Goal: Use online tool/utility: Utilize a website feature to perform a specific function

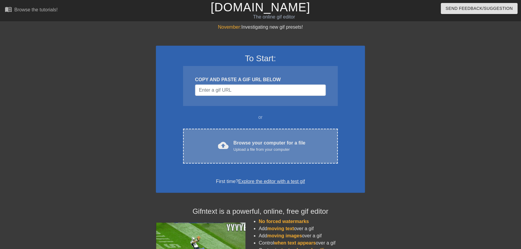
click at [276, 140] on div "Browse your computer for a file Upload a file from your computer" at bounding box center [270, 146] width 72 height 13
click at [241, 146] on div "Browse your computer for a file Upload a file from your computer" at bounding box center [270, 146] width 72 height 13
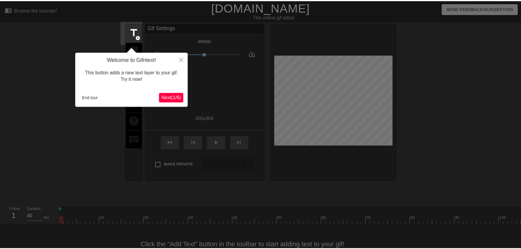
scroll to position [14, 0]
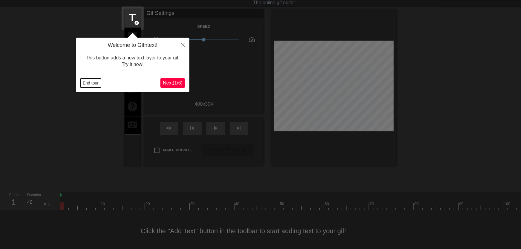
click at [91, 84] on button "End tour" at bounding box center [90, 83] width 21 height 9
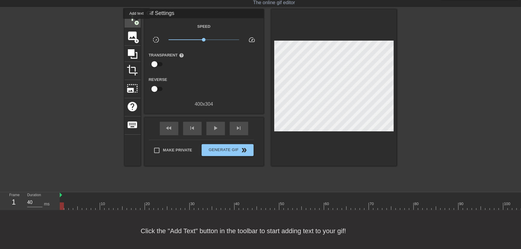
click at [137, 23] on span "add_circle" at bounding box center [137, 22] width 5 height 5
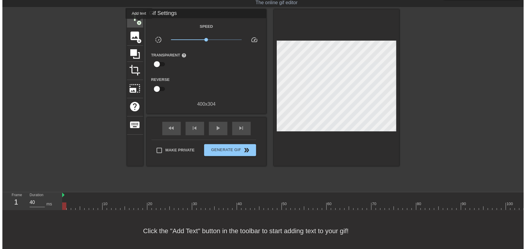
scroll to position [0, 0]
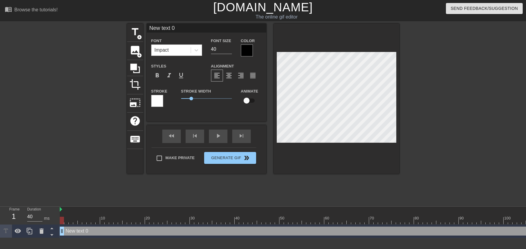
type input "New text"
type textarea "New text"
type input "New text"
type textarea "New text"
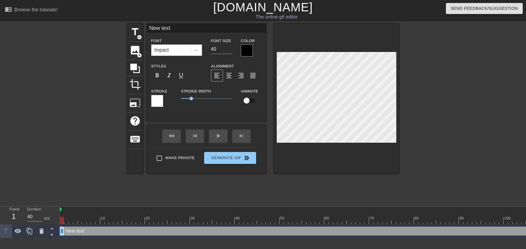
type input "New tex"
type textarea "New tex"
type input "New te"
type textarea "New te"
type input "New t"
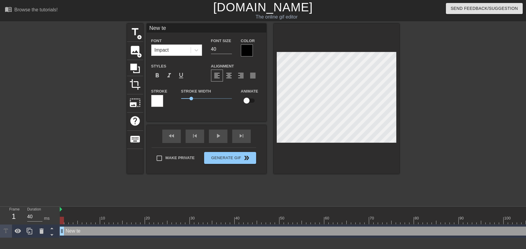
type textarea "New t"
type input "New"
type textarea "New"
type input "New"
type textarea "New"
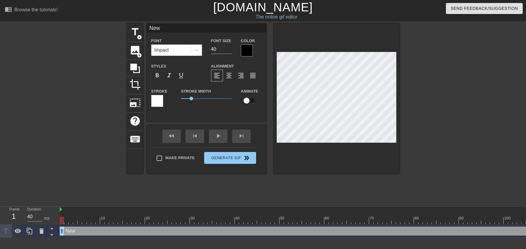
scroll to position [0, 0]
type input "Ne"
type textarea "Ne"
type input "N"
type textarea "N"
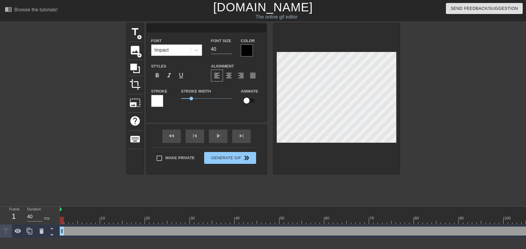
type input "T"
type textarea "T"
type input "M"
type textarea "M"
type input "n"
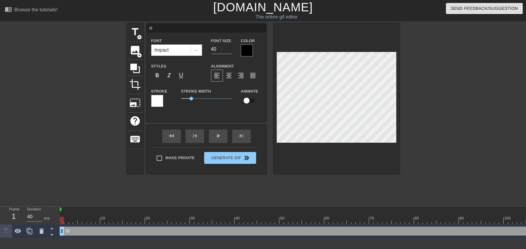
type textarea "n"
type input "N"
type textarea "N"
type input "No"
type textarea "No"
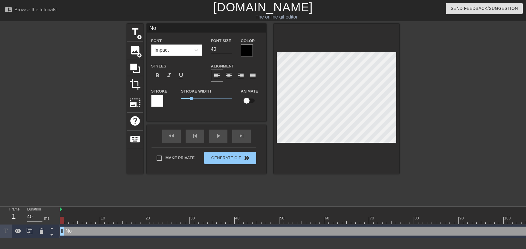
type input "NoM"
type textarea "NoM"
type input "NoMi"
type textarea "NoMi"
type input "NoMil"
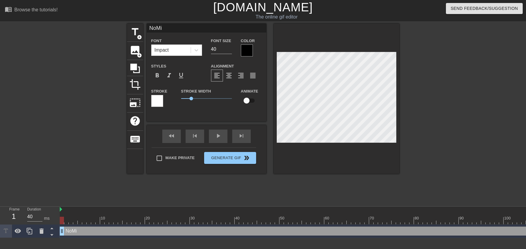
type textarea "NoMil"
type input "NoMill"
type textarea "NoMill"
type input "NoMilly"
type textarea "NoMilly"
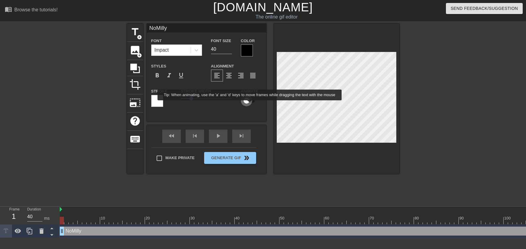
click at [250, 105] on input "checkbox" at bounding box center [247, 100] width 34 height 11
checkbox input "true"
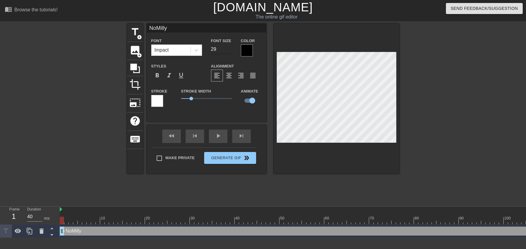
type input "29"
click at [230, 52] on input "29" at bounding box center [221, 50] width 21 height 10
click at [229, 49] on input "30" at bounding box center [221, 50] width 21 height 10
type input "31"
click at [229, 49] on input "31" at bounding box center [221, 50] width 21 height 10
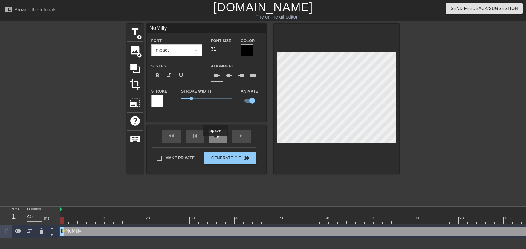
click at [215, 140] on div "play_arrow" at bounding box center [218, 136] width 19 height 13
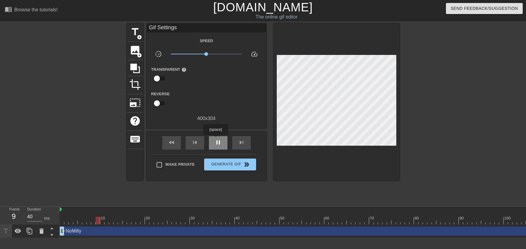
click at [216, 139] on div "pause" at bounding box center [218, 142] width 19 height 13
drag, startPoint x: 59, startPoint y: 218, endPoint x: 63, endPoint y: 220, distance: 4.2
click at [62, 220] on div "Frame 12 Duration 40 ms 10 20 30 40 50 60 70 80 90 100 110 120 130 140 150" at bounding box center [263, 222] width 526 height 31
drag, startPoint x: 63, startPoint y: 220, endPoint x: 68, endPoint y: 220, distance: 5.4
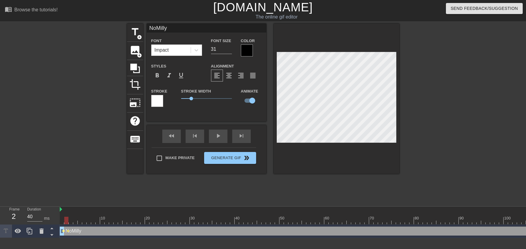
click at [63, 232] on span "lens" at bounding box center [63, 231] width 3 height 3
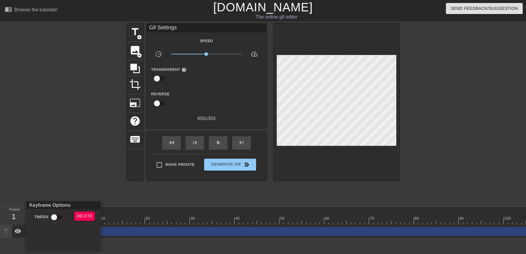
click at [57, 217] on input "Tween" at bounding box center [54, 217] width 34 height 11
checkbox input "true"
click at [129, 207] on div at bounding box center [263, 127] width 526 height 254
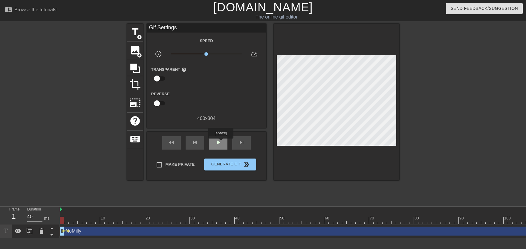
click at [221, 143] on span "play_arrow" at bounding box center [218, 142] width 7 height 7
click at [70, 221] on div at bounding box center [71, 220] width 4 height 7
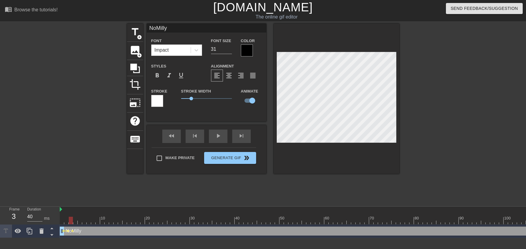
click at [68, 231] on span "lens" at bounding box center [68, 231] width 3 height 3
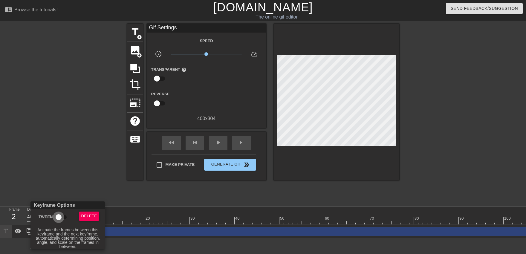
click at [60, 216] on input "Tween" at bounding box center [59, 217] width 34 height 11
checkbox input "true"
click at [137, 217] on div at bounding box center [263, 127] width 526 height 254
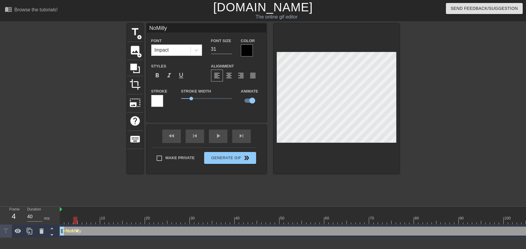
click at [77, 232] on span "lens" at bounding box center [77, 231] width 3 height 3
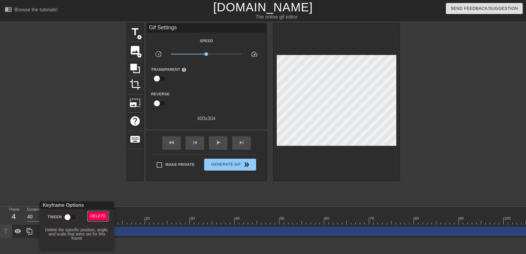
click at [91, 215] on span "Delete" at bounding box center [98, 216] width 16 height 7
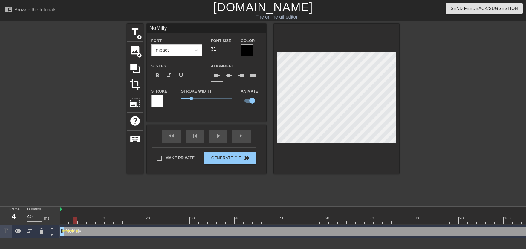
click at [72, 232] on span "lens" at bounding box center [72, 231] width 3 height 3
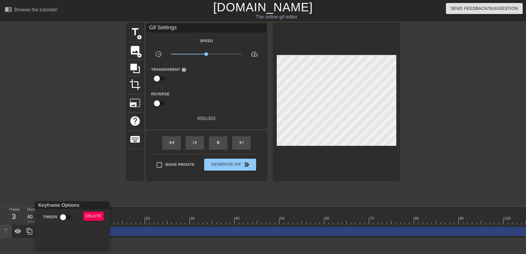
click at [66, 223] on div "Tween" at bounding box center [56, 219] width 45 height 14
click at [144, 216] on div at bounding box center [263, 127] width 526 height 254
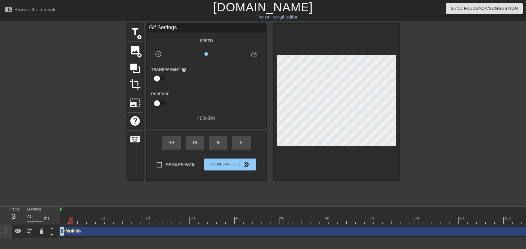
click at [73, 230] on span "lens" at bounding box center [72, 231] width 3 height 3
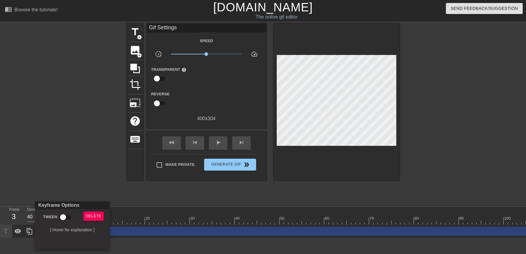
click at [66, 219] on input "Tween" at bounding box center [63, 217] width 34 height 11
checkbox input "true"
click at [138, 215] on div at bounding box center [263, 127] width 526 height 254
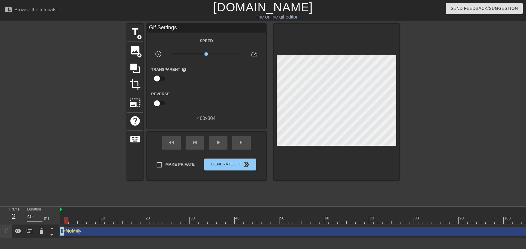
drag, startPoint x: 98, startPoint y: 218, endPoint x: 129, endPoint y: 187, distance: 43.8
click at [48, 222] on div "Frame 2 Duration 40 ms 10 20 30 40 50 60 70 80 90 100 110 120 130 140 150" at bounding box center [263, 222] width 526 height 31
click at [213, 147] on div "play_arrow" at bounding box center [218, 142] width 19 height 13
click at [213, 147] on div "pause" at bounding box center [218, 142] width 19 height 13
drag, startPoint x: 77, startPoint y: 222, endPoint x: 81, endPoint y: 222, distance: 4.2
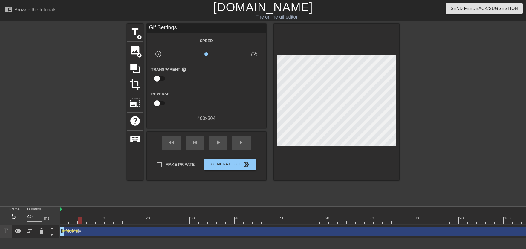
click at [81, 231] on span "lens" at bounding box center [81, 231] width 3 height 3
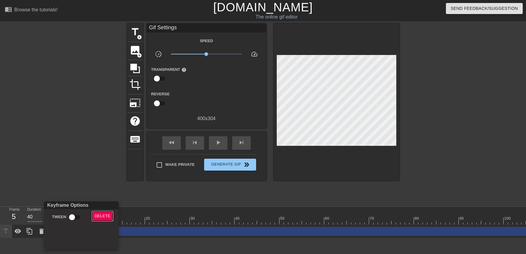
click at [94, 216] on button "Delete" at bounding box center [102, 216] width 21 height 9
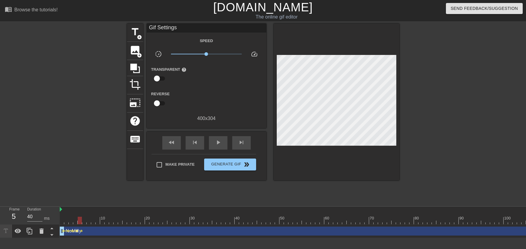
click at [78, 232] on span "lens" at bounding box center [77, 231] width 3 height 3
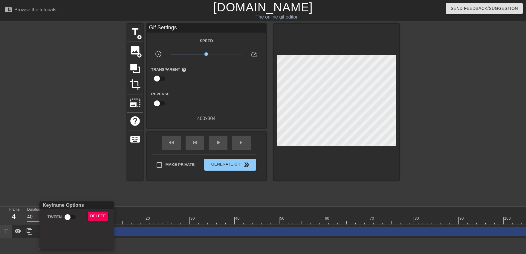
click at [69, 217] on input "Tween" at bounding box center [68, 217] width 34 height 11
checkbox input "true"
click at [71, 181] on div at bounding box center [263, 127] width 526 height 254
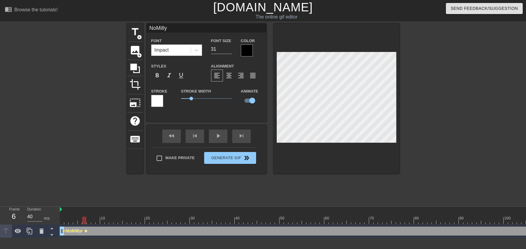
click at [85, 232] on span "lens" at bounding box center [86, 231] width 3 height 3
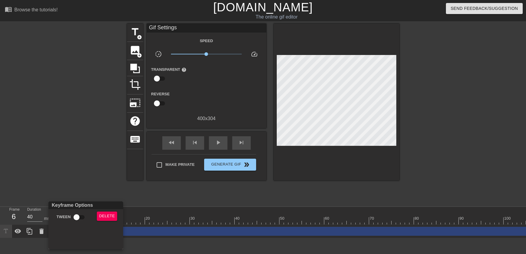
click at [97, 218] on div "Delete" at bounding box center [108, 219] width 32 height 14
click at [99, 217] on button "Delete" at bounding box center [107, 216] width 21 height 9
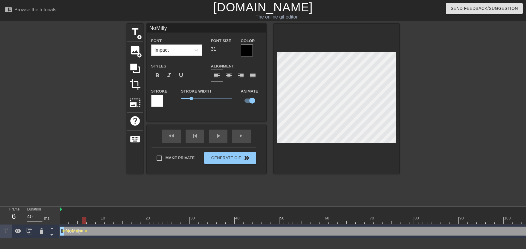
click at [80, 231] on span "lens" at bounding box center [81, 231] width 3 height 3
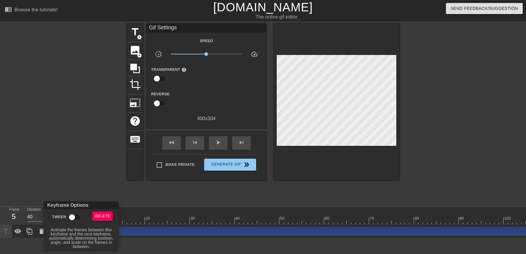
click at [73, 216] on input "Tween" at bounding box center [72, 217] width 34 height 11
checkbox input "true"
click at [106, 194] on div at bounding box center [263, 127] width 526 height 254
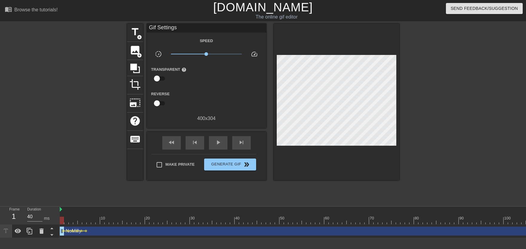
drag, startPoint x: 69, startPoint y: 216, endPoint x: 43, endPoint y: 221, distance: 26.1
click at [43, 221] on div "Frame 1 Duration 40 ms 10 20 30 40 50 60 70 80 90 100 110 120 130 140 150" at bounding box center [263, 222] width 526 height 31
click at [214, 149] on div "play_arrow" at bounding box center [218, 142] width 19 height 13
click at [214, 147] on div "pause" at bounding box center [218, 142] width 19 height 13
drag, startPoint x: 81, startPoint y: 222, endPoint x: 84, endPoint y: 229, distance: 7.2
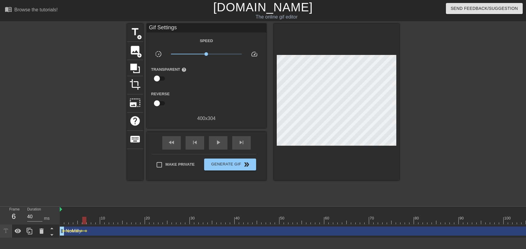
click at [86, 232] on span "lens" at bounding box center [86, 231] width 3 height 3
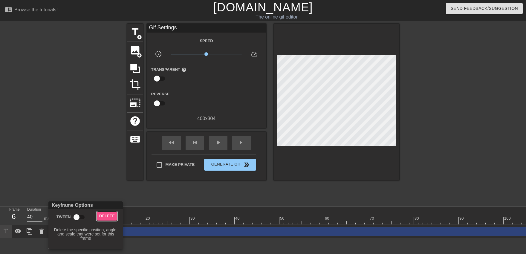
click at [103, 218] on span "Delete" at bounding box center [107, 216] width 16 height 7
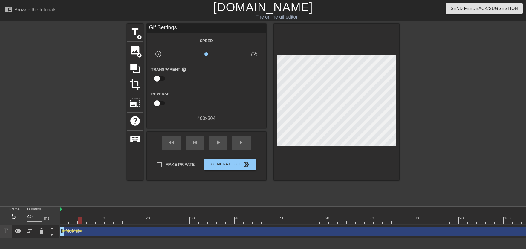
drag, startPoint x: 80, startPoint y: 218, endPoint x: 83, endPoint y: 219, distance: 3.7
click at [83, 219] on div at bounding box center [84, 220] width 4 height 7
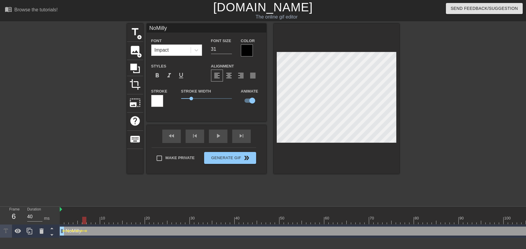
click at [77, 231] on span "lens" at bounding box center [77, 231] width 3 height 3
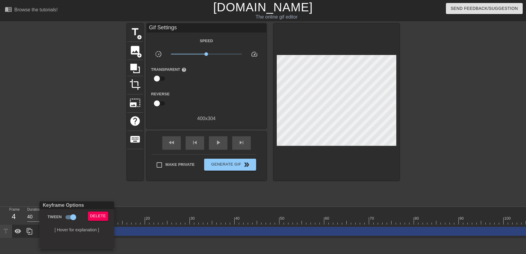
click at [93, 221] on div "Delete" at bounding box center [99, 219] width 32 height 14
click at [93, 219] on span "Delete" at bounding box center [98, 216] width 16 height 7
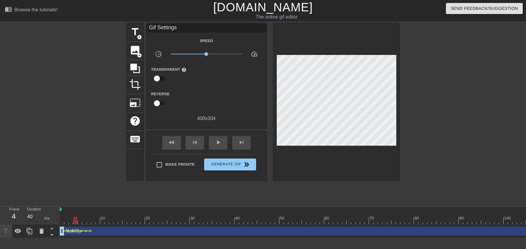
drag, startPoint x: 88, startPoint y: 218, endPoint x: 36, endPoint y: 221, distance: 51.8
click at [36, 221] on div "Frame 4 Duration 40 ms 10 20 30 40 50 60 70 80 90 100 110 120 130 140 150" at bounding box center [263, 222] width 526 height 31
click at [219, 146] on span "play_arrow" at bounding box center [218, 142] width 7 height 7
click at [219, 146] on span "pause" at bounding box center [218, 142] width 7 height 7
drag, startPoint x: 83, startPoint y: 220, endPoint x: 88, endPoint y: 223, distance: 6.4
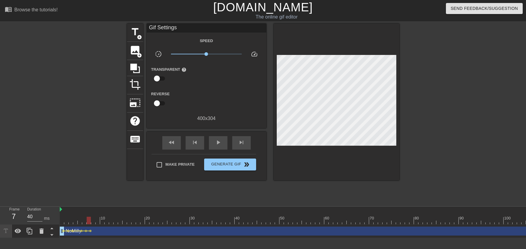
click at [91, 232] on span "lens" at bounding box center [90, 231] width 3 height 3
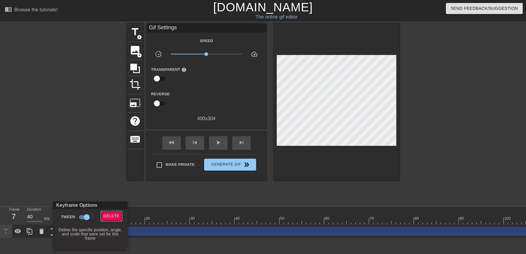
click at [112, 219] on span "Delete" at bounding box center [112, 216] width 16 height 7
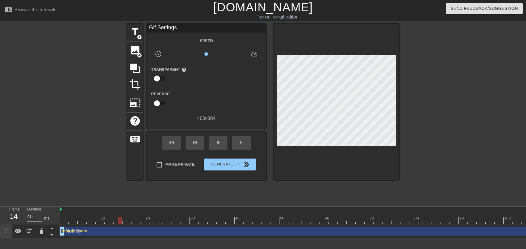
drag, startPoint x: 111, startPoint y: 221, endPoint x: 117, endPoint y: 217, distance: 7.2
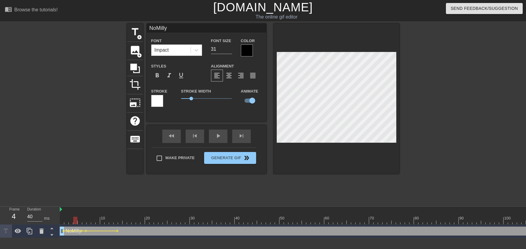
drag, startPoint x: 77, startPoint y: 216, endPoint x: 70, endPoint y: 207, distance: 11.4
click at [51, 219] on div "Frame 4 Duration 40 ms 10 20 30 40 50 60 70 80 90 100 110 120 130 140 150" at bounding box center [263, 222] width 526 height 31
click at [214, 138] on div "play_arrow" at bounding box center [218, 136] width 19 height 13
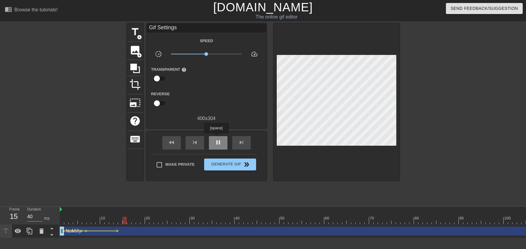
click at [216, 138] on div "pause" at bounding box center [218, 142] width 19 height 13
drag, startPoint x: 61, startPoint y: 220, endPoint x: 83, endPoint y: 222, distance: 21.9
click at [81, 232] on span "lens" at bounding box center [81, 231] width 3 height 3
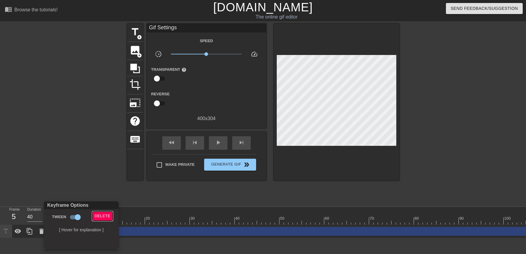
click at [100, 216] on span "Delete" at bounding box center [103, 216] width 16 height 7
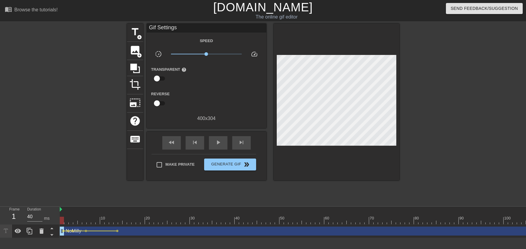
drag, startPoint x: 81, startPoint y: 215, endPoint x: 103, endPoint y: 191, distance: 32.4
click at [31, 214] on div "Frame 1 Duration 40 ms 10 20 30 40 50 60 70 80 90 100 110 120 130 140 150" at bounding box center [263, 222] width 526 height 31
click at [212, 143] on div "play_arrow" at bounding box center [218, 142] width 19 height 13
click at [212, 143] on div "pause" at bounding box center [218, 142] width 19 height 13
drag, startPoint x: 83, startPoint y: 216, endPoint x: 141, endPoint y: 222, distance: 58.3
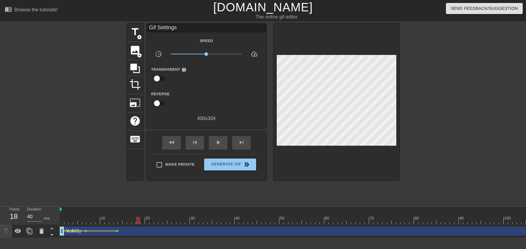
drag, startPoint x: 133, startPoint y: 222, endPoint x: 119, endPoint y: 221, distance: 13.9
click at [119, 221] on div at bounding box center [120, 220] width 4 height 7
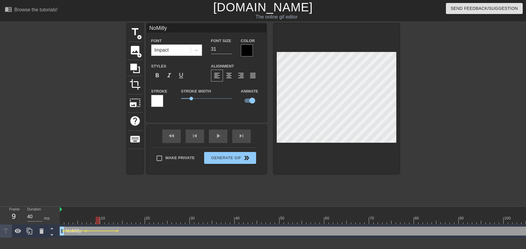
drag, startPoint x: 96, startPoint y: 216, endPoint x: 38, endPoint y: 212, distance: 58.5
click at [23, 223] on div "Frame 9 Duration 40 ms 10 20 30 40 50 60 70 80 90 100 110 120 130 140 150" at bounding box center [263, 222] width 526 height 31
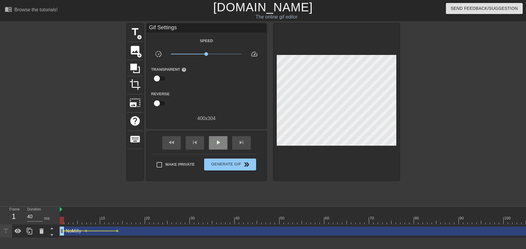
click at [214, 136] on div "fast_rewind skip_previous play_arrow skip_next" at bounding box center [206, 143] width 97 height 22
click at [215, 139] on div "play_arrow" at bounding box center [218, 142] width 19 height 13
click at [214, 139] on div "pause" at bounding box center [218, 142] width 19 height 13
drag, startPoint x: 79, startPoint y: 221, endPoint x: 101, endPoint y: 222, distance: 22.2
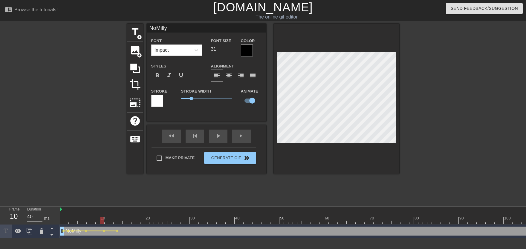
drag, startPoint x: 91, startPoint y: 210, endPoint x: 57, endPoint y: 217, distance: 34.7
click at [57, 217] on div "Frame 10 Duration 40 ms 10 20 30 40 50 60 70 80 90 100 110 120 130 140 150" at bounding box center [263, 222] width 526 height 31
click at [218, 137] on div "play_arrow" at bounding box center [218, 136] width 19 height 13
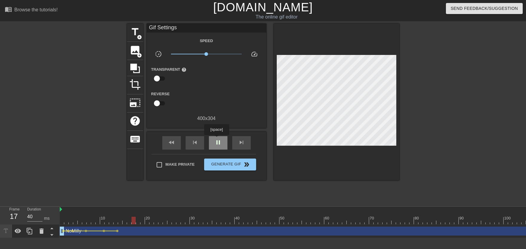
click at [216, 139] on div "pause" at bounding box center [218, 142] width 19 height 13
drag, startPoint x: 94, startPoint y: 218, endPoint x: 191, endPoint y: 213, distance: 97.0
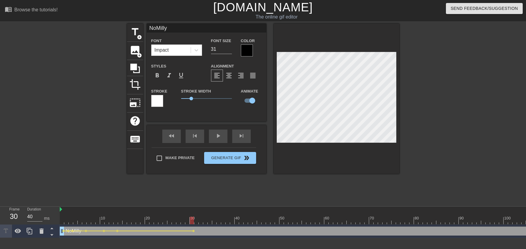
drag, startPoint x: 120, startPoint y: 210, endPoint x: 105, endPoint y: 216, distance: 16.2
click at [221, 138] on div "play_arrow" at bounding box center [218, 136] width 19 height 13
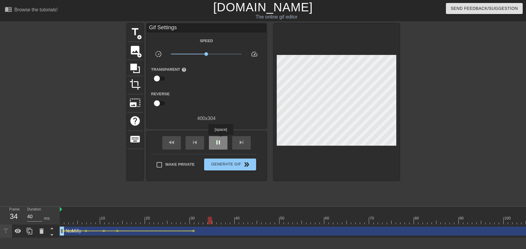
click at [220, 139] on div "pause" at bounding box center [218, 142] width 19 height 13
drag, startPoint x: 117, startPoint y: 224, endPoint x: 170, endPoint y: 220, distance: 53.7
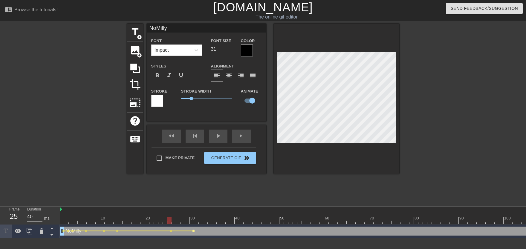
click at [193, 231] on span "lens" at bounding box center [193, 231] width 3 height 3
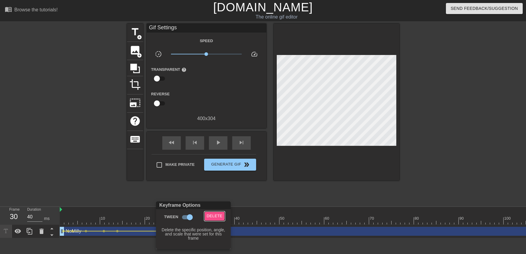
click at [212, 215] on span "Delete" at bounding box center [215, 216] width 16 height 7
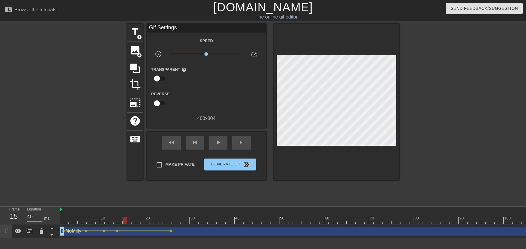
drag, startPoint x: 139, startPoint y: 218, endPoint x: 95, endPoint y: 214, distance: 44.2
click at [219, 149] on div "play_arrow" at bounding box center [218, 142] width 19 height 13
click at [219, 147] on div "pause" at bounding box center [218, 142] width 19 height 13
drag, startPoint x: 116, startPoint y: 221, endPoint x: 170, endPoint y: 226, distance: 54.4
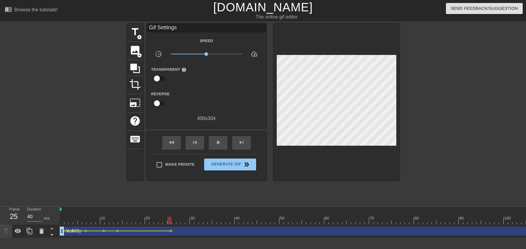
click at [170, 226] on div "10 20 30 40 50 60 70 80 90 100 110 120 130 140 150 160" at bounding box center [293, 222] width 466 height 31
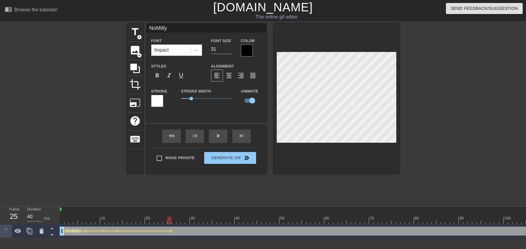
drag, startPoint x: 100, startPoint y: 220, endPoint x: 91, endPoint y: 217, distance: 9.7
click at [216, 140] on span "play_arrow" at bounding box center [218, 135] width 7 height 7
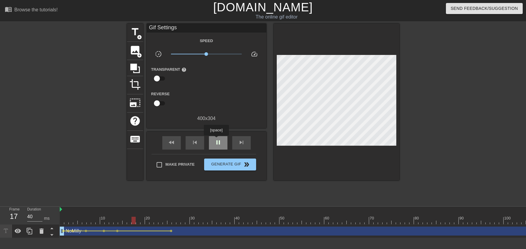
click at [216, 140] on span "pause" at bounding box center [218, 142] width 7 height 7
drag, startPoint x: 64, startPoint y: 221, endPoint x: 85, endPoint y: 222, distance: 20.6
drag, startPoint x: 61, startPoint y: 210, endPoint x: 77, endPoint y: 212, distance: 16.8
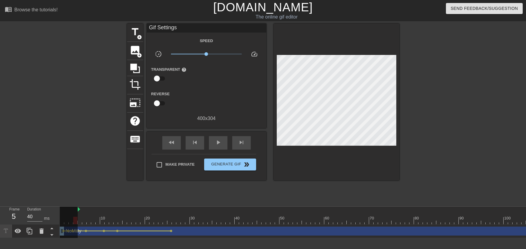
drag, startPoint x: 85, startPoint y: 225, endPoint x: 78, endPoint y: 224, distance: 6.9
click at [216, 147] on div "play_arrow" at bounding box center [218, 142] width 19 height 13
click at [217, 147] on div "pause" at bounding box center [218, 142] width 19 height 13
drag, startPoint x: 83, startPoint y: 216, endPoint x: 79, endPoint y: 218, distance: 4.3
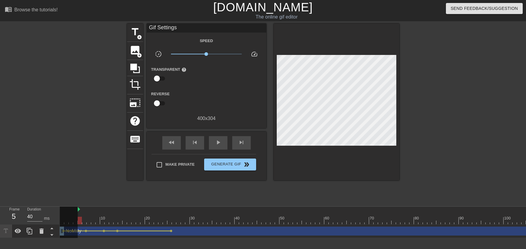
drag, startPoint x: 79, startPoint y: 210, endPoint x: 52, endPoint y: 211, distance: 26.6
click at [52, 211] on div "Frame 5 Duration 40 ms 10 20 30 40 50 60 70 80 90 100 110 120 130 140 150" at bounding box center [263, 222] width 526 height 31
drag, startPoint x: 65, startPoint y: 215, endPoint x: 83, endPoint y: 218, distance: 17.3
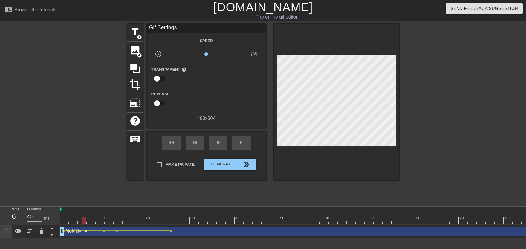
click at [85, 231] on span "lens" at bounding box center [86, 231] width 3 height 3
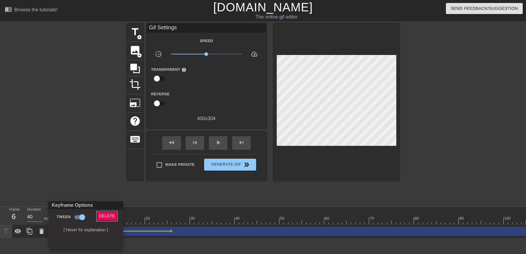
click at [111, 218] on span "Delete" at bounding box center [107, 216] width 16 height 7
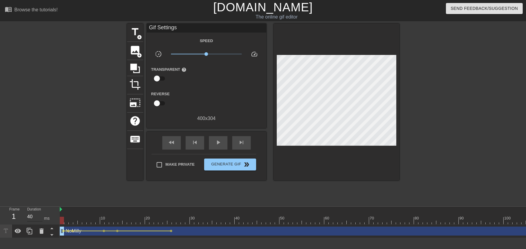
drag, startPoint x: 76, startPoint y: 217, endPoint x: 37, endPoint y: 220, distance: 38.7
click at [37, 220] on div "Frame 1 Duration 40 ms 10 20 30 40 50 60 70 80 90 100 110 120 130 140 150" at bounding box center [263, 222] width 526 height 31
click at [213, 146] on div "play_arrow" at bounding box center [218, 142] width 19 height 13
click at [213, 146] on div "pause" at bounding box center [218, 142] width 19 height 13
drag, startPoint x: 116, startPoint y: 222, endPoint x: 146, endPoint y: 223, distance: 29.9
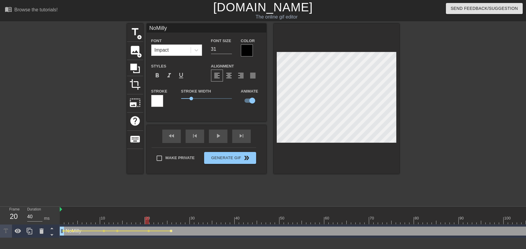
click at [171, 231] on span "lens" at bounding box center [171, 231] width 3 height 3
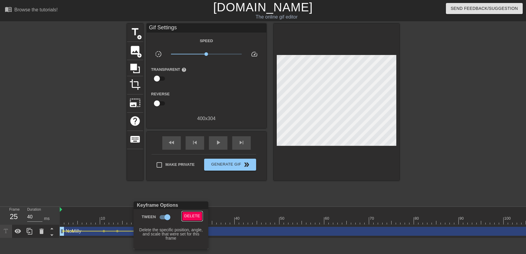
click at [196, 212] on button "Delete" at bounding box center [192, 216] width 21 height 9
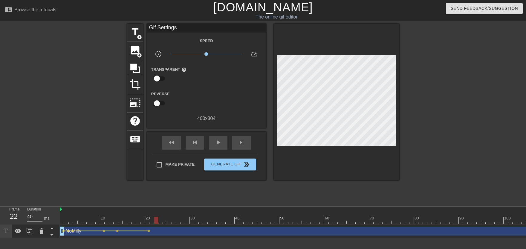
drag, startPoint x: 164, startPoint y: 216, endPoint x: 99, endPoint y: 205, distance: 65.8
click at [222, 144] on div "play_arrow" at bounding box center [218, 142] width 19 height 13
click at [222, 145] on div "pause" at bounding box center [218, 142] width 19 height 13
drag, startPoint x: 100, startPoint y: 214, endPoint x: 145, endPoint y: 219, distance: 45.1
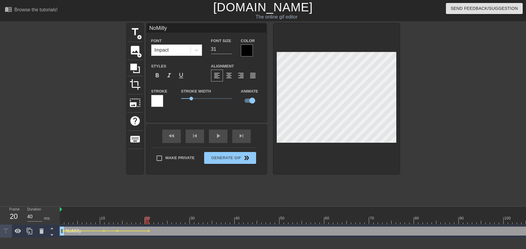
drag, startPoint x: 120, startPoint y: 212, endPoint x: 71, endPoint y: 207, distance: 49.4
click at [216, 139] on div "play_arrow" at bounding box center [218, 136] width 19 height 13
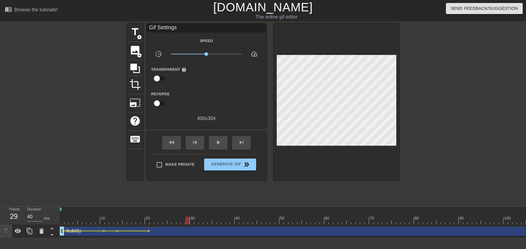
drag, startPoint x: 147, startPoint y: 218, endPoint x: 190, endPoint y: 219, distance: 42.5
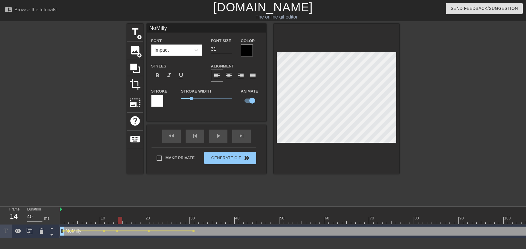
drag, startPoint x: 133, startPoint y: 216, endPoint x: 123, endPoint y: 215, distance: 9.6
click at [214, 142] on div "play_arrow" at bounding box center [218, 136] width 19 height 13
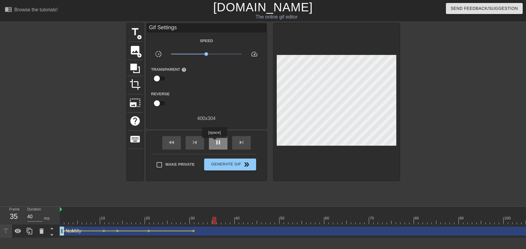
click at [214, 142] on div "pause" at bounding box center [218, 142] width 19 height 13
drag, startPoint x: 104, startPoint y: 219, endPoint x: 193, endPoint y: 221, distance: 89.7
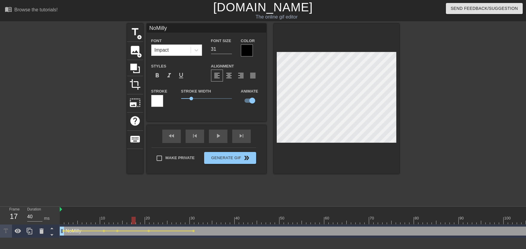
drag, startPoint x: 140, startPoint y: 219, endPoint x: 112, endPoint y: 221, distance: 27.9
click at [222, 142] on div "play_arrow" at bounding box center [218, 136] width 19 height 13
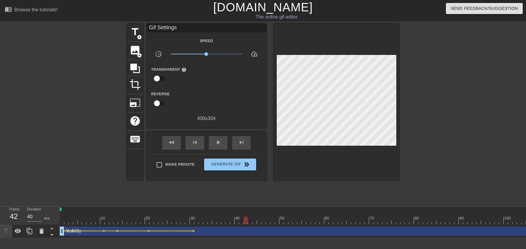
drag, startPoint x: 189, startPoint y: 218, endPoint x: 251, endPoint y: 217, distance: 61.6
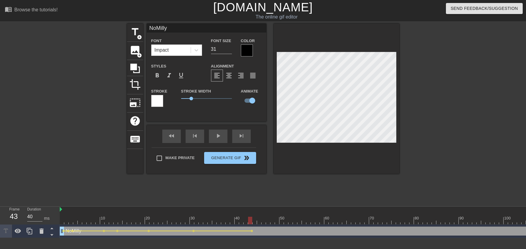
drag, startPoint x: 175, startPoint y: 219, endPoint x: 177, endPoint y: 211, distance: 7.8
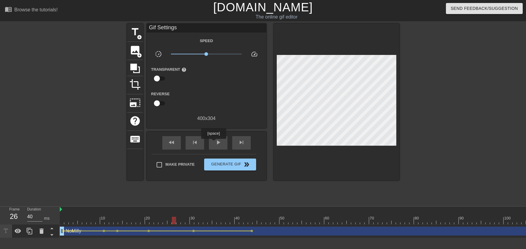
click at [213, 143] on div "fast_rewind skip_previous play_arrow skip_next" at bounding box center [206, 143] width 97 height 22
click at [215, 141] on span "play_arrow" at bounding box center [218, 142] width 7 height 7
click at [216, 140] on span "pause" at bounding box center [218, 142] width 7 height 7
drag, startPoint x: 193, startPoint y: 216, endPoint x: 234, endPoint y: 222, distance: 41.7
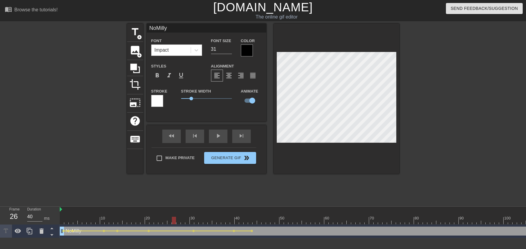
drag, startPoint x: 188, startPoint y: 219, endPoint x: 166, endPoint y: 216, distance: 22.7
click at [213, 149] on div "fast_rewind skip_previous play_arrow skip_next Make Private Generate Gif double…" at bounding box center [207, 149] width 120 height 49
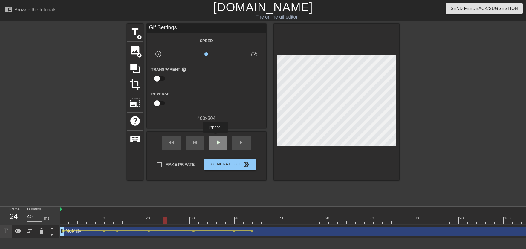
click at [216, 138] on div "play_arrow" at bounding box center [218, 142] width 19 height 13
click at [251, 232] on span "lens" at bounding box center [252, 231] width 3 height 3
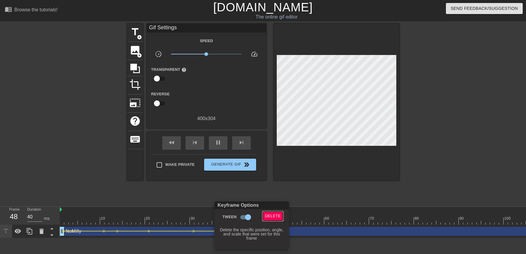
click at [272, 213] on button "Delete" at bounding box center [273, 216] width 21 height 9
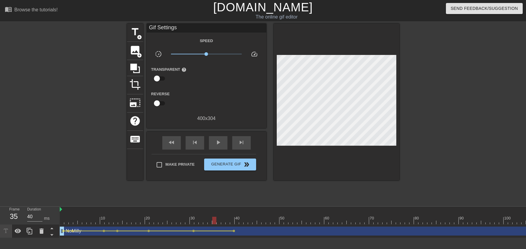
drag, startPoint x: 186, startPoint y: 217, endPoint x: 223, endPoint y: 218, distance: 36.8
click at [234, 231] on span "lens" at bounding box center [234, 231] width 3 height 3
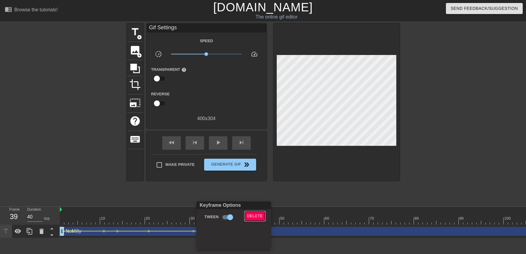
click at [252, 214] on span "Delete" at bounding box center [255, 216] width 16 height 7
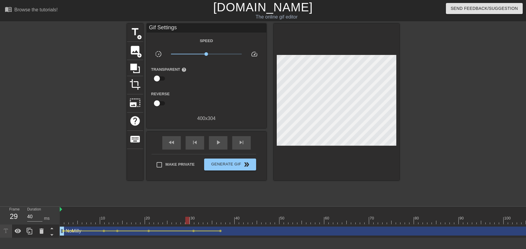
drag, startPoint x: 192, startPoint y: 214, endPoint x: 169, endPoint y: 199, distance: 27.5
click at [217, 150] on div "fast_rewind skip_previous play_arrow skip_next" at bounding box center [206, 143] width 97 height 22
click at [216, 144] on span "play_arrow" at bounding box center [218, 142] width 7 height 7
click at [216, 144] on span "pause" at bounding box center [218, 142] width 7 height 7
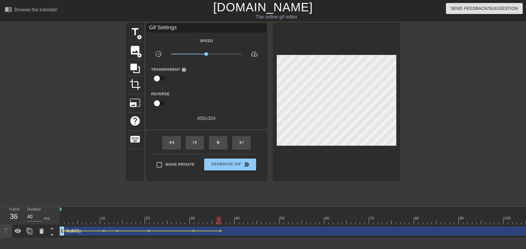
drag, startPoint x: 182, startPoint y: 220, endPoint x: 218, endPoint y: 225, distance: 36.9
click at [218, 225] on div "10 20 30 40 50 60 70 80 90 100 110 120 130 140 150 160" at bounding box center [293, 222] width 466 height 31
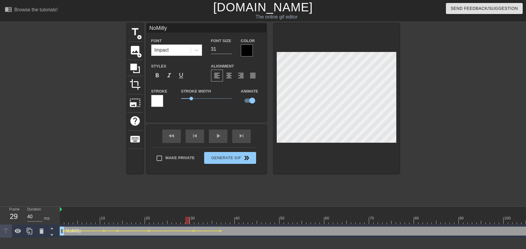
drag, startPoint x: 195, startPoint y: 216, endPoint x: 167, endPoint y: 211, distance: 27.6
click at [217, 143] on div "fast_rewind skip_previous play_arrow skip_next" at bounding box center [206, 136] width 97 height 22
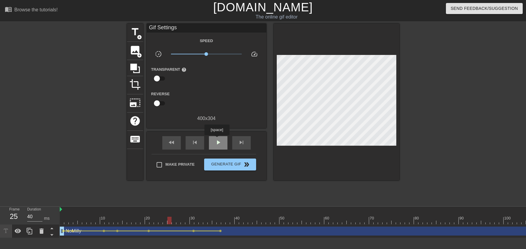
click at [217, 140] on span "play_arrow" at bounding box center [218, 142] width 7 height 7
click at [217, 139] on div "pause" at bounding box center [218, 142] width 19 height 13
drag, startPoint x: 89, startPoint y: 220, endPoint x: 59, endPoint y: 223, distance: 30.4
click at [59, 225] on div "Frame 3 Duration 40 ms 10 20 30 40 50 60 70 80 90 100 110 120 130 140 150" at bounding box center [263, 222] width 526 height 31
click at [219, 148] on div "play_arrow" at bounding box center [218, 142] width 19 height 13
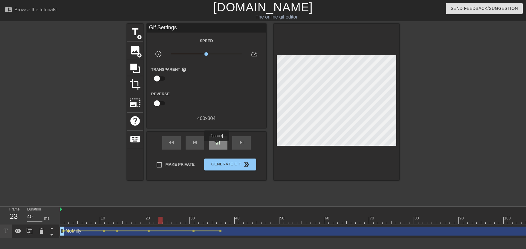
click at [216, 146] on span "pause" at bounding box center [218, 142] width 7 height 7
drag, startPoint x: 58, startPoint y: 218, endPoint x: 64, endPoint y: 219, distance: 6.6
click at [64, 219] on div "Frame 24 Duration 40 ms 10 20 30 40 50 60 70 80 90 100 110 120 130 140 150" at bounding box center [263, 222] width 526 height 31
drag, startPoint x: 66, startPoint y: 218, endPoint x: 118, endPoint y: 228, distance: 52.8
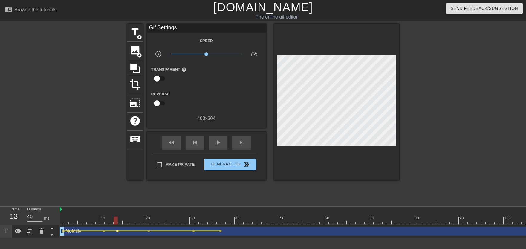
click at [118, 232] on span "lens" at bounding box center [117, 231] width 3 height 3
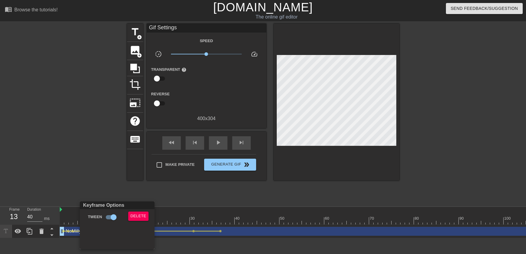
click at [118, 232] on div "Keyframe Options Tween Delete" at bounding box center [117, 226] width 75 height 48
click at [132, 218] on span "Delete" at bounding box center [139, 216] width 16 height 7
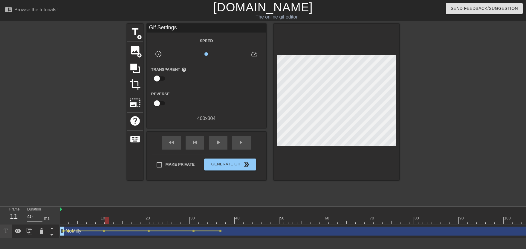
drag, startPoint x: 108, startPoint y: 217, endPoint x: 61, endPoint y: 217, distance: 47.5
click at [213, 149] on div "play_arrow" at bounding box center [218, 142] width 19 height 13
drag, startPoint x: 133, startPoint y: 217, endPoint x: 221, endPoint y: 222, distance: 87.5
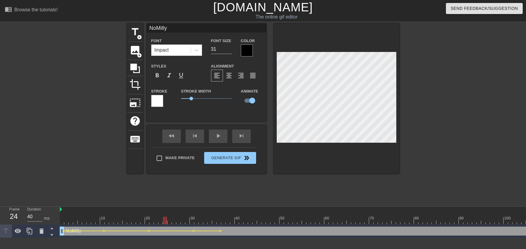
drag, startPoint x: 172, startPoint y: 219, endPoint x: 183, endPoint y: 194, distance: 27.6
click at [217, 138] on div "play_arrow" at bounding box center [218, 136] width 19 height 13
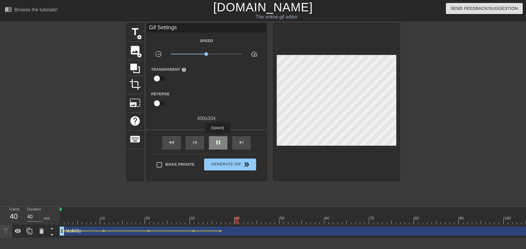
click at [217, 138] on div "pause" at bounding box center [218, 142] width 19 height 13
click at [220, 230] on span "lens" at bounding box center [220, 231] width 3 height 3
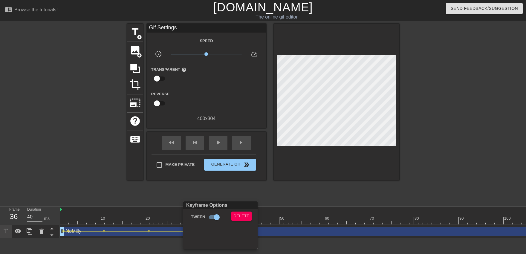
click at [238, 221] on div "Delete" at bounding box center [243, 219] width 32 height 14
click at [238, 216] on span "Delete" at bounding box center [242, 216] width 16 height 7
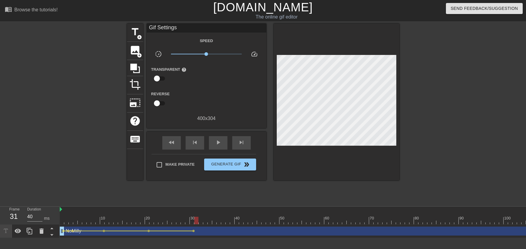
drag, startPoint x: 194, startPoint y: 218, endPoint x: 198, endPoint y: 221, distance: 4.7
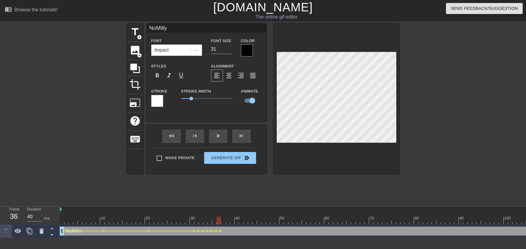
drag, startPoint x: 228, startPoint y: 221, endPoint x: 262, endPoint y: 222, distance: 33.5
drag, startPoint x: 163, startPoint y: 222, endPoint x: 213, endPoint y: 164, distance: 76.1
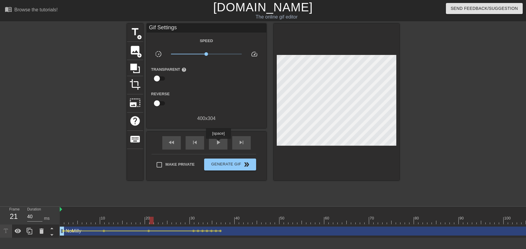
click at [218, 143] on div "fast_rewind skip_previous play_arrow skip_next" at bounding box center [206, 143] width 97 height 22
click at [217, 141] on span "play_arrow" at bounding box center [218, 142] width 7 height 7
click at [217, 139] on div "pause" at bounding box center [218, 142] width 19 height 13
drag, startPoint x: 196, startPoint y: 219, endPoint x: 214, endPoint y: 222, distance: 17.8
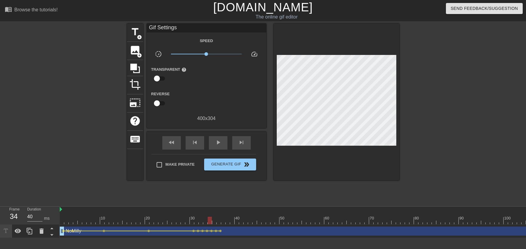
click at [211, 231] on span "lens" at bounding box center [211, 231] width 3 height 3
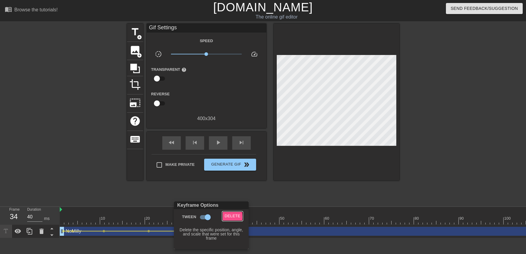
click at [227, 217] on span "Delete" at bounding box center [233, 216] width 16 height 7
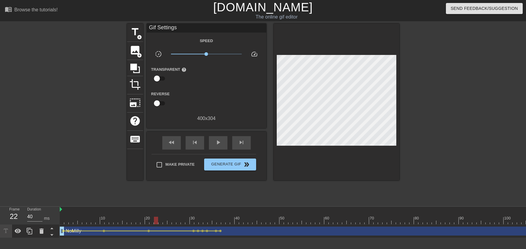
drag, startPoint x: 188, startPoint y: 216, endPoint x: 156, endPoint y: 215, distance: 31.4
click at [215, 149] on div "play_arrow" at bounding box center [218, 142] width 19 height 13
click at [216, 146] on span "pause" at bounding box center [218, 142] width 7 height 7
click at [216, 232] on span "lens" at bounding box center [216, 231] width 3 height 3
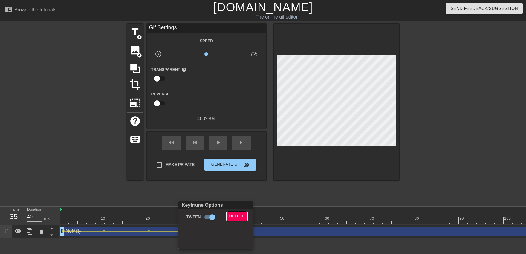
click at [231, 216] on span "Delete" at bounding box center [237, 216] width 16 height 7
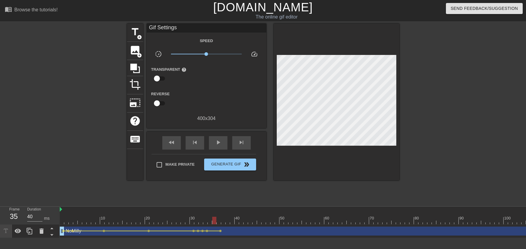
drag, startPoint x: 198, startPoint y: 209, endPoint x: 151, endPoint y: 211, distance: 46.7
click at [219, 144] on span "play_arrow" at bounding box center [218, 142] width 7 height 7
click at [219, 144] on span "pause" at bounding box center [218, 142] width 7 height 7
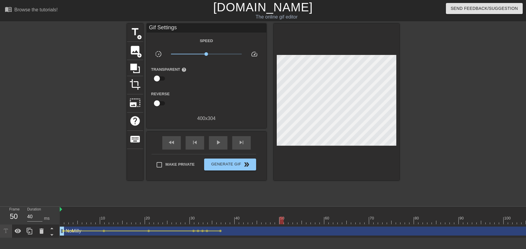
drag, startPoint x: 207, startPoint y: 223, endPoint x: 281, endPoint y: 215, distance: 74.2
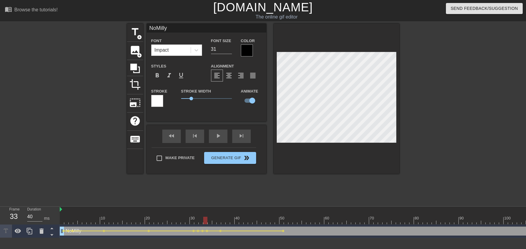
drag, startPoint x: 206, startPoint y: 217, endPoint x: 199, endPoint y: 193, distance: 25.0
click at [217, 144] on div "fast_rewind skip_previous play_arrow skip_next" at bounding box center [206, 136] width 97 height 22
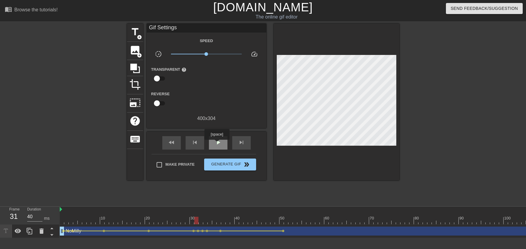
click at [218, 142] on span "play_arrow" at bounding box center [218, 142] width 7 height 7
click at [219, 141] on span "pause" at bounding box center [218, 142] width 7 height 7
drag, startPoint x: 221, startPoint y: 219, endPoint x: 280, endPoint y: 219, distance: 59.5
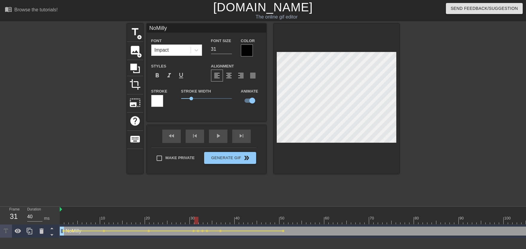
drag, startPoint x: 201, startPoint y: 219, endPoint x: 188, endPoint y: 216, distance: 12.9
click at [215, 143] on div "fast_rewind skip_previous play_arrow skip_next" at bounding box center [206, 136] width 97 height 22
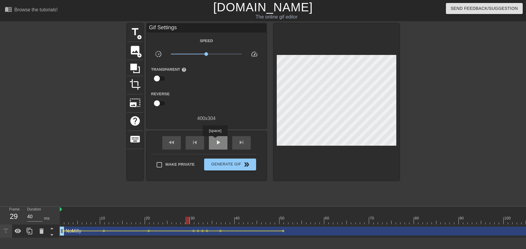
click at [215, 141] on span "play_arrow" at bounding box center [218, 142] width 7 height 7
click at [215, 139] on div "pause" at bounding box center [218, 142] width 19 height 13
drag, startPoint x: 179, startPoint y: 217, endPoint x: 265, endPoint y: 178, distance: 94.5
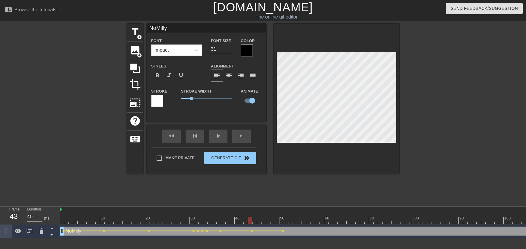
drag, startPoint x: 203, startPoint y: 219, endPoint x: 197, endPoint y: 219, distance: 6.3
click at [219, 132] on div "NoMilly Font Impact Font Size 31 Color Styles format_bold format_italic format_…" at bounding box center [207, 99] width 120 height 150
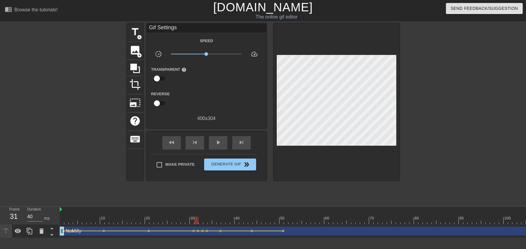
click at [218, 134] on div "fast_rewind skip_previous play_arrow skip_next" at bounding box center [206, 143] width 97 height 22
click at [218, 136] on div "fast_rewind skip_previous play_arrow skip_next" at bounding box center [206, 143] width 97 height 22
click at [217, 137] on div "fast_rewind skip_previous play_arrow skip_next" at bounding box center [206, 143] width 97 height 22
click at [217, 140] on span "play_arrow" at bounding box center [218, 142] width 7 height 7
drag, startPoint x: 193, startPoint y: 215, endPoint x: 173, endPoint y: 202, distance: 23.7
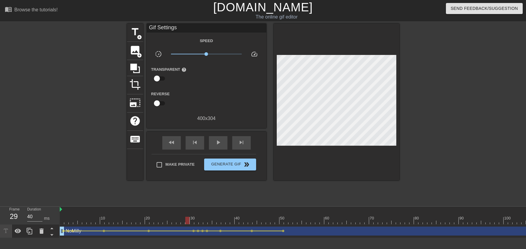
click at [217, 145] on span "play_arrow" at bounding box center [218, 142] width 7 height 7
click at [213, 145] on div "pause" at bounding box center [218, 142] width 19 height 13
drag, startPoint x: 182, startPoint y: 216, endPoint x: 218, endPoint y: 223, distance: 36.6
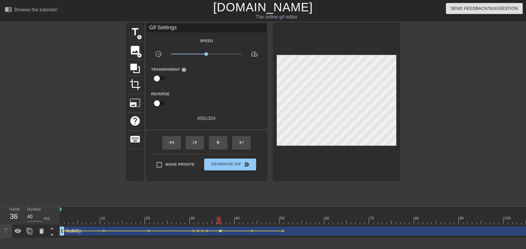
click at [220, 232] on span "lens" at bounding box center [220, 231] width 3 height 3
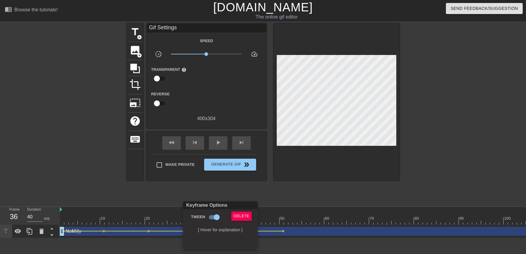
click at [245, 209] on div "Keyframe Options" at bounding box center [220, 206] width 77 height 8
click at [243, 214] on span "Delete" at bounding box center [242, 216] width 16 height 7
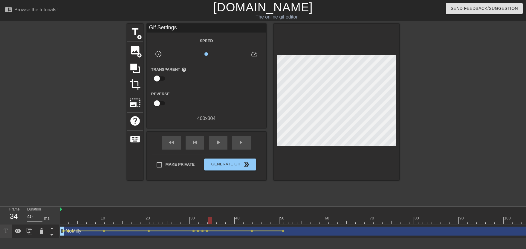
drag, startPoint x: 208, startPoint y: 219, endPoint x: 230, endPoint y: 222, distance: 21.7
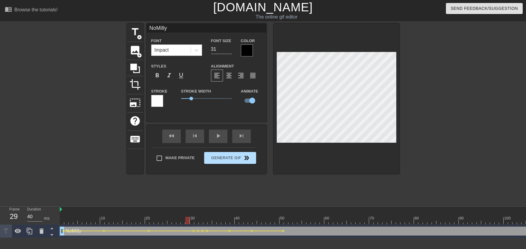
drag, startPoint x: 207, startPoint y: 214, endPoint x: 209, endPoint y: 163, distance: 51.2
click at [219, 141] on div "play_arrow" at bounding box center [218, 136] width 19 height 13
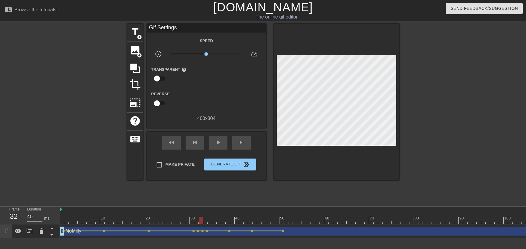
drag, startPoint x: 189, startPoint y: 221, endPoint x: 202, endPoint y: 226, distance: 13.6
click at [203, 231] on span "lens" at bounding box center [202, 231] width 3 height 3
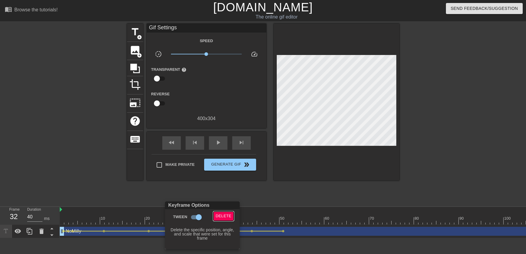
click at [221, 217] on span "Delete" at bounding box center [224, 216] width 16 height 7
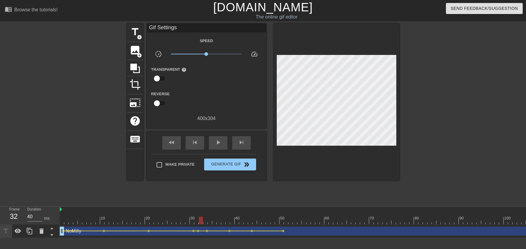
drag, startPoint x: 201, startPoint y: 212, endPoint x: 164, endPoint y: 216, distance: 37.6
click at [214, 143] on div "play_arrow" at bounding box center [218, 142] width 19 height 13
click at [215, 144] on span "pause" at bounding box center [218, 142] width 7 height 7
drag, startPoint x: 224, startPoint y: 217, endPoint x: 281, endPoint y: 220, distance: 57.2
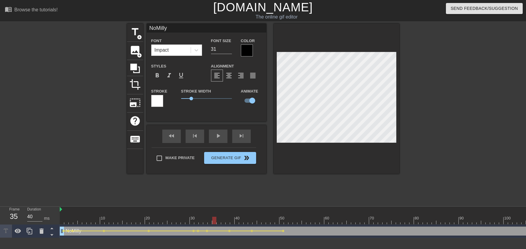
drag, startPoint x: 216, startPoint y: 218, endPoint x: 206, endPoint y: 219, distance: 10.5
click at [220, 143] on div "fast_rewind skip_previous play_arrow skip_next" at bounding box center [206, 136] width 97 height 22
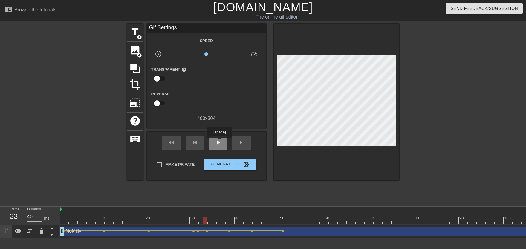
click at [219, 142] on span "play_arrow" at bounding box center [218, 142] width 7 height 7
click at [219, 142] on span "pause" at bounding box center [218, 142] width 7 height 7
drag, startPoint x: 248, startPoint y: 219, endPoint x: 281, endPoint y: 219, distance: 33.5
drag, startPoint x: 252, startPoint y: 222, endPoint x: 267, endPoint y: 222, distance: 14.7
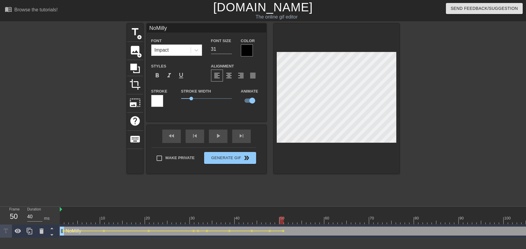
drag, startPoint x: 271, startPoint y: 220, endPoint x: 282, endPoint y: 221, distance: 10.8
click at [282, 221] on div at bounding box center [282, 220] width 4 height 7
drag, startPoint x: 268, startPoint y: 219, endPoint x: 197, endPoint y: 216, distance: 71.5
click at [216, 140] on div "play_arrow" at bounding box center [218, 136] width 19 height 13
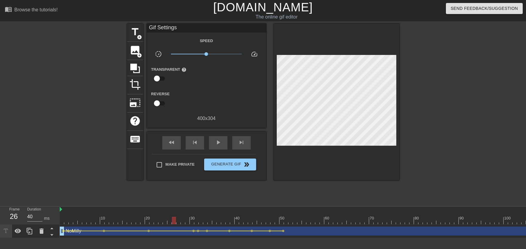
drag, startPoint x: 196, startPoint y: 218, endPoint x: 160, endPoint y: 199, distance: 41.2
click at [220, 144] on span "play_arrow" at bounding box center [218, 142] width 7 height 7
click at [219, 145] on span "pause" at bounding box center [218, 142] width 7 height 7
drag, startPoint x: 122, startPoint y: 214, endPoint x: 196, endPoint y: 219, distance: 74.1
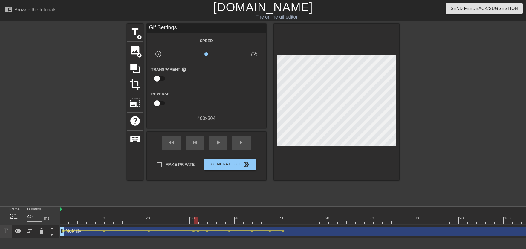
click at [197, 231] on span "lens" at bounding box center [198, 231] width 3 height 3
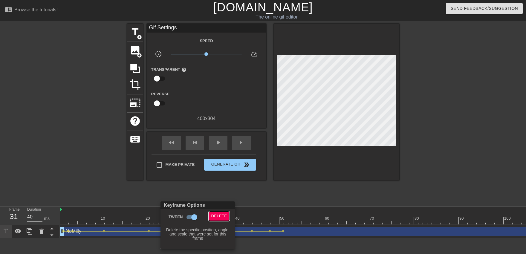
click at [224, 213] on span "Delete" at bounding box center [219, 216] width 16 height 7
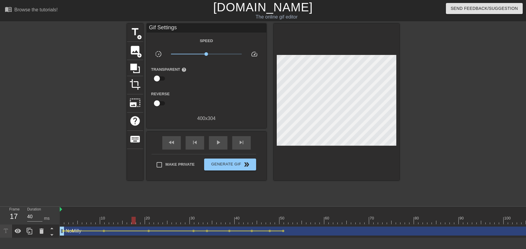
drag, startPoint x: 186, startPoint y: 216, endPoint x: 132, endPoint y: 215, distance: 54.1
click at [216, 147] on div "play_arrow" at bounding box center [218, 142] width 19 height 13
drag, startPoint x: 187, startPoint y: 220, endPoint x: 253, endPoint y: 224, distance: 65.3
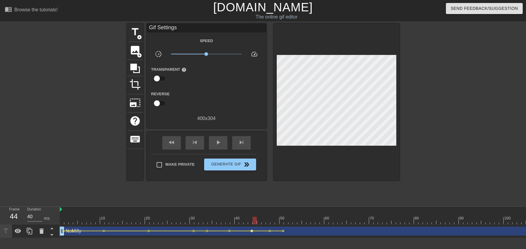
click at [251, 232] on span "lens" at bounding box center [252, 231] width 3 height 3
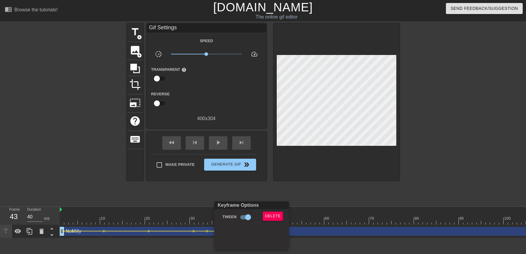
click at [268, 221] on div "Delete" at bounding box center [274, 219] width 32 height 14
click at [268, 220] on button "Delete" at bounding box center [273, 216] width 21 height 9
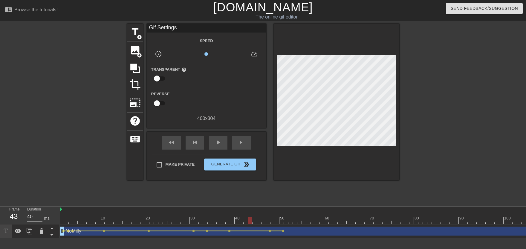
drag, startPoint x: 236, startPoint y: 218, endPoint x: 192, endPoint y: 219, distance: 43.7
click at [214, 148] on div "play_arrow" at bounding box center [218, 142] width 19 height 13
drag, startPoint x: 266, startPoint y: 219, endPoint x: 296, endPoint y: 223, distance: 30.2
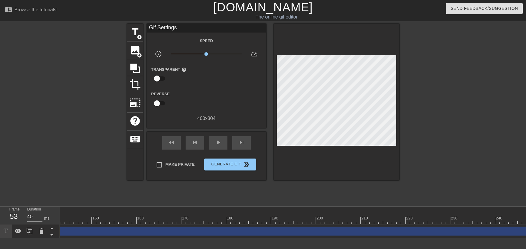
scroll to position [0, 1208]
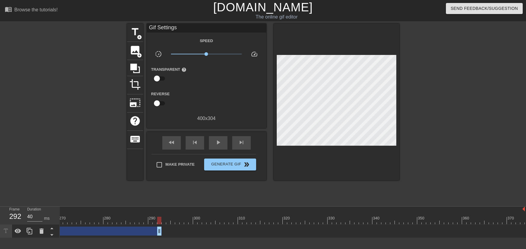
drag, startPoint x: 521, startPoint y: 231, endPoint x: 13, endPoint y: 219, distance: 508.1
click at [9, 219] on div "Frame 292 Duration 40 ms 10 20 30 40 50 60 70 80 90 100 110 120 130 140 150" at bounding box center [263, 222] width 526 height 31
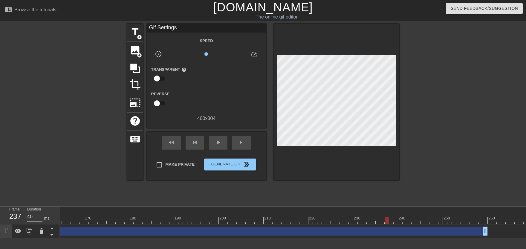
scroll to position [0, 747]
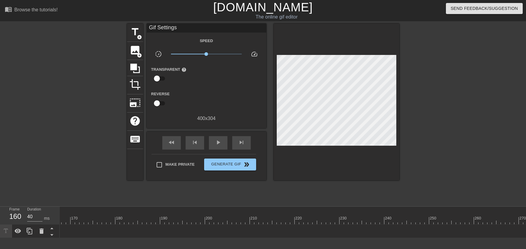
drag, startPoint x: 472, startPoint y: 229, endPoint x: 25, endPoint y: 219, distance: 446.8
click at [25, 219] on div "Frame 160 Duration 40 ms 10 20 30 40 50 60 70 80 90 100 110 120 130 140 150" at bounding box center [263, 222] width 526 height 31
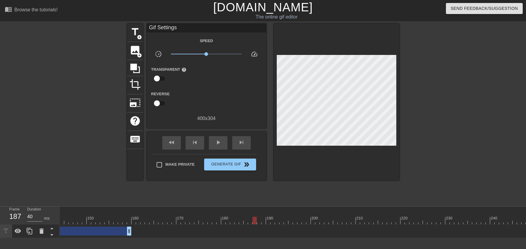
scroll to position [0, 554]
drag, startPoint x: 215, startPoint y: 230, endPoint x: 13, endPoint y: 215, distance: 202.1
click at [13, 215] on div "Frame 115 Duration 40 ms 10 20 30 40 50 60 70 80 90 100 110 120 130 140 150" at bounding box center [263, 222] width 526 height 31
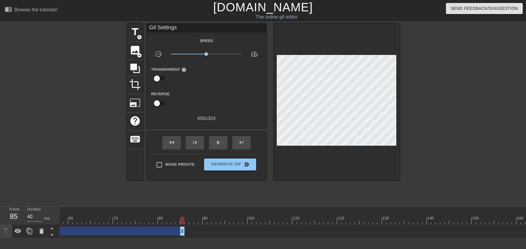
drag, startPoint x: 311, startPoint y: 231, endPoint x: 61, endPoint y: 221, distance: 249.5
click at [61, 221] on div "10 20 30 40 50 60 70 80 90 100 110 120 130 140 150 160" at bounding box center [293, 222] width 466 height 31
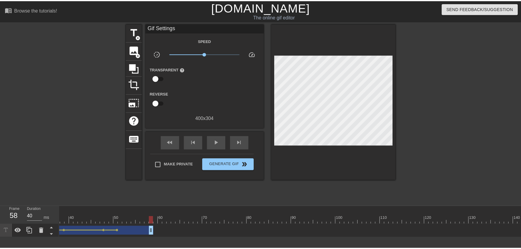
scroll to position [0, 44]
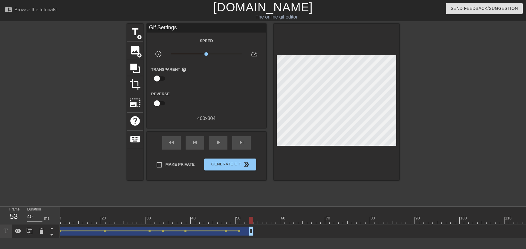
drag, startPoint x: 273, startPoint y: 232, endPoint x: 251, endPoint y: 230, distance: 21.3
click at [251, 230] on div "NoMilly drag_handle drag_handle" at bounding box center [135, 231] width 238 height 9
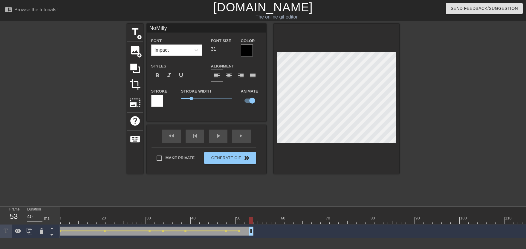
click at [253, 218] on div at bounding box center [251, 220] width 4 height 7
drag, startPoint x: 140, startPoint y: 39, endPoint x: 143, endPoint y: 38, distance: 3.0
click at [140, 38] on span "add_circle" at bounding box center [139, 37] width 5 height 5
type input "New text 1"
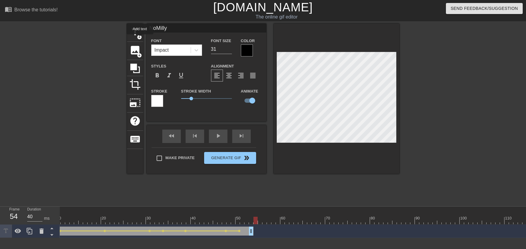
type input "40"
checkbox input "false"
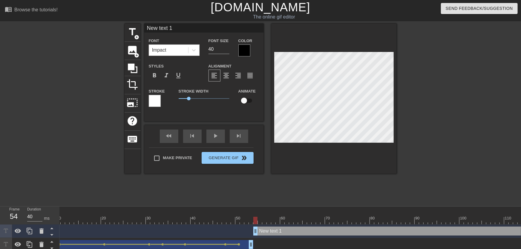
type input "New text"
type textarea "New text"
type input "New text"
type textarea "New text"
type input "New tex"
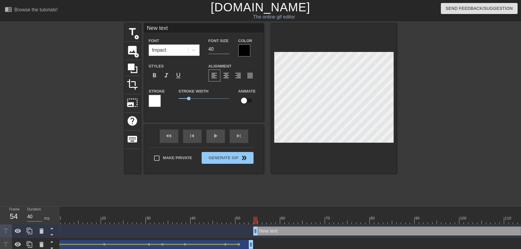
type textarea "New tex"
type input "New te"
type textarea "New te"
type input "New t"
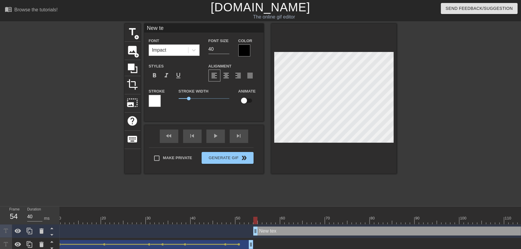
type textarea "New t"
type input "New"
type textarea "New"
type input "New"
type textarea "New"
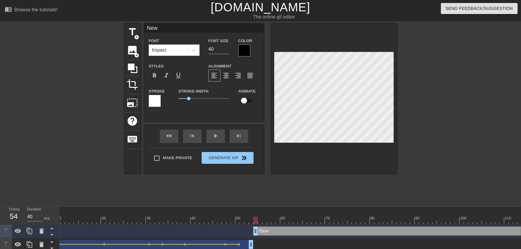
scroll to position [0, 0]
type input "Ne"
type textarea "Ne"
type input "N"
type textarea "N"
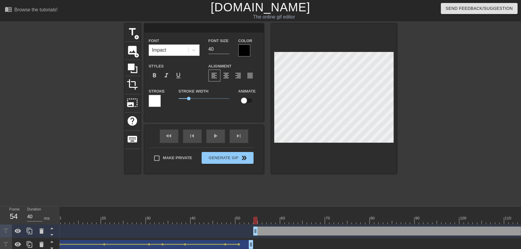
type input "J"
type textarea "J"
type input "Je"
type textarea "Je"
type input "Jer"
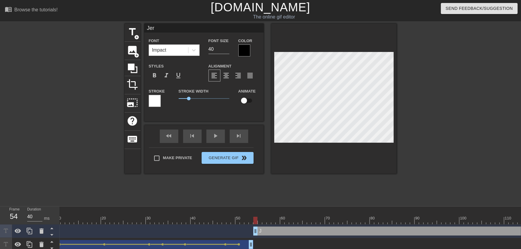
type textarea "Jer"
type input "[PERSON_NAME]"
type textarea "[PERSON_NAME]"
type input "Jeric"
type textarea "Jeric"
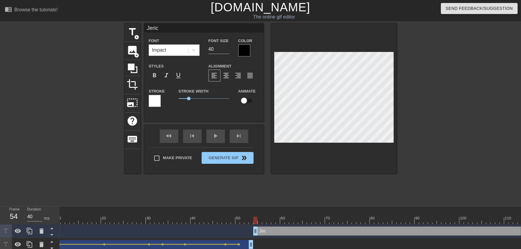
type input "[PERSON_NAME]"
type textarea "[PERSON_NAME]"
type input "Jericho"
type textarea "Jericho"
type input "Jerichoi"
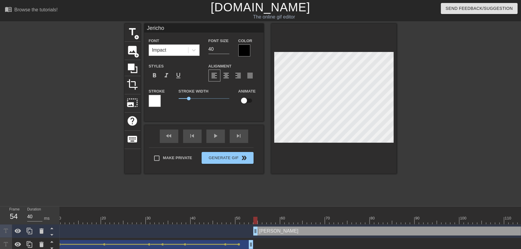
type textarea "Jerichoi"
type input "Jericho"
type textarea "Jericho"
type input "35"
click at [227, 51] on input "35" at bounding box center [219, 50] width 21 height 10
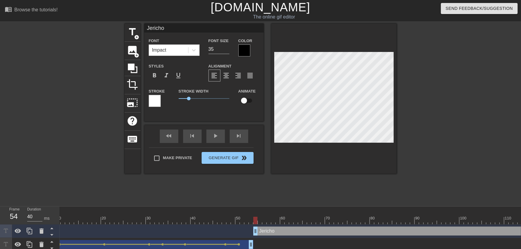
click at [239, 51] on div at bounding box center [245, 51] width 12 height 12
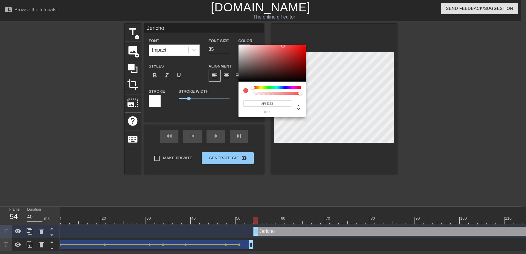
click at [239, 46] on div at bounding box center [272, 63] width 67 height 37
type input "#F4EDED"
click at [240, 46] on div at bounding box center [272, 63] width 67 height 37
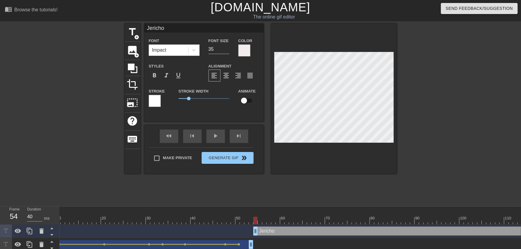
click at [165, 102] on div "Stroke" at bounding box center [159, 97] width 21 height 19
click at [161, 101] on div "Stroke" at bounding box center [159, 97] width 21 height 19
click at [158, 101] on div at bounding box center [155, 101] width 12 height 12
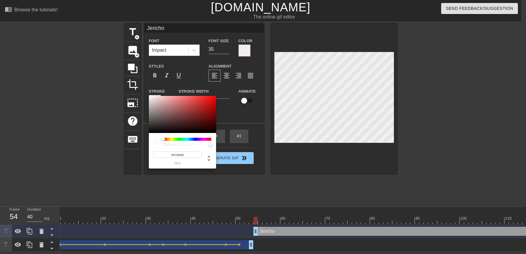
type input "#000000"
drag, startPoint x: 158, startPoint y: 101, endPoint x: 114, endPoint y: 224, distance: 131.1
click at [149, 133] on div at bounding box center [182, 114] width 67 height 37
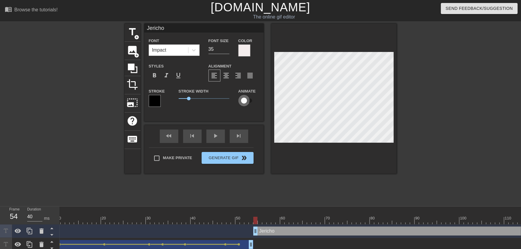
click at [249, 100] on input "checkbox" at bounding box center [244, 100] width 34 height 11
checkbox input "true"
type input "41"
drag, startPoint x: 227, startPoint y: 47, endPoint x: 237, endPoint y: 59, distance: 15.1
click at [225, 49] on input "41" at bounding box center [219, 50] width 21 height 10
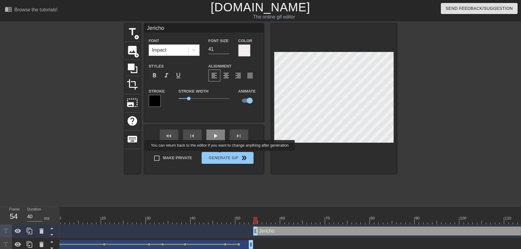
click at [217, 140] on div "play_arrow" at bounding box center [216, 136] width 19 height 13
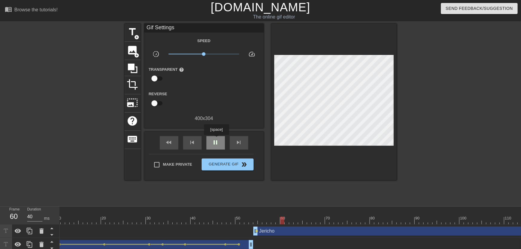
click at [216, 139] on div "pause" at bounding box center [216, 142] width 19 height 13
click at [216, 139] on div "play_arrow" at bounding box center [216, 142] width 19 height 13
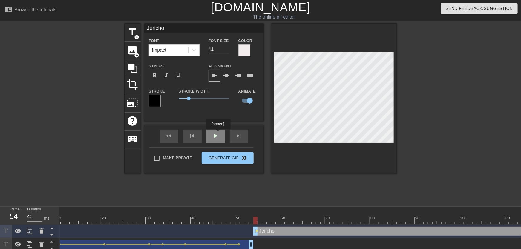
click at [218, 134] on div "fast_rewind skip_previous play_arrow skip_next" at bounding box center [203, 136] width 97 height 22
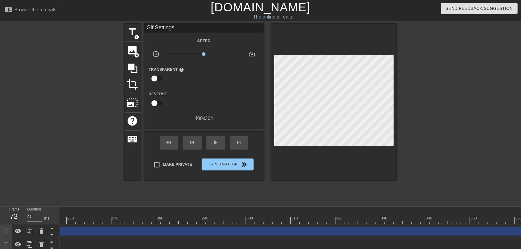
drag, startPoint x: 463, startPoint y: 219, endPoint x: 488, endPoint y: 219, distance: 25.4
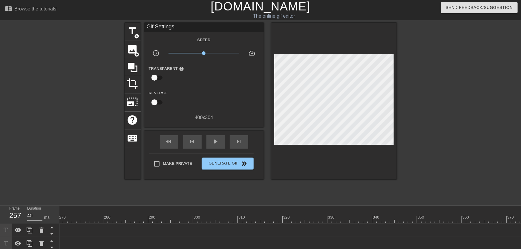
drag, startPoint x: 521, startPoint y: 229, endPoint x: 0, endPoint y: 230, distance: 521.1
click at [0, 230] on div "Frame 257 Duration 40 ms 10 20 30 40 50 60 70 80 90 100 110 120 130 140 150" at bounding box center [260, 228] width 521 height 45
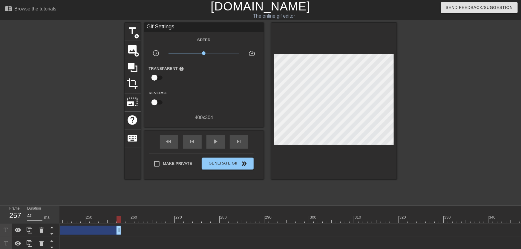
scroll to position [0, 992]
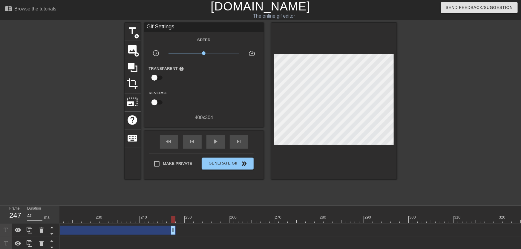
drag, startPoint x: 217, startPoint y: 230, endPoint x: 0, endPoint y: 230, distance: 217.1
click at [0, 230] on div "Frame 247 Duration 40 ms 10 20 30 40 50 60 70 80 90 100 110 120 130 140 150" at bounding box center [260, 228] width 521 height 45
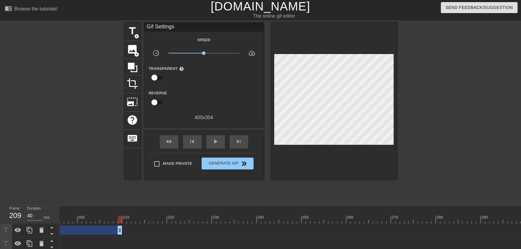
scroll to position [0, 801]
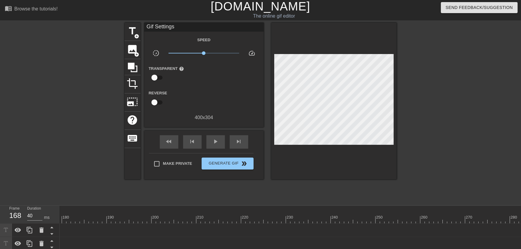
drag, startPoint x: 195, startPoint y: 231, endPoint x: 10, endPoint y: 233, distance: 184.2
click at [10, 233] on div "Frame 168 Duration 40 ms 10 20 30 40 50 60 70 80 90 100 110 120 130 140 150" at bounding box center [260, 228] width 521 height 45
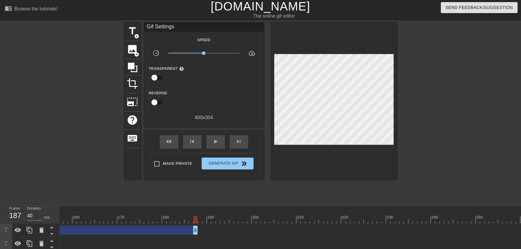
drag, startPoint x: 110, startPoint y: 230, endPoint x: 196, endPoint y: 228, distance: 86.1
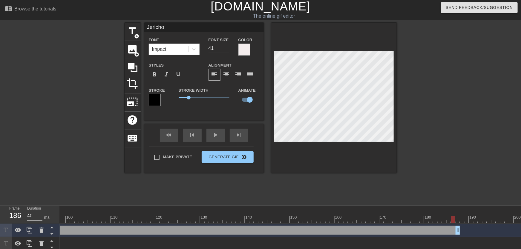
scroll to position [0, 404]
click at [130, 221] on div at bounding box center [492, 219] width 1673 height 7
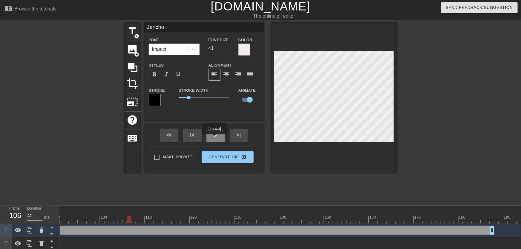
click at [215, 138] on div "play_arrow" at bounding box center [216, 135] width 19 height 13
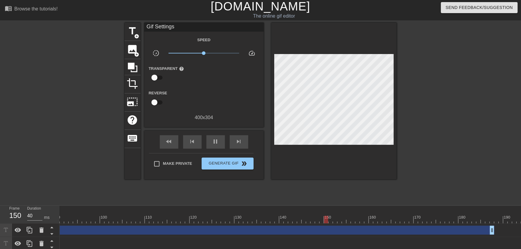
drag, startPoint x: 209, startPoint y: 209, endPoint x: 209, endPoint y: 178, distance: 30.8
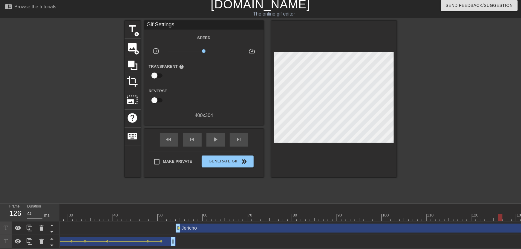
scroll to position [0, 0]
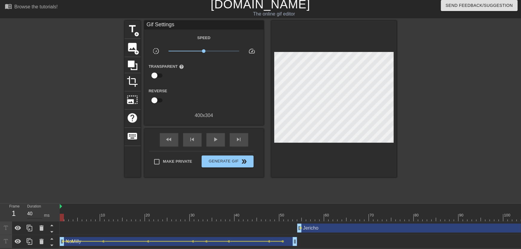
drag, startPoint x: 117, startPoint y: 211, endPoint x: 42, endPoint y: 213, distance: 75.4
click at [42, 213] on div "Frame 1 Duration 40 ms 10 20 30 40 50 60 70 80 90 100 110 120 130 140 150" at bounding box center [260, 226] width 521 height 45
click at [137, 33] on span "add_circle" at bounding box center [137, 34] width 5 height 5
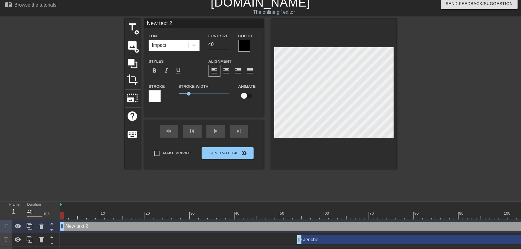
type input "New text"
type textarea "New text"
type input "New text"
type textarea "New text"
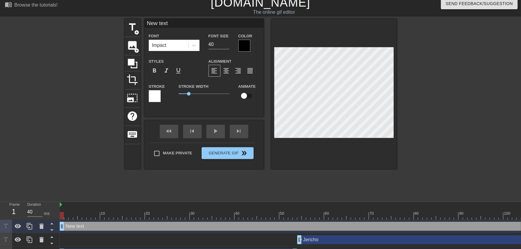
type input "New tex"
type textarea "New tex"
type input "New te"
type textarea "New te"
type input "New t"
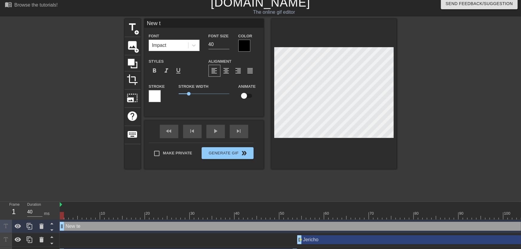
type textarea "New t"
type input "New"
type textarea "New"
type input "New"
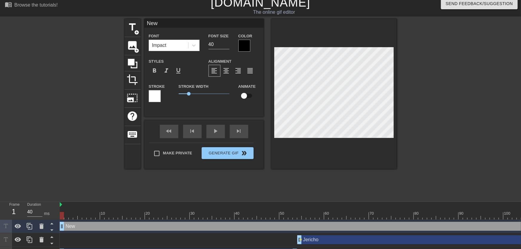
type textarea "New"
type input "Ne"
type textarea "Ne"
type input "N"
type textarea "N"
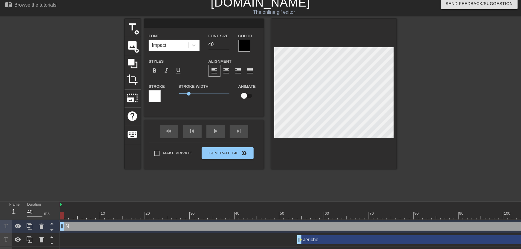
type input "T"
type textarea "T"
type input "To"
type textarea "To"
type input "Ton"
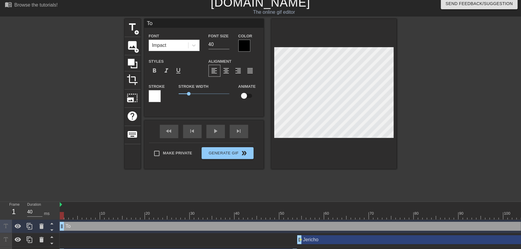
type textarea "Ton"
type input "[PERSON_NAME]"
type textarea "[PERSON_NAME]"
click at [248, 96] on input "checkbox" at bounding box center [244, 95] width 34 height 11
checkbox input "true"
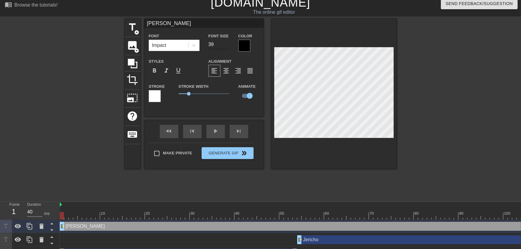
click at [227, 47] on input "39" at bounding box center [219, 45] width 21 height 10
type input "33"
click at [227, 47] on input "33" at bounding box center [219, 45] width 21 height 10
type input "NoMilly"
type input "31"
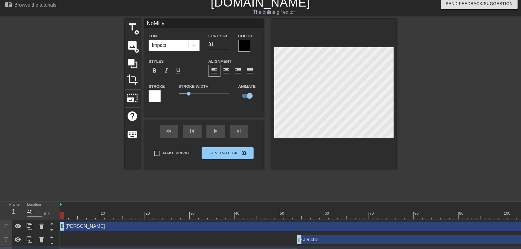
type input "[PERSON_NAME]"
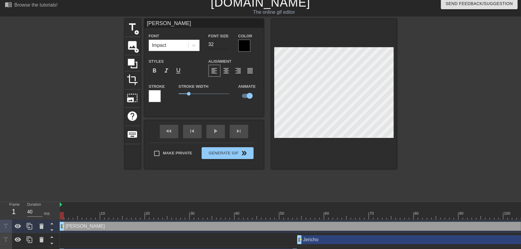
click at [226, 46] on input "32" at bounding box center [219, 45] width 21 height 10
click at [226, 46] on input "31" at bounding box center [219, 45] width 21 height 10
type input "30"
click at [226, 46] on input "30" at bounding box center [219, 45] width 21 height 10
click at [245, 46] on div at bounding box center [245, 46] width 12 height 12
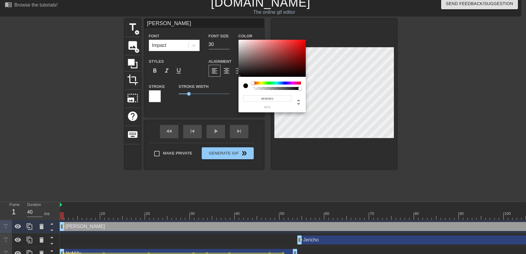
click at [240, 41] on div at bounding box center [272, 58] width 67 height 37
type input "#F6F1F1"
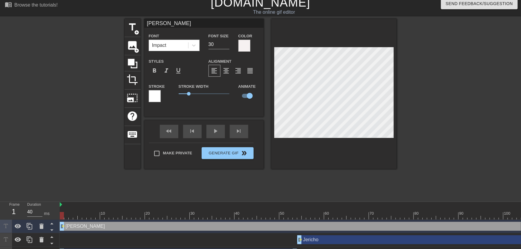
click at [152, 100] on div at bounding box center [155, 96] width 12 height 12
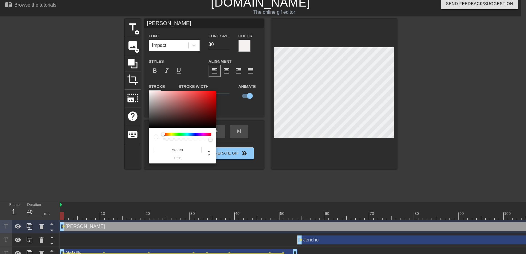
type input "#000000"
drag, startPoint x: 152, startPoint y: 108, endPoint x: 222, endPoint y: 146, distance: 80.1
click at [149, 128] on div at bounding box center [182, 109] width 67 height 37
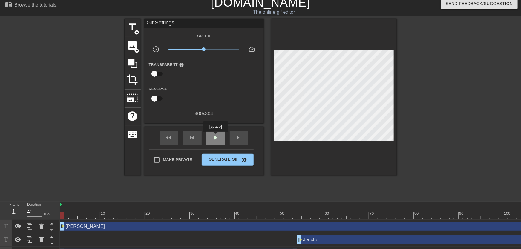
click at [216, 136] on span "play_arrow" at bounding box center [215, 137] width 7 height 7
drag, startPoint x: 66, startPoint y: 215, endPoint x: 159, endPoint y: 205, distance: 93.3
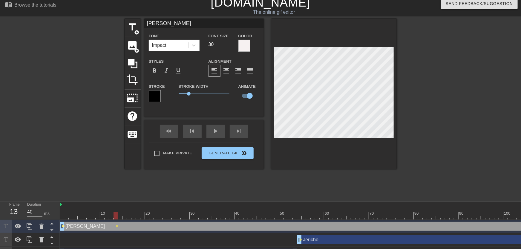
click at [64, 225] on span "lens" at bounding box center [63, 226] width 3 height 3
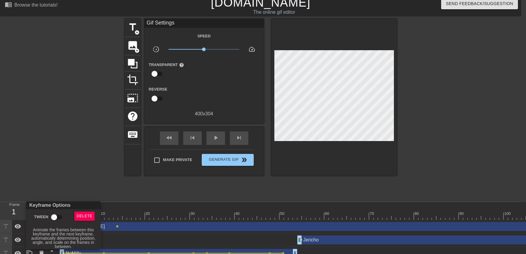
click at [62, 217] on input "Tween" at bounding box center [54, 217] width 34 height 11
checkbox input "true"
click at [64, 191] on div at bounding box center [263, 127] width 526 height 254
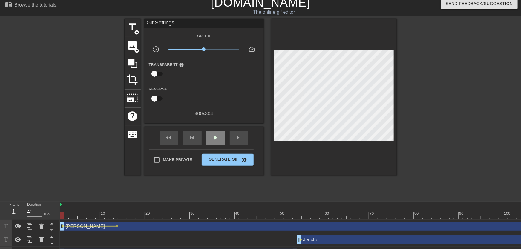
click at [212, 143] on div "play_arrow" at bounding box center [216, 138] width 19 height 13
click at [211, 143] on div "pause" at bounding box center [216, 138] width 19 height 13
drag, startPoint x: 62, startPoint y: 216, endPoint x: 89, endPoint y: 214, distance: 27.3
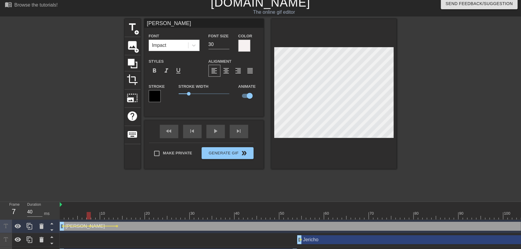
drag, startPoint x: 68, startPoint y: 215, endPoint x: 54, endPoint y: 215, distance: 14.1
click at [53, 216] on div "Frame 7 Duration 40 ms 10 20 30 40 50 60 70 80 90 100 110 120 130 140 150" at bounding box center [260, 231] width 521 height 58
click at [219, 130] on div "fast_rewind skip_previous play_arrow skip_next" at bounding box center [203, 131] width 97 height 22
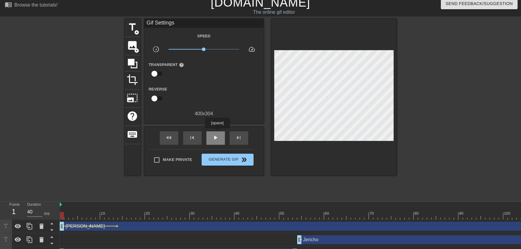
click at [217, 133] on div "play_arrow" at bounding box center [216, 138] width 19 height 13
click at [216, 133] on div "pause" at bounding box center [216, 138] width 19 height 13
drag, startPoint x: 61, startPoint y: 215, endPoint x: 75, endPoint y: 217, distance: 14.0
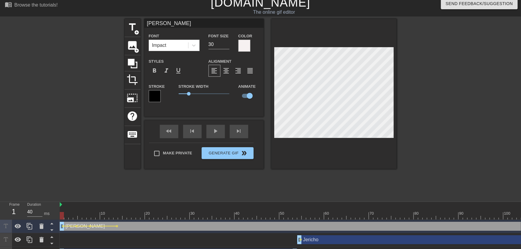
click at [169, 186] on div "title add_circle image add_circle crop photo_size_select_large help keyboard [P…" at bounding box center [261, 108] width 272 height 179
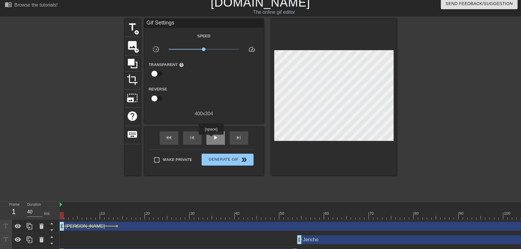
click at [212, 139] on span "play_arrow" at bounding box center [215, 137] width 7 height 7
click at [213, 138] on span "pause" at bounding box center [215, 137] width 7 height 7
drag, startPoint x: 65, startPoint y: 216, endPoint x: 60, endPoint y: 215, distance: 4.6
click at [76, 226] on span "lens" at bounding box center [77, 226] width 3 height 3
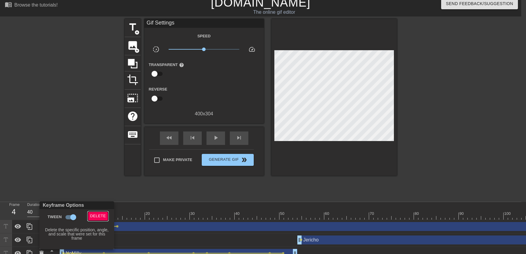
click at [96, 215] on span "Delete" at bounding box center [98, 216] width 16 height 7
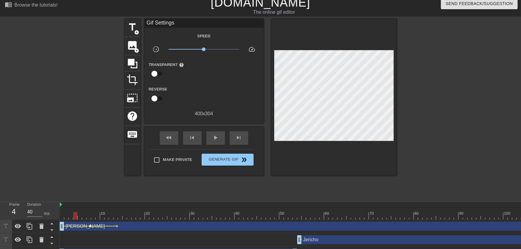
click at [91, 225] on span "lens" at bounding box center [90, 226] width 3 height 3
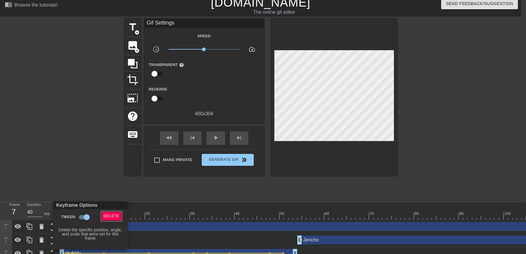
click at [104, 217] on span "Delete" at bounding box center [112, 216] width 16 height 7
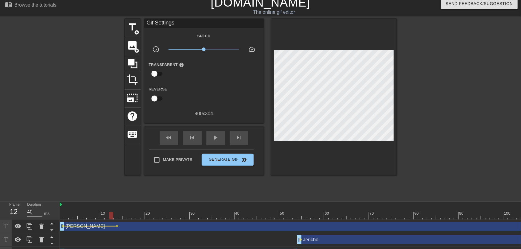
drag, startPoint x: 109, startPoint y: 219, endPoint x: 113, endPoint y: 219, distance: 3.9
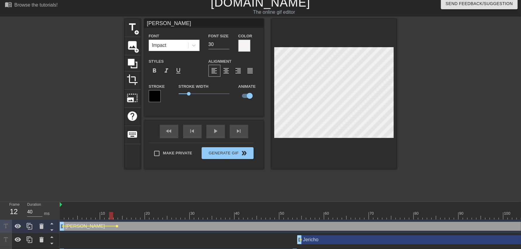
click at [117, 226] on span "lens" at bounding box center [117, 226] width 3 height 3
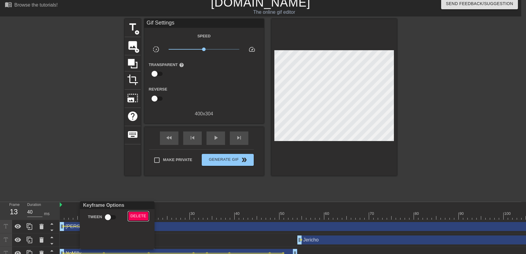
click at [140, 214] on span "Delete" at bounding box center [139, 216] width 16 height 7
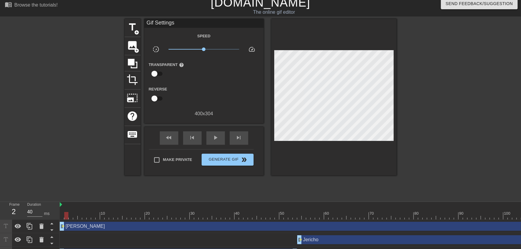
drag, startPoint x: 76, startPoint y: 215, endPoint x: 67, endPoint y: 216, distance: 8.7
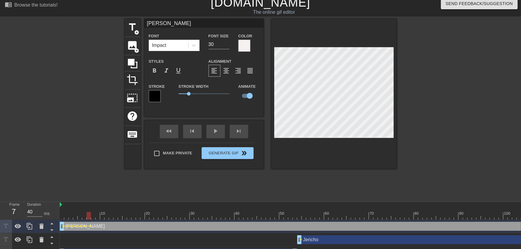
drag, startPoint x: 102, startPoint y: 216, endPoint x: 114, endPoint y: 216, distance: 12.3
click at [114, 216] on div at bounding box center [116, 215] width 4 height 7
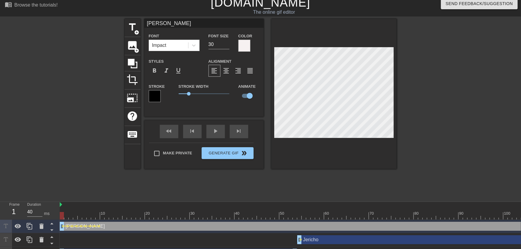
drag, startPoint x: 70, startPoint y: 216, endPoint x: 46, endPoint y: 212, distance: 23.9
click at [41, 216] on div "Frame 1 Duration 40 ms 10 20 30 40 50 60 70 80 90 100 110 120 130 140 150" at bounding box center [260, 231] width 521 height 58
click at [184, 186] on div "title add_circle image add_circle crop photo_size_select_large help keyboard [P…" at bounding box center [261, 108] width 272 height 179
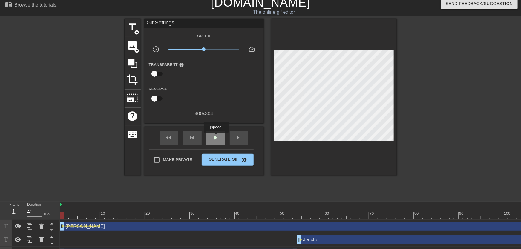
click at [216, 137] on span "play_arrow" at bounding box center [215, 137] width 7 height 7
click at [216, 137] on span "pause" at bounding box center [215, 137] width 7 height 7
drag, startPoint x: 62, startPoint y: 219, endPoint x: 71, endPoint y: 221, distance: 9.4
click at [71, 221] on div "10 20 30 40 50 60 70 80 90 100 110 120 130 140 150 160" at bounding box center [291, 231] width 462 height 58
click at [67, 227] on span "lens" at bounding box center [68, 226] width 3 height 3
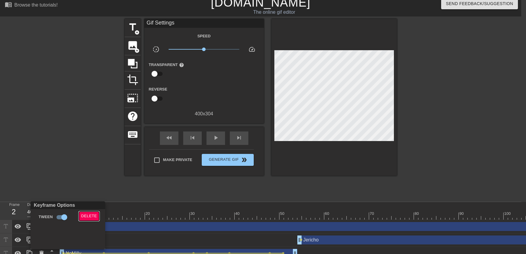
click at [81, 218] on button "Delete" at bounding box center [89, 216] width 21 height 9
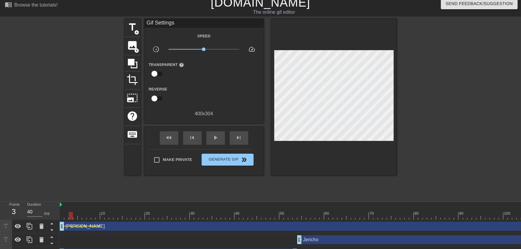
drag, startPoint x: 71, startPoint y: 216, endPoint x: 50, endPoint y: 217, distance: 21.3
click at [50, 217] on div "Frame 3 Duration 40 ms 10 20 30 40 50 60 70 80 90 100 110 120 130 140 150" at bounding box center [260, 231] width 521 height 58
click at [219, 138] on span "play_arrow" at bounding box center [215, 137] width 7 height 7
click at [218, 140] on span "pause" at bounding box center [215, 137] width 7 height 7
drag, startPoint x: 69, startPoint y: 213, endPoint x: 73, endPoint y: 218, distance: 6.6
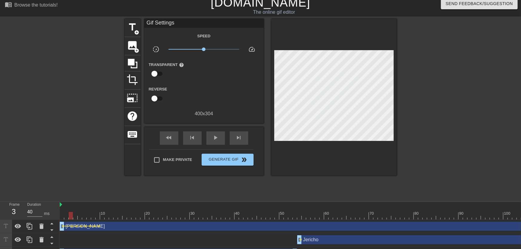
click at [72, 227] on span "lens" at bounding box center [72, 226] width 3 height 3
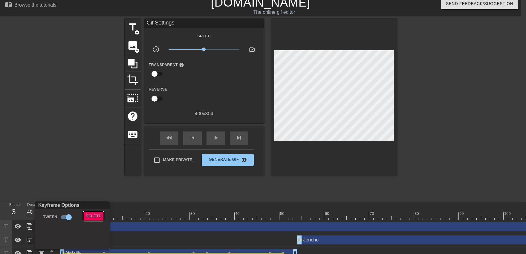
click at [87, 219] on span "Delete" at bounding box center [94, 216] width 16 height 7
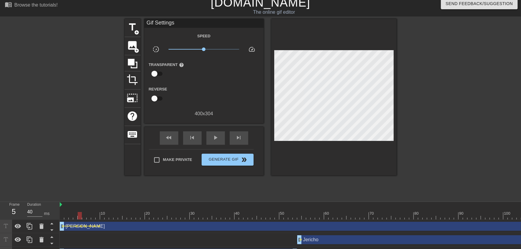
drag, startPoint x: 78, startPoint y: 212, endPoint x: 74, endPoint y: 204, distance: 9.1
click at [51, 216] on div "Frame 5 Duration 40 ms 10 20 30 40 50 60 70 80 90 100 110 120 130 140 150" at bounding box center [260, 231] width 521 height 58
click at [214, 141] on span "play_arrow" at bounding box center [215, 137] width 7 height 7
click at [215, 141] on span "pause" at bounding box center [215, 137] width 7 height 7
drag, startPoint x: 71, startPoint y: 216, endPoint x: 87, endPoint y: 217, distance: 15.9
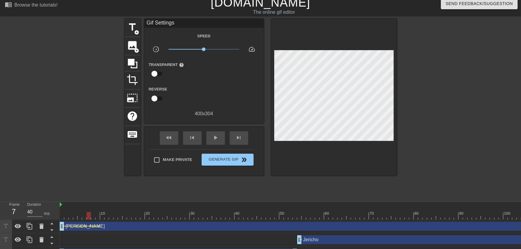
click at [90, 226] on span "lens" at bounding box center [90, 226] width 3 height 3
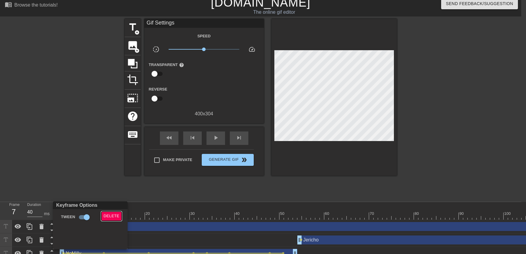
click at [109, 213] on span "Delete" at bounding box center [112, 216] width 16 height 7
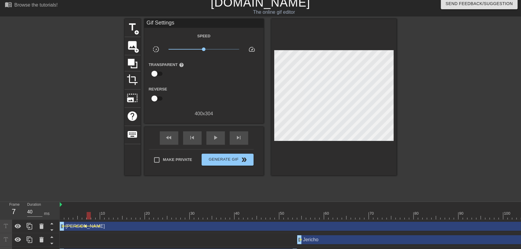
click at [86, 225] on span "lens" at bounding box center [86, 226] width 3 height 3
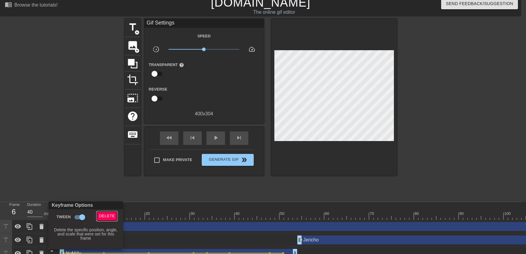
click at [97, 216] on button "Delete" at bounding box center [107, 216] width 21 height 9
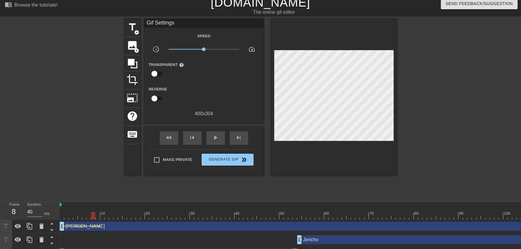
drag, startPoint x: 80, startPoint y: 214, endPoint x: 93, endPoint y: 215, distance: 12.6
click at [94, 215] on div at bounding box center [93, 215] width 4 height 7
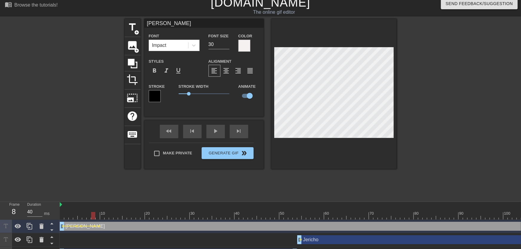
click at [100, 226] on span "lens" at bounding box center [99, 226] width 3 height 3
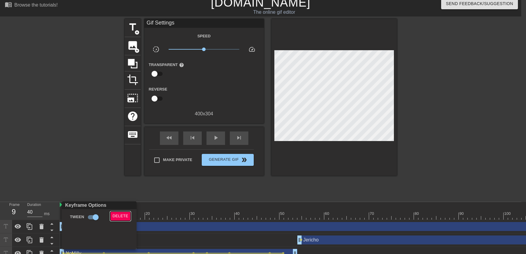
click at [121, 215] on span "Delete" at bounding box center [121, 216] width 16 height 7
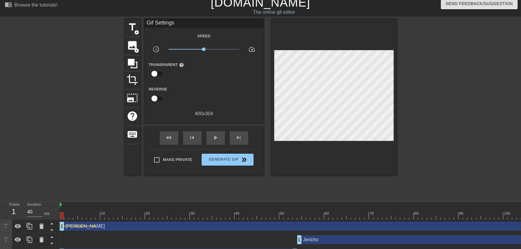
drag, startPoint x: 104, startPoint y: 214, endPoint x: 40, endPoint y: 205, distance: 63.9
click at [35, 212] on div "Frame 1 Duration 40 ms 10 20 30 40 50 60 70 80 90 100 110 120 130 140 150" at bounding box center [260, 231] width 521 height 58
click at [65, 170] on div at bounding box center [73, 108] width 90 height 179
click at [220, 139] on div "play_arrow" at bounding box center [216, 138] width 19 height 13
click at [217, 143] on div "pause" at bounding box center [216, 138] width 19 height 13
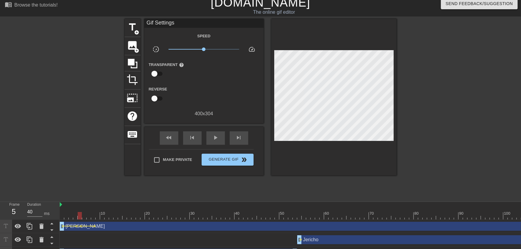
drag, startPoint x: 71, startPoint y: 212, endPoint x: 81, endPoint y: 216, distance: 10.8
click at [81, 227] on span "lens" at bounding box center [81, 226] width 3 height 3
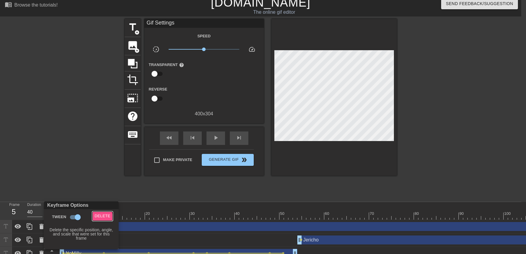
click at [98, 217] on span "Delete" at bounding box center [103, 216] width 16 height 7
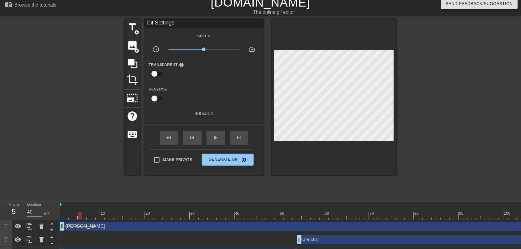
drag, startPoint x: 79, startPoint y: 211, endPoint x: 58, endPoint y: 214, distance: 21.2
click at [58, 216] on div "Frame 5 Duration 40 ms 10 20 30 40 50 60 70 80 90 100 110 120 130 140 150" at bounding box center [260, 231] width 521 height 58
click at [213, 142] on div "play_arrow" at bounding box center [216, 138] width 19 height 13
click at [213, 141] on div "pause" at bounding box center [216, 138] width 19 height 13
drag, startPoint x: 71, startPoint y: 212, endPoint x: 76, endPoint y: 216, distance: 6.8
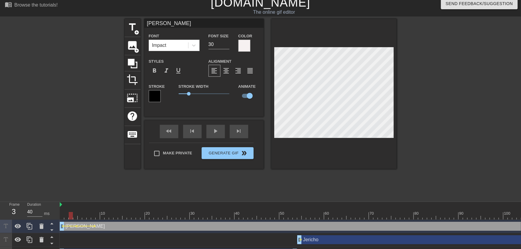
drag, startPoint x: 70, startPoint y: 214, endPoint x: 50, endPoint y: 216, distance: 20.2
click at [50, 216] on div "Frame 3 Duration 40 ms 10 20 30 40 50 60 70 80 90 100 110 120 130 140 150" at bounding box center [260, 231] width 521 height 58
click at [70, 175] on div at bounding box center [73, 108] width 90 height 179
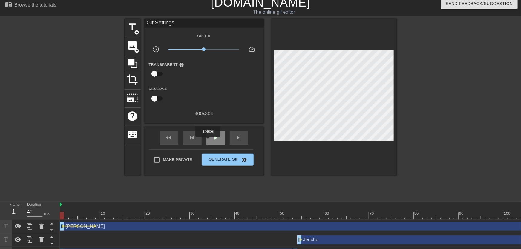
click at [211, 141] on div "play_arrow" at bounding box center [216, 138] width 19 height 13
drag, startPoint x: 58, startPoint y: 215, endPoint x: 64, endPoint y: 216, distance: 5.5
click at [64, 216] on div "Frame 35 Duration 40 ms 10 20 30 40 50 60 70 80 90 100 110 120 130 140 150" at bounding box center [260, 231] width 521 height 58
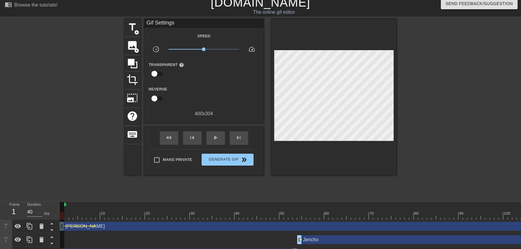
drag, startPoint x: 61, startPoint y: 205, endPoint x: 65, endPoint y: 211, distance: 7.1
click at [212, 143] on div "play_arrow" at bounding box center [216, 138] width 19 height 13
click at [212, 142] on div "pause" at bounding box center [216, 138] width 19 height 13
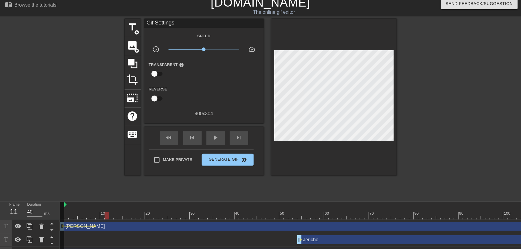
drag, startPoint x: 64, startPoint y: 213, endPoint x: 108, endPoint y: 215, distance: 44.3
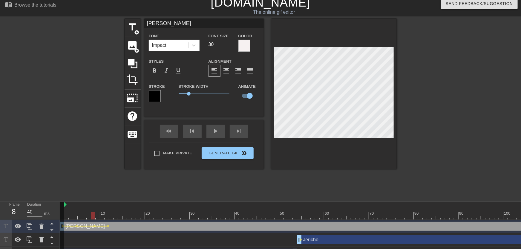
drag, startPoint x: 94, startPoint y: 212, endPoint x: 180, endPoint y: 160, distance: 101.2
click at [218, 133] on div "play_arrow" at bounding box center [216, 131] width 19 height 13
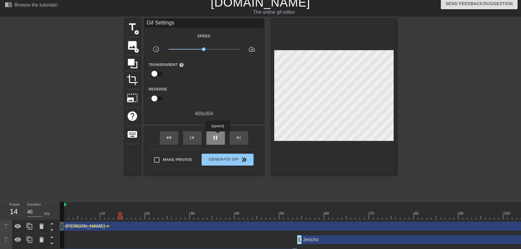
click at [218, 136] on span "pause" at bounding box center [215, 137] width 7 height 7
drag, startPoint x: 107, startPoint y: 214, endPoint x: 264, endPoint y: 160, distance: 166.4
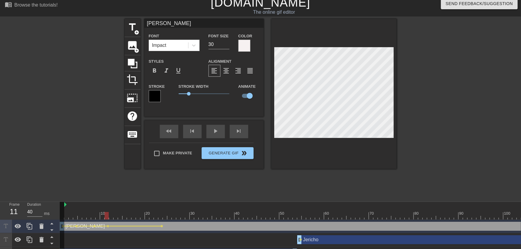
drag, startPoint x: 109, startPoint y: 210, endPoint x: 99, endPoint y: 179, distance: 31.7
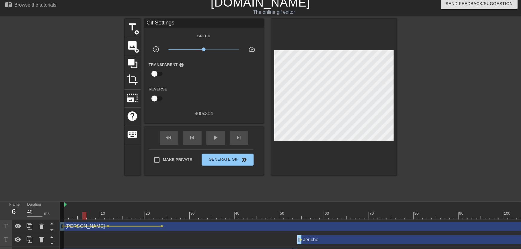
click at [98, 176] on div at bounding box center [73, 108] width 90 height 179
click at [214, 140] on span "play_arrow" at bounding box center [215, 137] width 7 height 7
click at [214, 140] on span "pause" at bounding box center [215, 137] width 7 height 7
drag, startPoint x: 103, startPoint y: 212, endPoint x: 142, endPoint y: 216, distance: 39.0
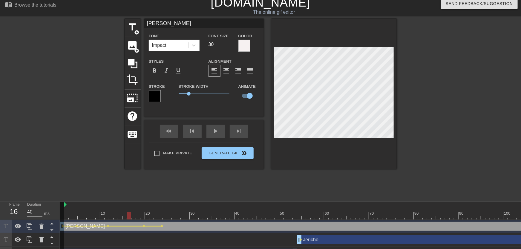
drag, startPoint x: 128, startPoint y: 211, endPoint x: 91, endPoint y: 172, distance: 53.3
click at [91, 170] on div at bounding box center [73, 108] width 90 height 179
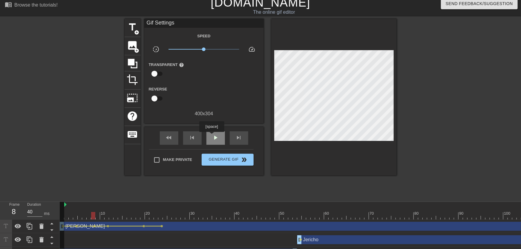
click at [213, 137] on span "play_arrow" at bounding box center [215, 137] width 7 height 7
click at [213, 138] on span "pause" at bounding box center [215, 137] width 7 height 7
drag, startPoint x: 105, startPoint y: 216, endPoint x: 136, endPoint y: 223, distance: 31.6
click at [135, 223] on div "10 20 30 40 50 60 70 80 90 100 110 120 130 140 150 160" at bounding box center [291, 231] width 462 height 58
click at [145, 226] on span "lens" at bounding box center [144, 226] width 3 height 3
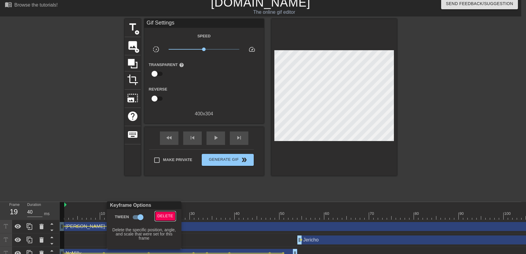
click at [168, 213] on span "Delete" at bounding box center [166, 216] width 16 height 7
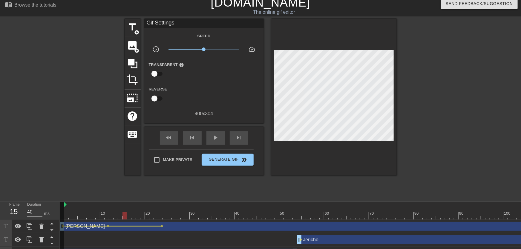
drag, startPoint x: 113, startPoint y: 214, endPoint x: 123, endPoint y: 217, distance: 11.0
drag, startPoint x: 129, startPoint y: 212, endPoint x: 110, endPoint y: 197, distance: 23.6
click at [209, 117] on div "400 x 304" at bounding box center [204, 113] width 120 height 7
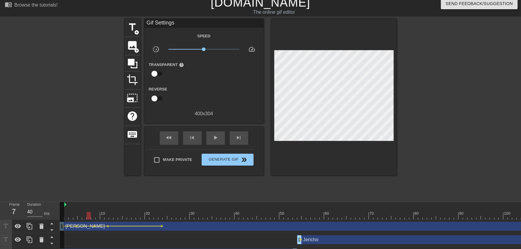
click at [213, 130] on div "fast_rewind skip_previous play_arrow skip_next" at bounding box center [203, 138] width 97 height 22
click at [213, 132] on div "play_arrow" at bounding box center [216, 138] width 19 height 13
click at [213, 133] on div "pause" at bounding box center [216, 138] width 19 height 13
drag, startPoint x: 110, startPoint y: 211, endPoint x: 164, endPoint y: 219, distance: 53.8
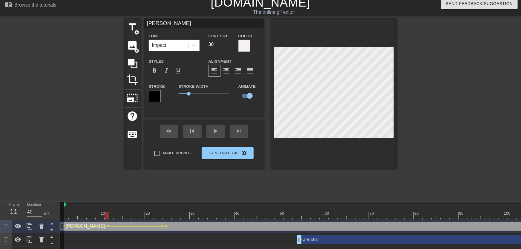
drag, startPoint x: 106, startPoint y: 210, endPoint x: 73, endPoint y: 202, distance: 33.4
click at [64, 163] on div at bounding box center [73, 108] width 90 height 179
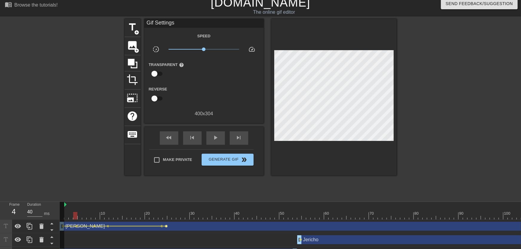
click at [166, 226] on span "lens" at bounding box center [166, 226] width 3 height 3
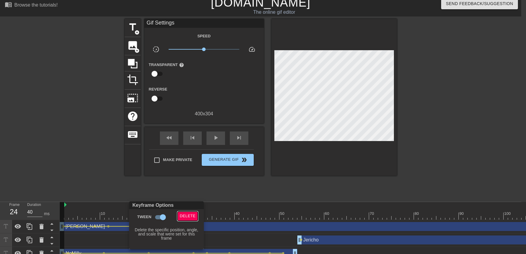
click at [190, 214] on span "Delete" at bounding box center [188, 216] width 16 height 7
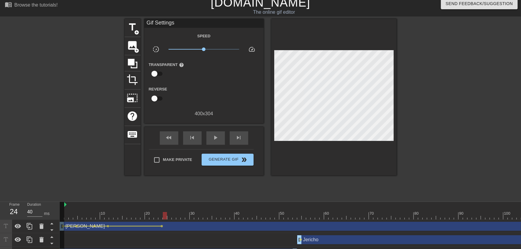
drag, startPoint x: 89, startPoint y: 201, endPoint x: 74, endPoint y: 202, distance: 14.7
click at [72, 203] on div "menu_book Browse the tutorials! [DOMAIN_NAME] The online gif editor Send Feedba…" at bounding box center [260, 127] width 521 height 265
click at [214, 141] on span "play_arrow" at bounding box center [215, 137] width 7 height 7
click at [214, 141] on span "pause" at bounding box center [215, 137] width 7 height 7
drag, startPoint x: 77, startPoint y: 216, endPoint x: 59, endPoint y: 218, distance: 18.6
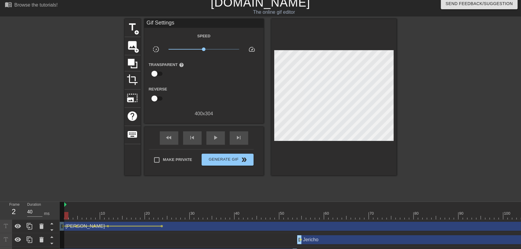
click at [59, 218] on div "Frame 2 Duration 40 ms 10 20 30 40 50 60 70 80 90 100 110 120 130 140 150" at bounding box center [260, 231] width 521 height 58
click at [213, 141] on span "play_arrow" at bounding box center [215, 137] width 7 height 7
click at [213, 141] on span "pause" at bounding box center [215, 137] width 7 height 7
drag, startPoint x: 157, startPoint y: 215, endPoint x: 182, endPoint y: 209, distance: 25.9
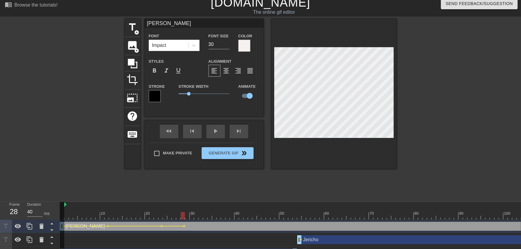
click at [213, 133] on div "play_arrow" at bounding box center [216, 131] width 19 height 13
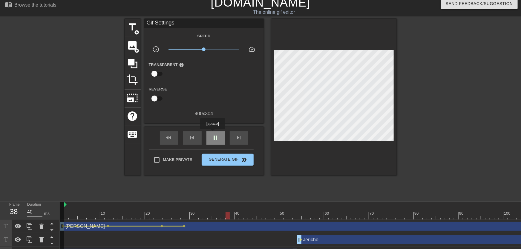
click at [213, 133] on div "pause" at bounding box center [216, 138] width 19 height 13
drag, startPoint x: 107, startPoint y: 215, endPoint x: 161, endPoint y: 218, distance: 54.5
drag, startPoint x: 161, startPoint y: 218, endPoint x: 203, endPoint y: 212, distance: 41.7
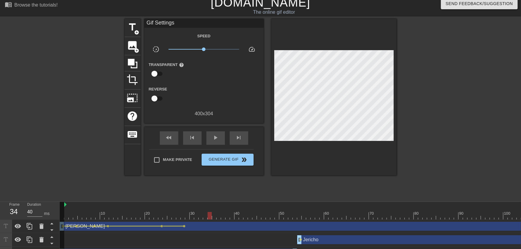
drag, startPoint x: 186, startPoint y: 217, endPoint x: 210, endPoint y: 210, distance: 25.7
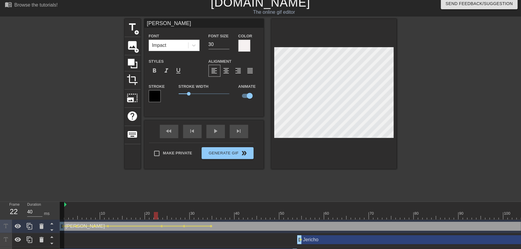
drag, startPoint x: 158, startPoint y: 209, endPoint x: 150, endPoint y: 211, distance: 8.1
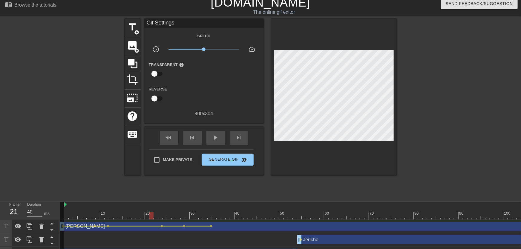
click at [166, 175] on div "title add_circle image add_circle crop photo_size_select_large help keyboard Gi…" at bounding box center [261, 108] width 272 height 179
click at [217, 140] on span "play_arrow" at bounding box center [215, 137] width 7 height 7
click at [213, 143] on div "pause" at bounding box center [216, 138] width 19 height 13
drag, startPoint x: 199, startPoint y: 214, endPoint x: 210, endPoint y: 219, distance: 11.7
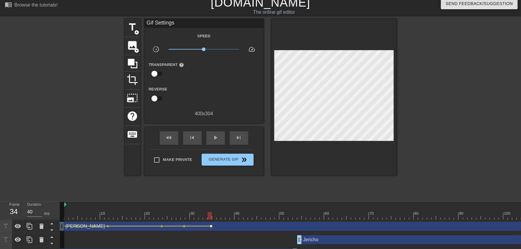
click at [212, 225] on span "lens" at bounding box center [211, 226] width 3 height 3
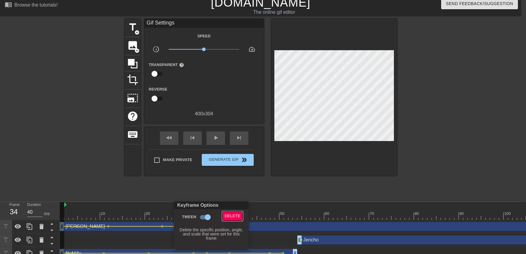
click at [229, 215] on span "Delete" at bounding box center [233, 216] width 16 height 7
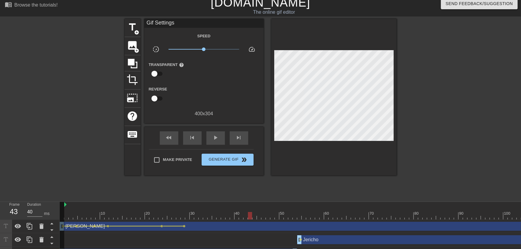
drag, startPoint x: 217, startPoint y: 213, endPoint x: 257, endPoint y: 211, distance: 40.4
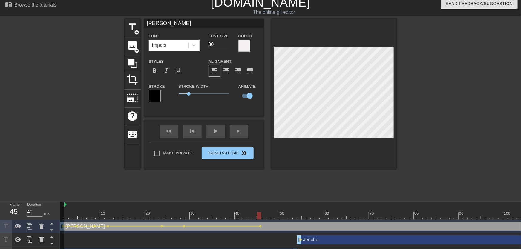
drag, startPoint x: 177, startPoint y: 212, endPoint x: 161, endPoint y: 215, distance: 17.0
click at [219, 136] on div "play_arrow" at bounding box center [216, 131] width 19 height 13
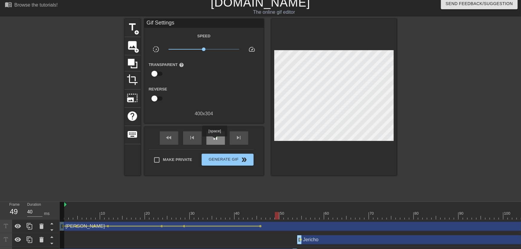
click at [214, 138] on span "pause" at bounding box center [215, 137] width 7 height 7
drag, startPoint x: 183, startPoint y: 216, endPoint x: 218, endPoint y: 216, distance: 35.6
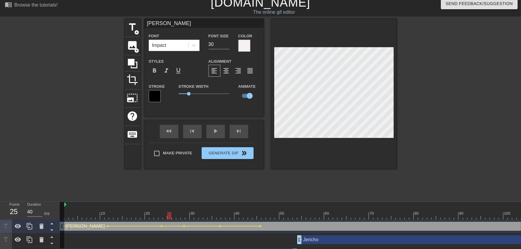
drag, startPoint x: 168, startPoint y: 213, endPoint x: 155, endPoint y: 193, distance: 24.3
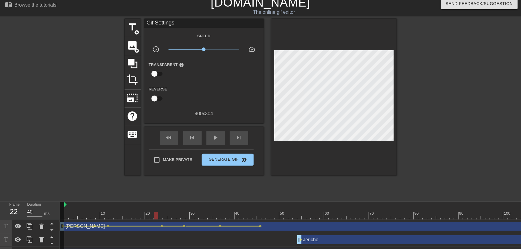
click at [155, 193] on div "title add_circle image add_circle crop photo_size_select_large help keyboard Gi…" at bounding box center [261, 108] width 272 height 179
click at [214, 138] on span "play_arrow" at bounding box center [215, 137] width 7 height 7
drag, startPoint x: 176, startPoint y: 217, endPoint x: 257, endPoint y: 220, distance: 81.1
click at [257, 220] on div "10 20 30 40 50 60 70 80 90 100 110 120 130 140 150 160" at bounding box center [291, 231] width 462 height 58
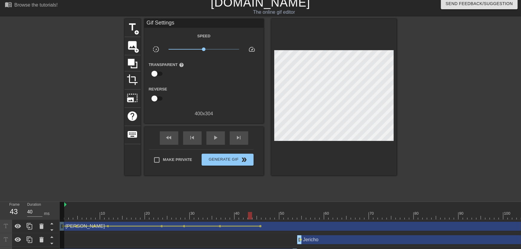
drag, startPoint x: 237, startPoint y: 216, endPoint x: 271, endPoint y: 196, distance: 39.2
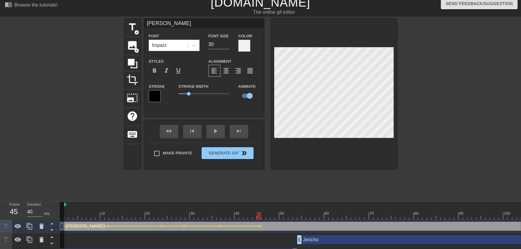
drag, startPoint x: 199, startPoint y: 211, endPoint x: 172, endPoint y: 211, distance: 27.8
click at [166, 196] on div "title add_circle image add_circle crop photo_size_select_large help keyboard [P…" at bounding box center [261, 108] width 272 height 179
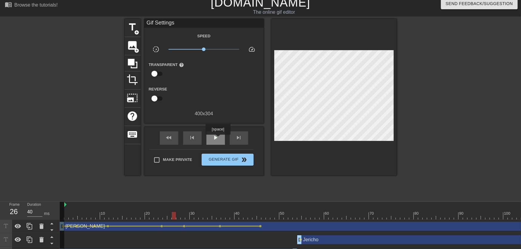
click at [218, 139] on span "play_arrow" at bounding box center [215, 137] width 7 height 7
drag, startPoint x: 222, startPoint y: 215, endPoint x: 288, endPoint y: 215, distance: 65.5
drag, startPoint x: 290, startPoint y: 212, endPoint x: 296, endPoint y: 213, distance: 6.0
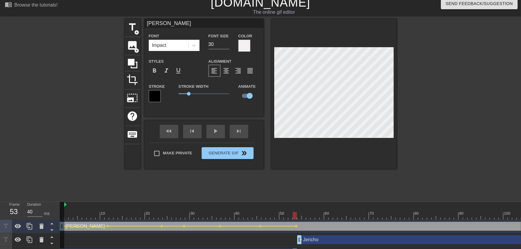
click at [209, 193] on div "title add_circle image add_circle crop photo_size_select_large help keyboard [P…" at bounding box center [261, 108] width 272 height 179
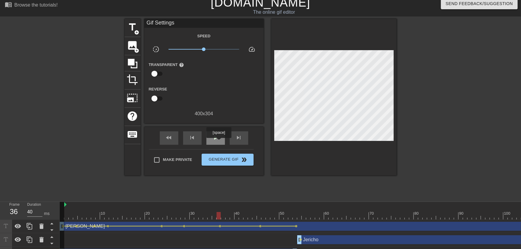
click at [218, 140] on span "play_arrow" at bounding box center [215, 137] width 7 height 7
drag, startPoint x: 246, startPoint y: 215, endPoint x: 293, endPoint y: 216, distance: 47.2
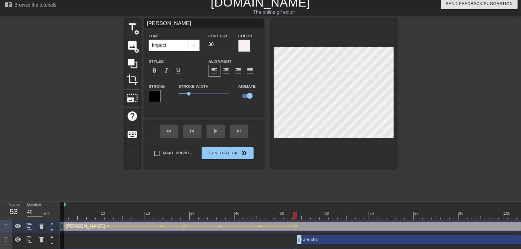
drag, startPoint x: 234, startPoint y: 213, endPoint x: 224, endPoint y: 200, distance: 16.9
click at [223, 193] on div "title add_circle image add_circle crop photo_size_select_large help keyboard [P…" at bounding box center [261, 108] width 272 height 179
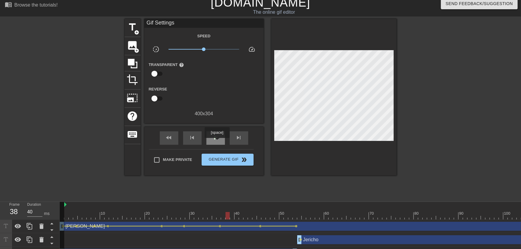
click at [217, 142] on div "play_arrow" at bounding box center [216, 138] width 19 height 13
click at [217, 141] on span "pause" at bounding box center [215, 137] width 7 height 7
drag, startPoint x: 254, startPoint y: 219, endPoint x: 300, endPoint y: 186, distance: 56.9
click at [297, 225] on span "lens" at bounding box center [296, 226] width 3 height 3
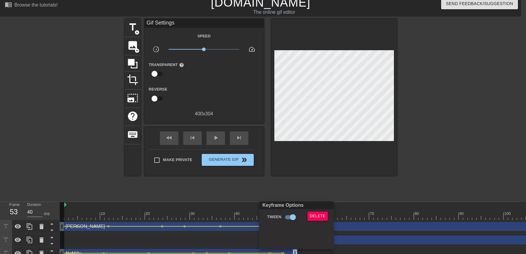
click at [316, 206] on div "Keyframe Options" at bounding box center [296, 206] width 77 height 8
click at [315, 212] on div "Keyframe Options Tween Delete" at bounding box center [296, 226] width 75 height 48
click at [313, 213] on span "Delete" at bounding box center [318, 216] width 16 height 7
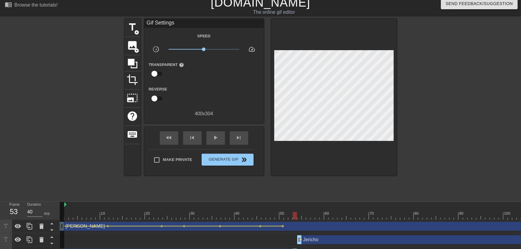
drag, startPoint x: 266, startPoint y: 210, endPoint x: 225, endPoint y: 214, distance: 41.2
click at [222, 211] on div at bounding box center [223, 211] width 4 height 7
click at [218, 141] on span "play_arrow" at bounding box center [215, 137] width 7 height 7
click at [217, 140] on span "pause" at bounding box center [215, 137] width 7 height 7
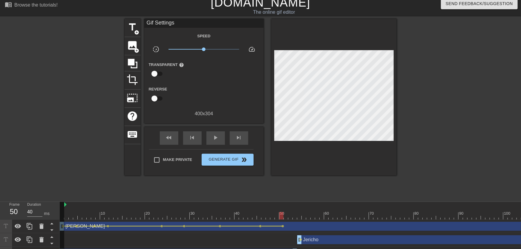
drag, startPoint x: 250, startPoint y: 218, endPoint x: 281, endPoint y: 214, distance: 31.7
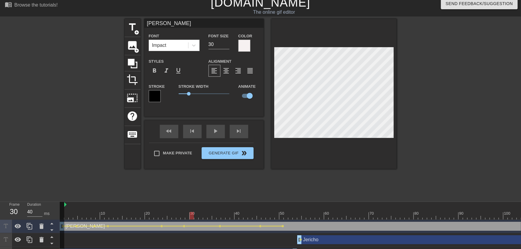
drag, startPoint x: 222, startPoint y: 211, endPoint x: 182, endPoint y: 200, distance: 42.0
click at [182, 200] on div "menu_book Browse the tutorials! [DOMAIN_NAME] The online gif editor Send Feedba…" at bounding box center [260, 127] width 521 height 265
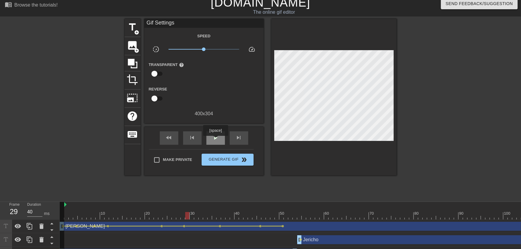
click at [216, 140] on span "play_arrow" at bounding box center [215, 137] width 7 height 7
drag, startPoint x: 245, startPoint y: 215, endPoint x: 293, endPoint y: 213, distance: 47.3
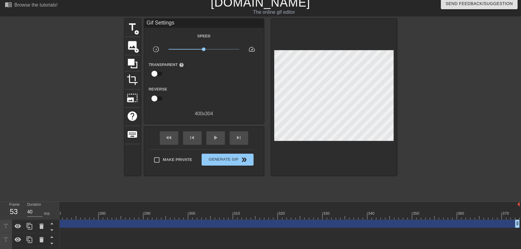
scroll to position [4, 1212]
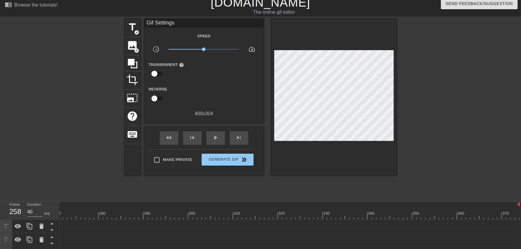
drag, startPoint x: 517, startPoint y: 222, endPoint x: 0, endPoint y: 236, distance: 517.5
click at [0, 236] on div "Frame 258 Duration 40 ms 10 20 30 40 50 60 70 80 90 100 110 120 130 140 150" at bounding box center [260, 231] width 521 height 58
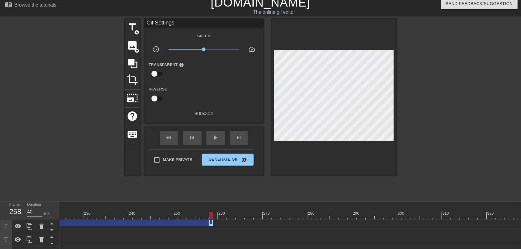
scroll to position [4, 877]
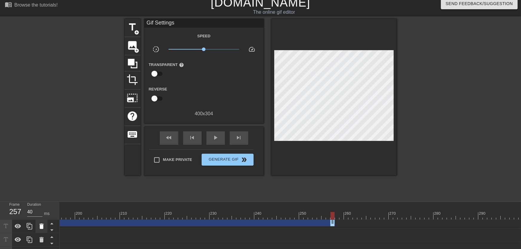
drag, startPoint x: 336, startPoint y: 224, endPoint x: 40, endPoint y: 231, distance: 295.8
click at [38, 232] on div "Frame 257 Duration 40 ms 10 20 30 40 50 60 70 80 90 100 110 120 130 140 150" at bounding box center [260, 231] width 521 height 58
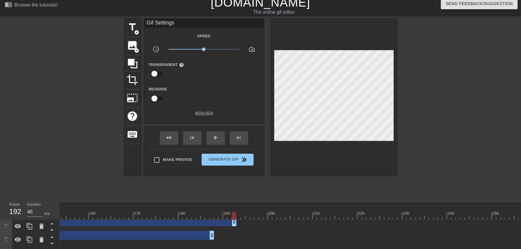
scroll to position [4, 587]
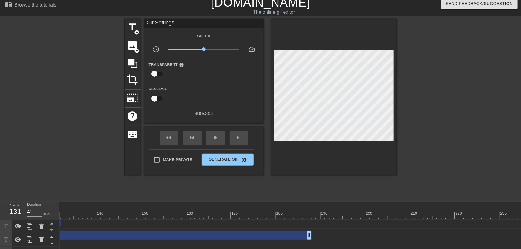
drag, startPoint x: 332, startPoint y: 224, endPoint x: 189, endPoint y: 222, distance: 142.6
click at [50, 215] on div "Frame 131 Duration 40 ms 10 20 30 40 50 60 70 80 90 100 110 120 130 140 150" at bounding box center [260, 231] width 521 height 58
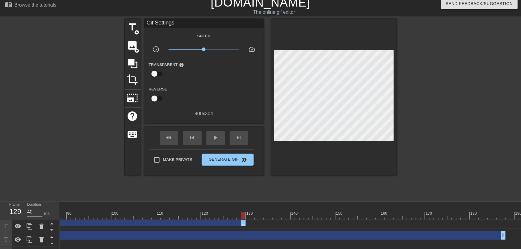
scroll to position [4, 340]
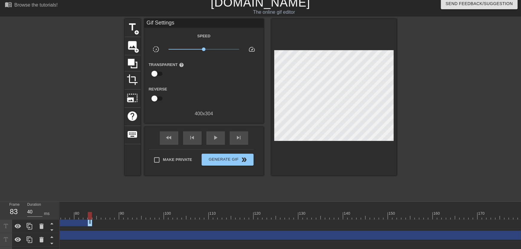
drag, startPoint x: 170, startPoint y: 218, endPoint x: 105, endPoint y: 218, distance: 64.9
click at [65, 213] on div "10 20 30 40 50 60 70 80 90 100 110 120 130 140 150 160" at bounding box center [291, 231] width 462 height 58
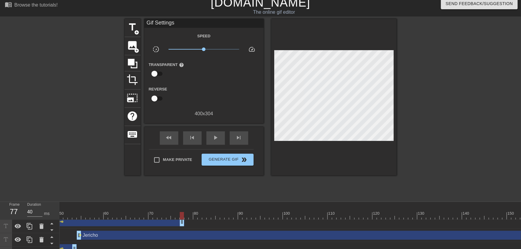
scroll to position [4, 152]
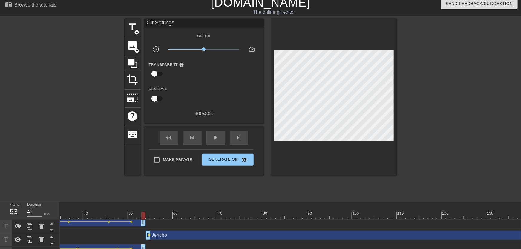
drag, startPoint x: 251, startPoint y: 222, endPoint x: 145, endPoint y: 224, distance: 105.9
click at [145, 224] on div "[PERSON_NAME] drag_handle drag_handle" at bounding box center [27, 222] width 238 height 9
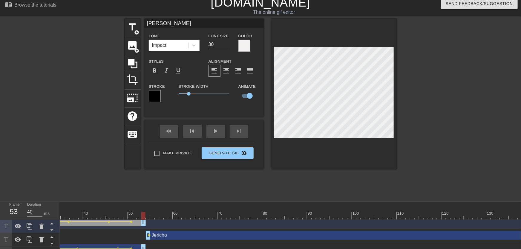
drag, startPoint x: 142, startPoint y: 216, endPoint x: 130, endPoint y: 217, distance: 11.5
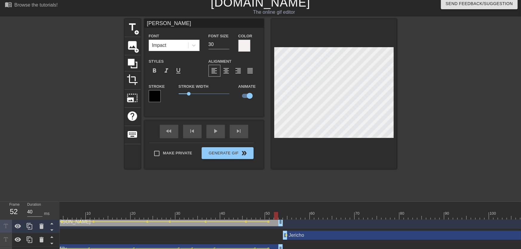
scroll to position [4, 0]
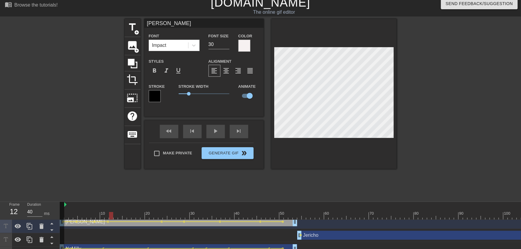
click at [198, 172] on div "title add_circle image add_circle crop photo_size_select_large help keyboard [P…" at bounding box center [261, 108] width 272 height 179
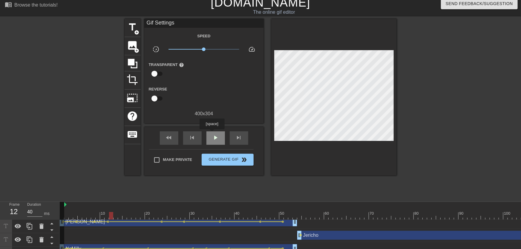
drag, startPoint x: 212, startPoint y: 134, endPoint x: 212, endPoint y: 137, distance: 3.3
click at [212, 136] on div "play_arrow" at bounding box center [216, 138] width 19 height 13
drag, startPoint x: 153, startPoint y: 206, endPoint x: 164, endPoint y: 221, distance: 19.2
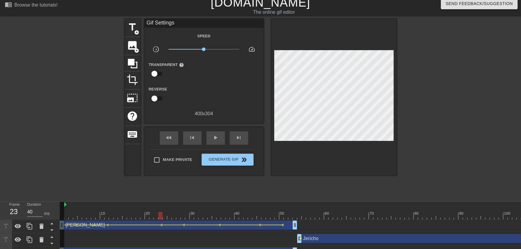
scroll to position [0, 0]
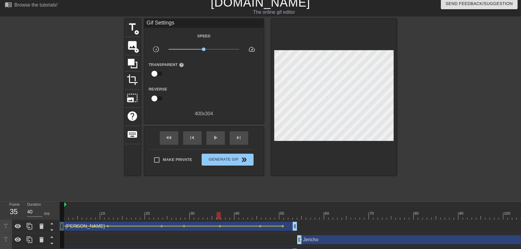
drag, startPoint x: 160, startPoint y: 216, endPoint x: 217, endPoint y: 217, distance: 57.1
click at [217, 217] on div at bounding box center [219, 215] width 4 height 7
drag, startPoint x: 227, startPoint y: 216, endPoint x: 269, endPoint y: 190, distance: 49.7
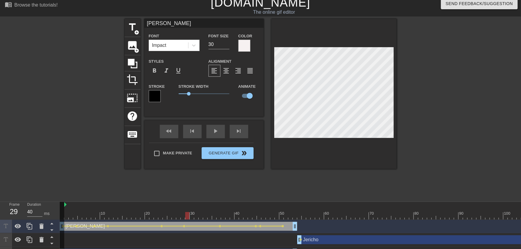
drag, startPoint x: 195, startPoint y: 216, endPoint x: 204, endPoint y: 219, distance: 9.1
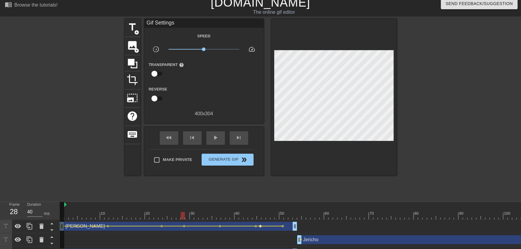
click at [261, 227] on span "lens" at bounding box center [261, 226] width 3 height 3
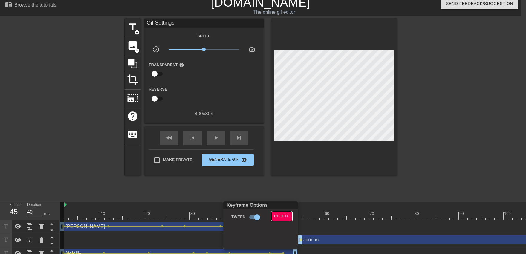
click at [280, 215] on span "Delete" at bounding box center [282, 216] width 16 height 7
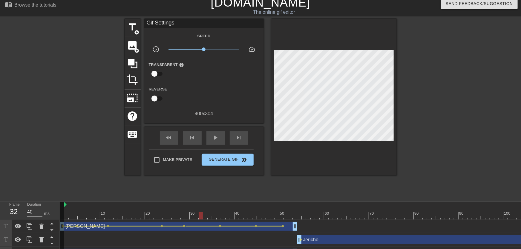
drag, startPoint x: 203, startPoint y: 214, endPoint x: 184, endPoint y: 205, distance: 21.4
click at [216, 142] on div "play_arrow" at bounding box center [216, 138] width 19 height 13
drag, startPoint x: 248, startPoint y: 215, endPoint x: 295, endPoint y: 216, distance: 46.4
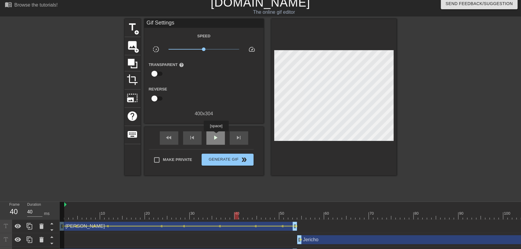
click at [216, 136] on div "play_arrow" at bounding box center [216, 138] width 19 height 13
drag, startPoint x: 247, startPoint y: 216, endPoint x: 308, endPoint y: 216, distance: 60.7
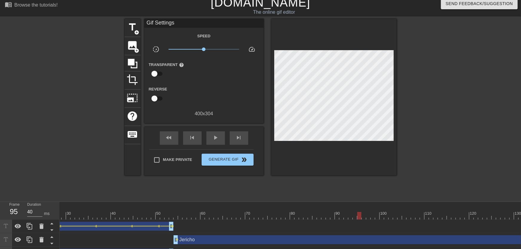
drag, startPoint x: 340, startPoint y: 213, endPoint x: 366, endPoint y: 215, distance: 26.1
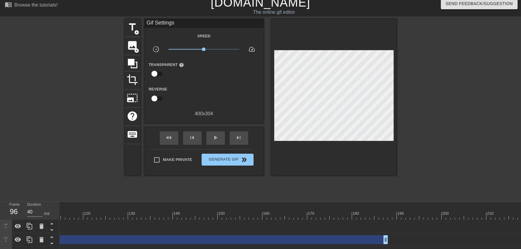
scroll to position [0, 518]
click at [381, 216] on div at bounding box center [378, 215] width 1673 height 7
click at [137, 33] on span "add_circle" at bounding box center [137, 32] width 5 height 5
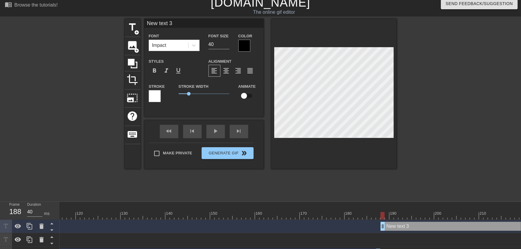
type input "New text"
type textarea "New text"
type input "New text"
type textarea "New text"
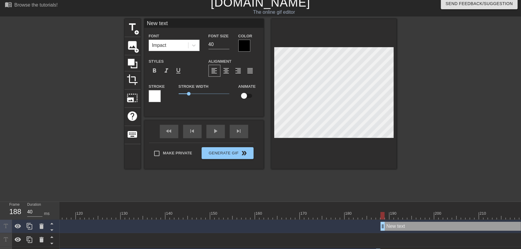
type input "New tex"
type textarea "New tex"
type input "New te"
type textarea "New te"
type input "New t"
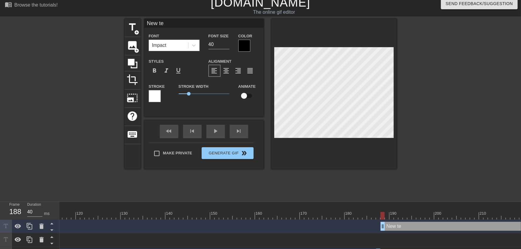
type textarea "New t"
type input "New"
type textarea "New"
type input "New"
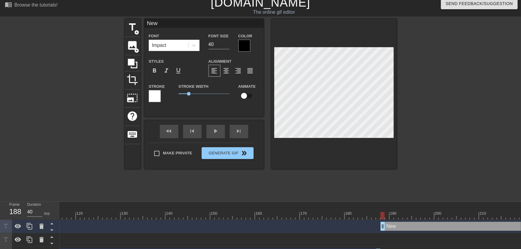
type textarea "New"
type input "Ne"
type textarea "Ne"
type input "N"
type textarea "N"
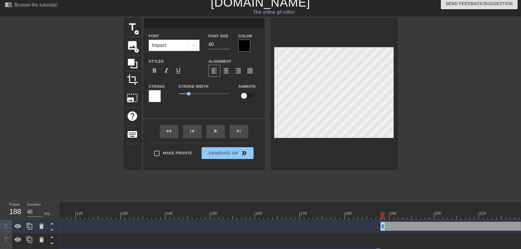
type input "N"
type textarea "N"
type input "No"
type textarea "No"
type input "NoM"
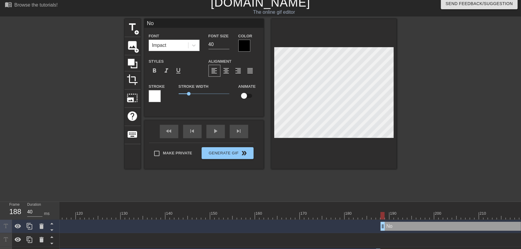
type textarea "NoM"
type input "NoMi"
type textarea "NoMi"
type input "NoMil"
type textarea "NoMil"
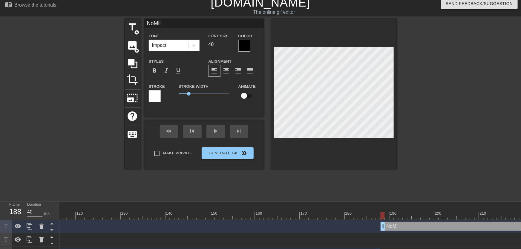
type input "NoMill"
type textarea "NoMill"
type input "NoMilly"
type textarea "NoMilly"
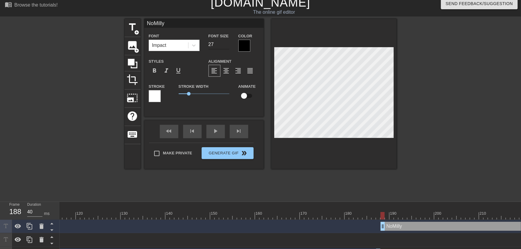
click at [225, 47] on input "27" at bounding box center [219, 45] width 21 height 10
type input "28"
click at [226, 43] on input "28" at bounding box center [219, 45] width 21 height 10
click at [245, 98] on input "checkbox" at bounding box center [244, 95] width 34 height 11
checkbox input "true"
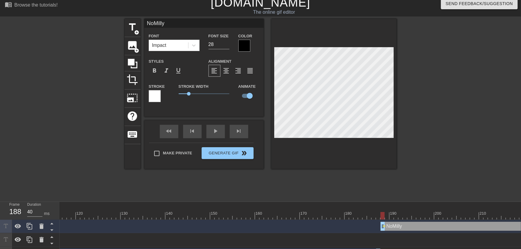
click at [331, 193] on div "title add_circle image add_circle crop photo_size_select_large help keyboard No…" at bounding box center [261, 108] width 272 height 179
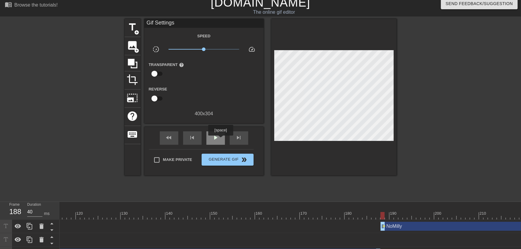
click at [217, 140] on span "play_arrow" at bounding box center [215, 137] width 7 height 7
click at [215, 141] on span "pause" at bounding box center [215, 137] width 7 height 7
drag, startPoint x: 369, startPoint y: 213, endPoint x: 460, endPoint y: 216, distance: 91.5
click at [460, 216] on div at bounding box center [378, 215] width 1673 height 7
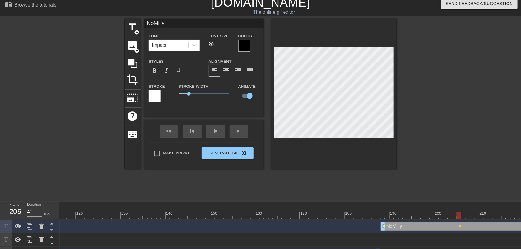
click at [384, 226] on span "lens" at bounding box center [384, 226] width 3 height 3
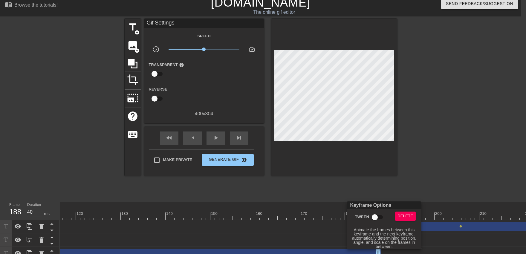
click at [371, 210] on div "Keyframe Options Tween Delete Animate the frames between this keyframe and the …" at bounding box center [384, 226] width 75 height 48
click at [370, 216] on input "Tween" at bounding box center [375, 217] width 34 height 11
checkbox input "true"
click at [356, 196] on div at bounding box center [263, 127] width 526 height 254
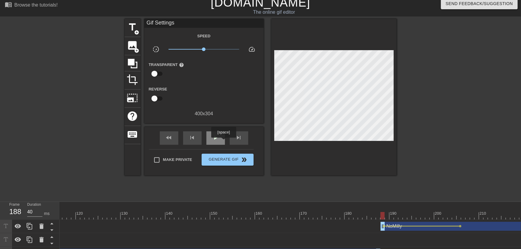
click at [219, 140] on span "play_arrow" at bounding box center [215, 137] width 7 height 7
click at [218, 140] on span "pause" at bounding box center [215, 137] width 7 height 7
drag, startPoint x: 376, startPoint y: 216, endPoint x: 383, endPoint y: 217, distance: 6.5
click at [383, 217] on div at bounding box center [378, 215] width 1673 height 7
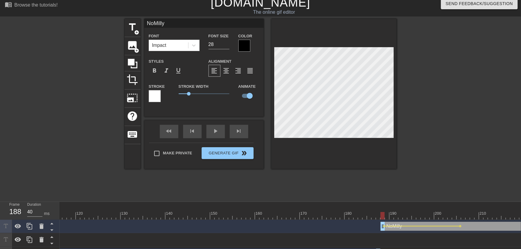
click at [231, 186] on div "title add_circle image add_circle crop photo_size_select_large help keyboard No…" at bounding box center [261, 108] width 272 height 179
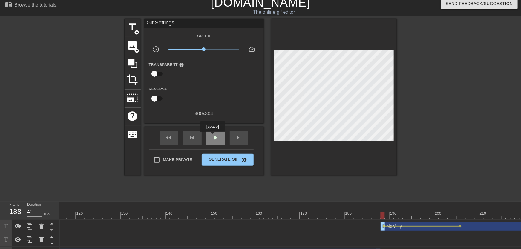
click at [214, 140] on span "play_arrow" at bounding box center [215, 137] width 7 height 7
click at [214, 140] on span "pause" at bounding box center [215, 137] width 7 height 7
drag, startPoint x: 373, startPoint y: 216, endPoint x: 423, endPoint y: 219, distance: 50.3
click at [424, 219] on div at bounding box center [378, 215] width 1673 height 7
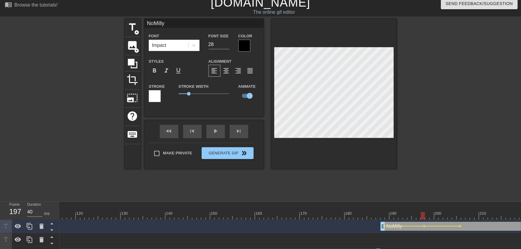
drag, startPoint x: 352, startPoint y: 219, endPoint x: 342, endPoint y: 219, distance: 10.2
click at [344, 219] on div at bounding box center [378, 215] width 1673 height 7
click at [252, 193] on div "title add_circle image add_circle crop photo_size_select_large help keyboard No…" at bounding box center [261, 108] width 272 height 179
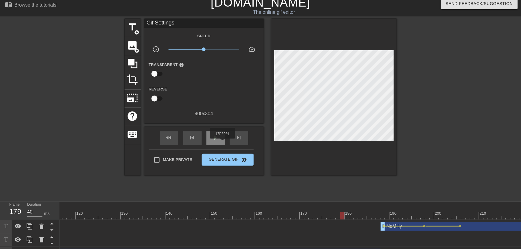
click at [217, 137] on span "play_arrow" at bounding box center [215, 137] width 7 height 7
click at [425, 226] on span "lens" at bounding box center [425, 226] width 3 height 3
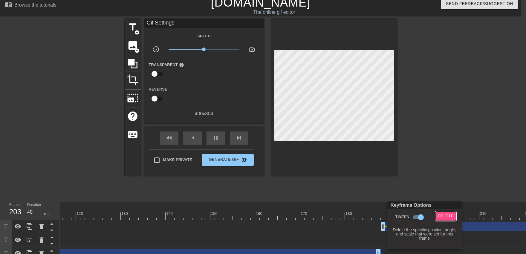
click at [442, 217] on span "Delete" at bounding box center [446, 216] width 16 height 7
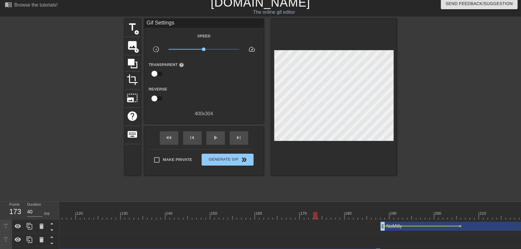
drag, startPoint x: 340, startPoint y: 213, endPoint x: 314, endPoint y: 216, distance: 25.9
click at [314, 216] on div "10 20 30 40 50 60 70 80 90 100 110 120 130 140 150 160" at bounding box center [378, 211] width 1673 height 18
click at [217, 141] on span "play_arrow" at bounding box center [215, 137] width 7 height 7
click at [381, 216] on div at bounding box center [378, 215] width 1673 height 7
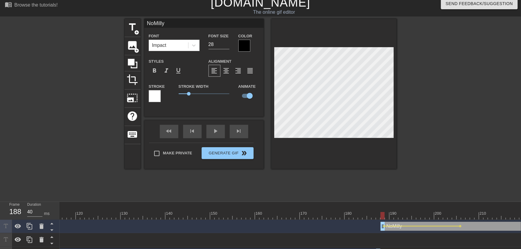
drag, startPoint x: 379, startPoint y: 212, endPoint x: 344, endPoint y: 213, distance: 35.0
click at [344, 213] on div "10 20 30 40 50 60 70 80 90 100 110 120 130 140 150 160" at bounding box center [378, 211] width 1673 height 18
click at [322, 200] on div "menu_book Browse the tutorials! [DOMAIN_NAME] The online gif editor Send Feedba…" at bounding box center [260, 134] width 521 height 279
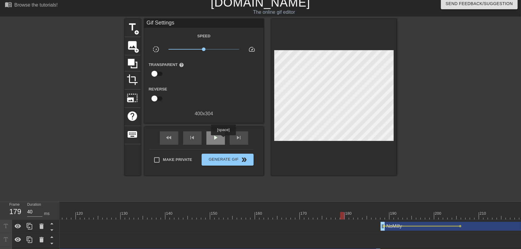
click at [217, 137] on span "play_arrow" at bounding box center [215, 137] width 7 height 7
click at [215, 138] on span "pause" at bounding box center [215, 137] width 7 height 7
drag, startPoint x: 366, startPoint y: 205, endPoint x: 457, endPoint y: 218, distance: 92.5
click at [457, 218] on div "10 20 30 40 50 60 70 80 90 100 110 120 130 140 150 160" at bounding box center [378, 211] width 1673 height 18
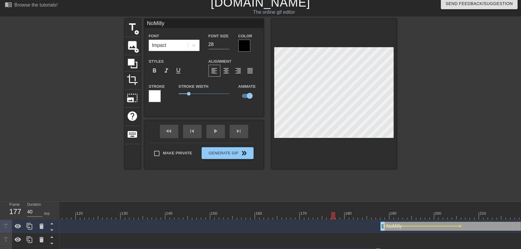
drag, startPoint x: 335, startPoint y: 214, endPoint x: 327, endPoint y: 212, distance: 8.0
click at [330, 215] on div "10 20 30 40 50 60 70 80 90 100 110 120 130 140 150 160" at bounding box center [378, 211] width 1673 height 18
click at [324, 209] on div at bounding box center [325, 211] width 4 height 7
click at [317, 196] on div "title add_circle image add_circle crop photo_size_select_large help keyboard No…" at bounding box center [261, 108] width 272 height 179
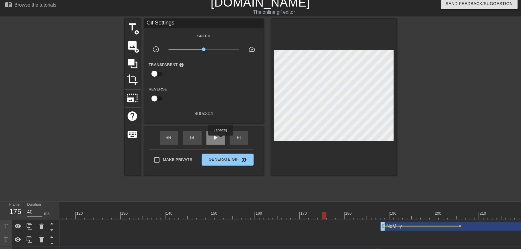
click at [220, 140] on div "play_arrow" at bounding box center [216, 138] width 19 height 13
drag, startPoint x: 376, startPoint y: 215, endPoint x: 409, endPoint y: 212, distance: 33.4
click at [409, 212] on div "10 20 30 40 50 60 70 80 90 100 110 120 130 140 150 160" at bounding box center [378, 211] width 1673 height 18
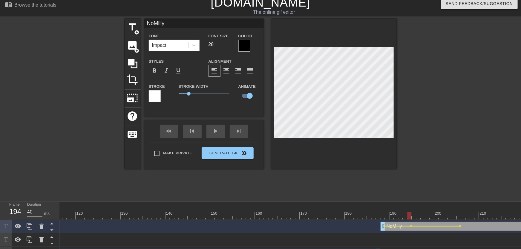
drag, startPoint x: 350, startPoint y: 212, endPoint x: 345, endPoint y: 213, distance: 4.2
click at [349, 213] on div "10 20 30 40 50 60 70 80 90 100 110 120 130 140 150 160" at bounding box center [378, 211] width 1673 height 18
click at [219, 132] on div "fast_rewind skip_previous play_arrow skip_next" at bounding box center [203, 131] width 97 height 22
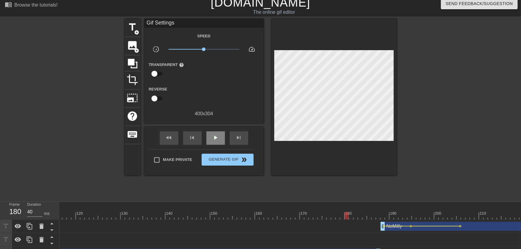
click at [219, 133] on div "play_arrow" at bounding box center [216, 138] width 19 height 13
drag, startPoint x: 389, startPoint y: 214, endPoint x: 472, endPoint y: 214, distance: 83.4
click at [473, 214] on div at bounding box center [378, 215] width 1673 height 7
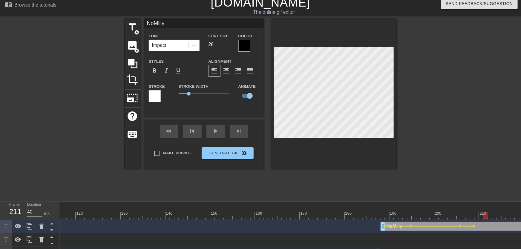
click at [486, 215] on div at bounding box center [378, 215] width 1673 height 7
click at [356, 218] on div "10 20 30 40 50 60 70 80 90 100 110 120 130 140 150 160" at bounding box center [291, 238] width 462 height 72
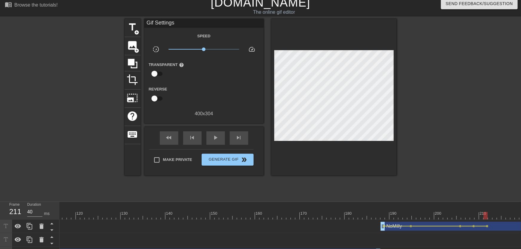
drag, startPoint x: 350, startPoint y: 213, endPoint x: 335, endPoint y: 215, distance: 14.5
click at [342, 215] on div at bounding box center [378, 215] width 1673 height 7
click at [292, 202] on div at bounding box center [381, 205] width 1668 height 6
click at [222, 143] on div "play_arrow" at bounding box center [216, 138] width 19 height 13
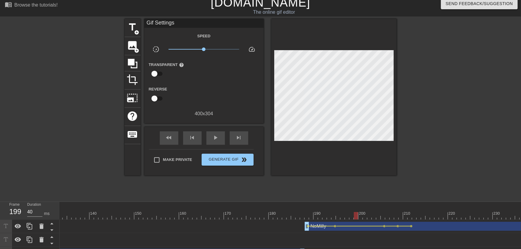
scroll to position [0, 660]
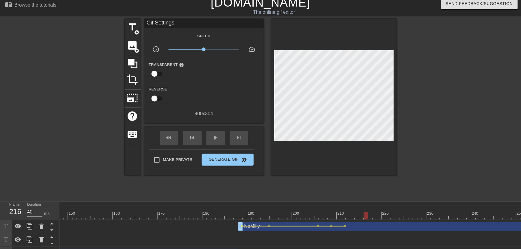
drag, startPoint x: 335, startPoint y: 219, endPoint x: 367, endPoint y: 218, distance: 31.7
click at [367, 218] on div at bounding box center [236, 215] width 1673 height 7
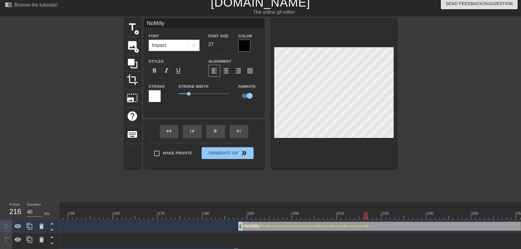
type input "27"
click at [227, 46] on input "27" at bounding box center [219, 45] width 21 height 10
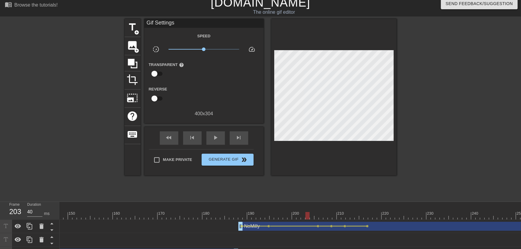
drag, startPoint x: 309, startPoint y: 218, endPoint x: 277, endPoint y: 222, distance: 32.6
click at [277, 222] on div "10 20 30 40 50 60 70 80 90 100 110 120 130 140 150 160" at bounding box center [291, 238] width 462 height 72
click at [345, 227] on span "lens" at bounding box center [345, 226] width 3 height 3
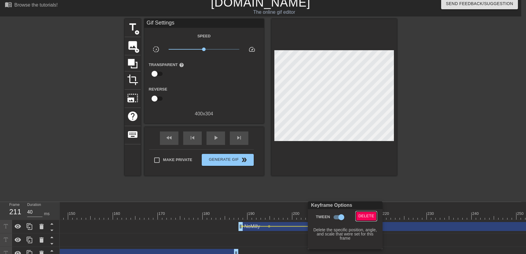
click at [360, 220] on button "Delete" at bounding box center [366, 216] width 21 height 9
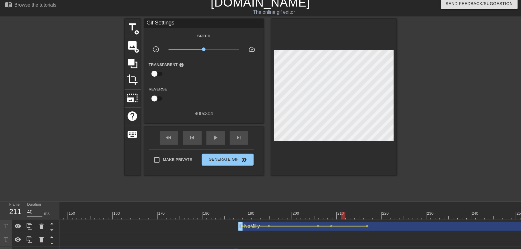
click at [344, 214] on div at bounding box center [344, 215] width 4 height 7
click at [347, 216] on div at bounding box center [348, 215] width 4 height 7
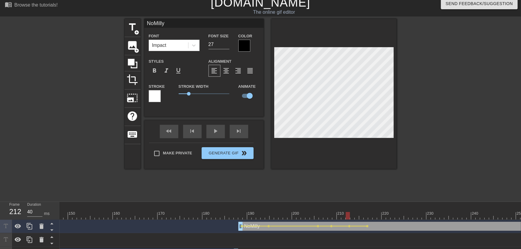
drag, startPoint x: 311, startPoint y: 212, endPoint x: 275, endPoint y: 213, distance: 36.2
click at [277, 213] on div "10 20 30 40 50 60 70 80 90 100 110 120 130 140 150 160" at bounding box center [236, 211] width 1673 height 18
click at [248, 199] on div "menu_book Browse the tutorials! [DOMAIN_NAME] The online gif editor Send Feedba…" at bounding box center [260, 134] width 521 height 279
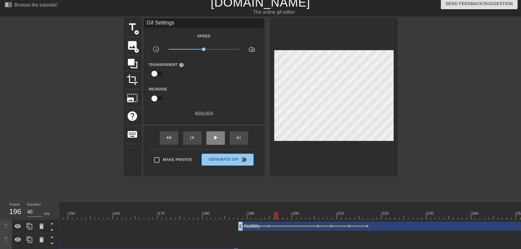
click at [217, 137] on span "play_arrow" at bounding box center [215, 137] width 7 height 7
drag, startPoint x: 330, startPoint y: 216, endPoint x: 403, endPoint y: 216, distance: 73.0
click at [403, 216] on div "10 20 30 40 50 60 70 80 90 100 110 120 130 140 150 160" at bounding box center [236, 211] width 1673 height 18
drag, startPoint x: 392, startPoint y: 215, endPoint x: 388, endPoint y: 214, distance: 3.3
click at [391, 215] on div at bounding box center [236, 215] width 1673 height 7
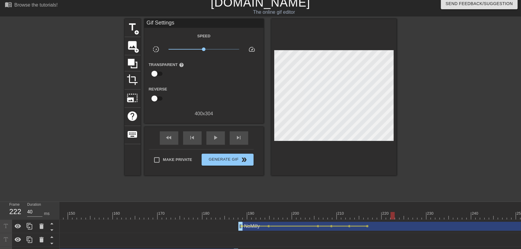
click at [387, 214] on div at bounding box center [236, 215] width 1673 height 7
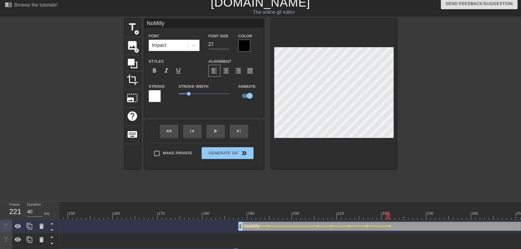
drag, startPoint x: 333, startPoint y: 214, endPoint x: 307, endPoint y: 208, distance: 26.5
click at [318, 215] on div "10 20 30 40 50 60 70 80 90 100 110 120 130 140 150 160" at bounding box center [236, 211] width 1673 height 18
click at [298, 194] on div "title add_circle image add_circle crop photo_size_select_large help keyboard No…" at bounding box center [261, 108] width 272 height 179
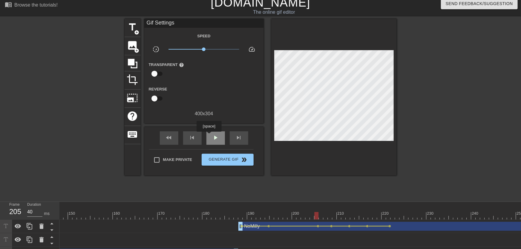
click at [209, 136] on div "play_arrow" at bounding box center [216, 138] width 19 height 13
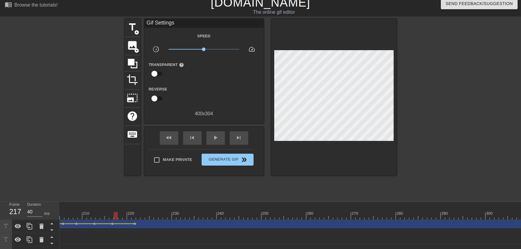
scroll to position [0, 915]
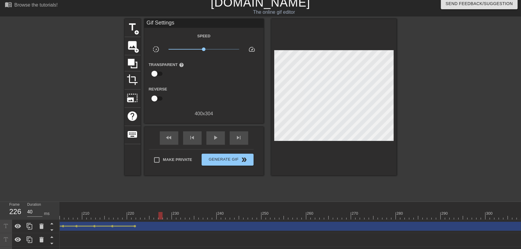
drag, startPoint x: 132, startPoint y: 218, endPoint x: 155, endPoint y: 216, distance: 23.1
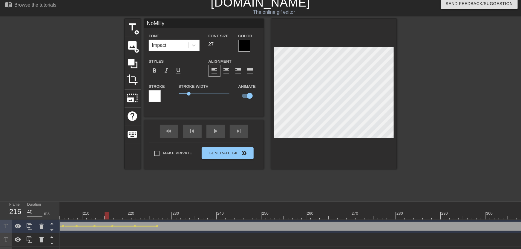
drag, startPoint x: 113, startPoint y: 217, endPoint x: 107, endPoint y: 213, distance: 7.1
click at [123, 193] on div "title add_circle image add_circle crop photo_size_select_large help keyboard No…" at bounding box center [260, 108] width 521 height 179
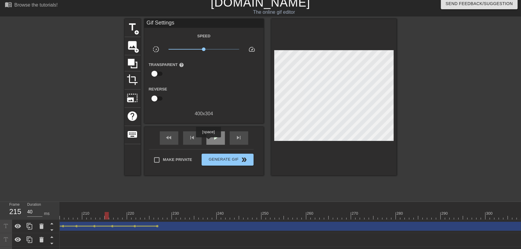
click at [208, 142] on div "play_arrow" at bounding box center [216, 138] width 19 height 13
drag, startPoint x: 156, startPoint y: 215, endPoint x: 175, endPoint y: 213, distance: 19.3
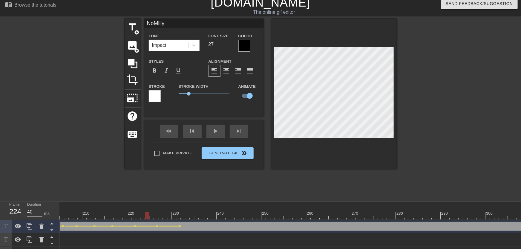
drag, startPoint x: 146, startPoint y: 212, endPoint x: 126, endPoint y: 212, distance: 19.4
click at [120, 192] on div "title add_circle image add_circle crop photo_size_select_large help keyboard No…" at bounding box center [260, 108] width 521 height 179
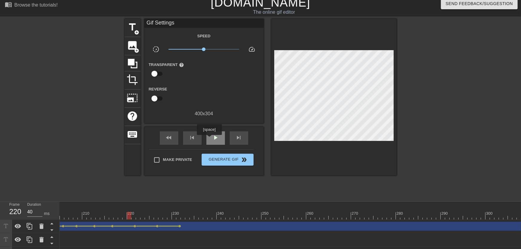
click at [214, 141] on span "play_arrow" at bounding box center [215, 137] width 7 height 7
click at [211, 141] on div "pause" at bounding box center [216, 138] width 19 height 13
drag, startPoint x: 125, startPoint y: 214, endPoint x: 176, endPoint y: 223, distance: 52.0
click at [180, 227] on span "lens" at bounding box center [180, 226] width 3 height 3
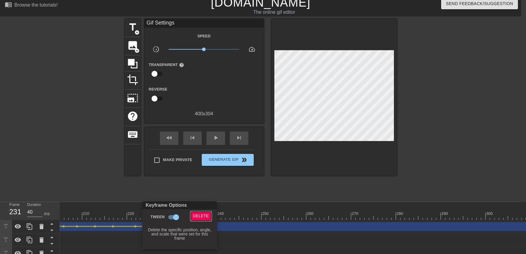
click at [194, 218] on span "Delete" at bounding box center [201, 216] width 16 height 7
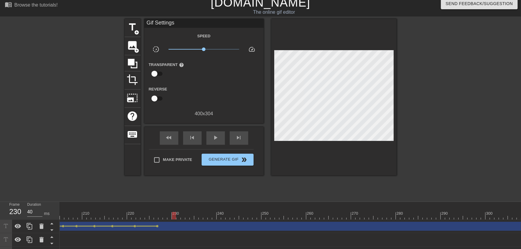
drag, startPoint x: 156, startPoint y: 217, endPoint x: 174, endPoint y: 218, distance: 17.4
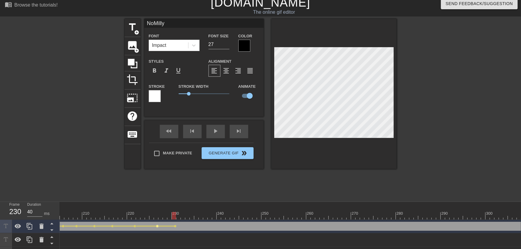
click at [157, 227] on span "lens" at bounding box center [157, 226] width 3 height 3
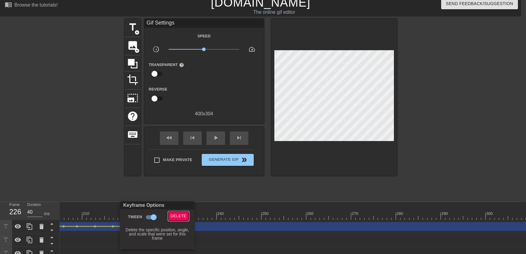
click at [186, 217] on button "Delete" at bounding box center [178, 216] width 21 height 9
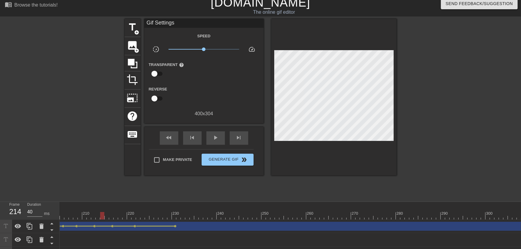
drag, startPoint x: 107, startPoint y: 215, endPoint x: 156, endPoint y: 185, distance: 58.0
click at [217, 142] on div "play_arrow" at bounding box center [216, 138] width 19 height 13
click at [216, 142] on div "pause" at bounding box center [216, 138] width 19 height 13
drag, startPoint x: 135, startPoint y: 215, endPoint x: 165, endPoint y: 216, distance: 30.2
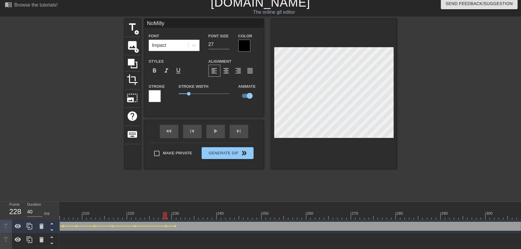
drag, startPoint x: 124, startPoint y: 220, endPoint x: 170, endPoint y: 170, distance: 68.0
click at [115, 220] on div "10 20 30 40 50 60 70 80 90 100 110 120 130 140 150 160" at bounding box center [291, 238] width 462 height 72
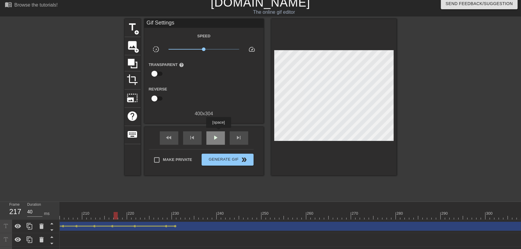
click at [219, 132] on div "play_arrow" at bounding box center [216, 138] width 19 height 13
drag, startPoint x: 164, startPoint y: 214, endPoint x: 205, endPoint y: 214, distance: 40.7
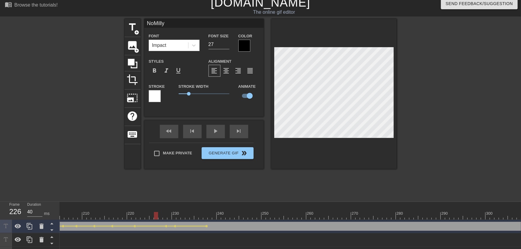
drag, startPoint x: 157, startPoint y: 216, endPoint x: 152, endPoint y: 197, distance: 19.1
click at [213, 136] on div "play_arrow" at bounding box center [216, 131] width 19 height 13
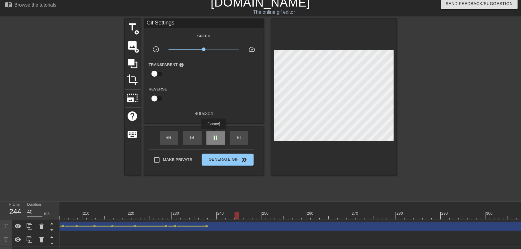
click at [214, 133] on div "pause" at bounding box center [216, 138] width 19 height 13
drag, startPoint x: 172, startPoint y: 220, endPoint x: 175, endPoint y: 219, distance: 3.3
click at [175, 219] on div "10 20 30 40 50 60 70 80 90 100 110 120 130 140 150 160" at bounding box center [291, 238] width 462 height 72
drag, startPoint x: 173, startPoint y: 217, endPoint x: 193, endPoint y: 216, distance: 20.7
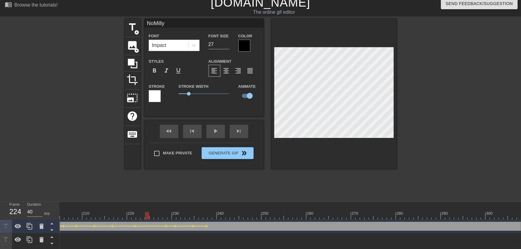
drag, startPoint x: 172, startPoint y: 217, endPoint x: 142, endPoint y: 218, distance: 30.5
click at [175, 227] on span "lens" at bounding box center [175, 226] width 3 height 3
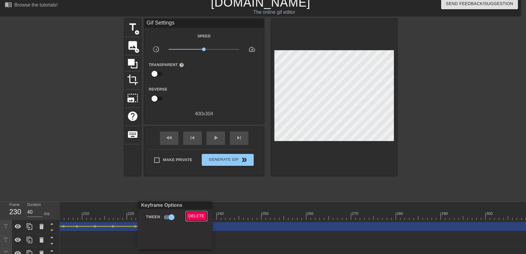
click at [186, 217] on button "Delete" at bounding box center [196, 216] width 21 height 9
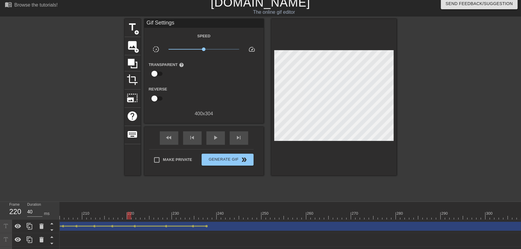
drag, startPoint x: 130, startPoint y: 215, endPoint x: 111, endPoint y: 212, distance: 19.7
click at [149, 184] on div "title add_circle image add_circle crop photo_size_select_large help keyboard Gi…" at bounding box center [261, 108] width 272 height 179
click at [216, 138] on span "play_arrow" at bounding box center [215, 137] width 7 height 7
drag, startPoint x: 163, startPoint y: 218, endPoint x: 205, endPoint y: 213, distance: 42.4
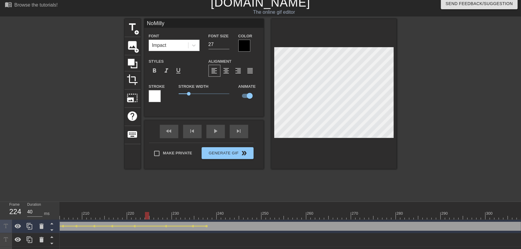
drag, startPoint x: 164, startPoint y: 218, endPoint x: 132, endPoint y: 208, distance: 33.3
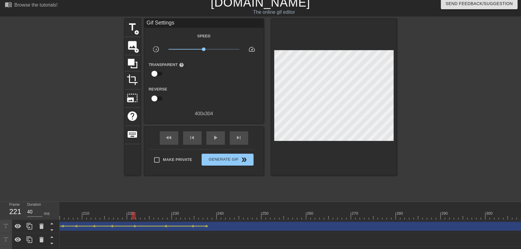
click at [131, 200] on div "menu_book Browse the tutorials! [DOMAIN_NAME] The online gif editor Send Feedba…" at bounding box center [260, 134] width 521 height 279
click at [217, 141] on span "play_arrow" at bounding box center [215, 137] width 7 height 7
click at [216, 142] on div "pause" at bounding box center [216, 138] width 19 height 13
drag, startPoint x: 116, startPoint y: 216, endPoint x: 164, endPoint y: 219, distance: 48.8
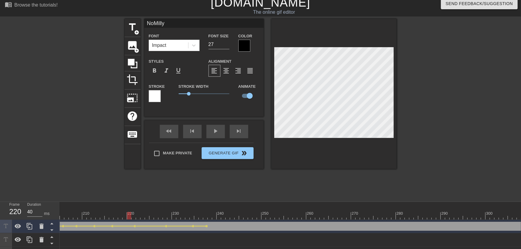
drag, startPoint x: 131, startPoint y: 210, endPoint x: 101, endPoint y: 202, distance: 31.0
click at [102, 189] on div at bounding box center [73, 108] width 90 height 179
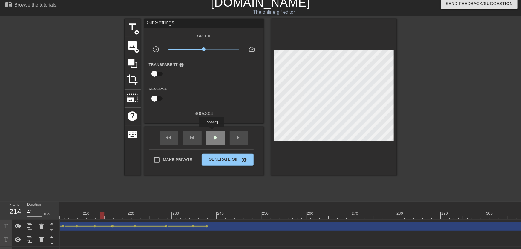
click at [211, 135] on div "play_arrow" at bounding box center [216, 138] width 19 height 13
drag, startPoint x: 168, startPoint y: 216, endPoint x: 192, endPoint y: 216, distance: 23.9
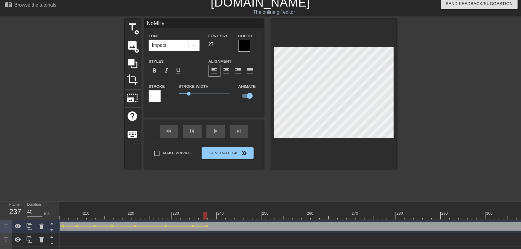
drag, startPoint x: 202, startPoint y: 216, endPoint x: 207, endPoint y: 217, distance: 4.4
click at [137, 201] on div "menu_book Browse the tutorials! [DOMAIN_NAME] The online gif editor Send Feedba…" at bounding box center [260, 134] width 521 height 279
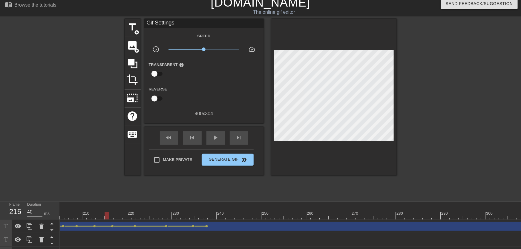
drag, startPoint x: 110, startPoint y: 217, endPoint x: 90, endPoint y: 215, distance: 20.5
click at [92, 194] on div at bounding box center [73, 108] width 90 height 179
click at [212, 139] on div "play_arrow" at bounding box center [216, 138] width 19 height 13
drag, startPoint x: 147, startPoint y: 211, endPoint x: 166, endPoint y: 219, distance: 21.4
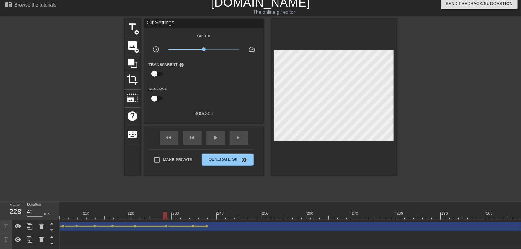
click at [166, 227] on span "lens" at bounding box center [166, 226] width 3 height 3
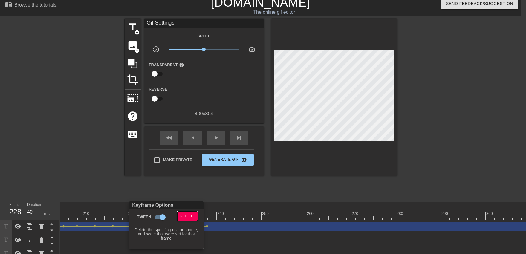
click at [183, 217] on span "Delete" at bounding box center [188, 216] width 16 height 7
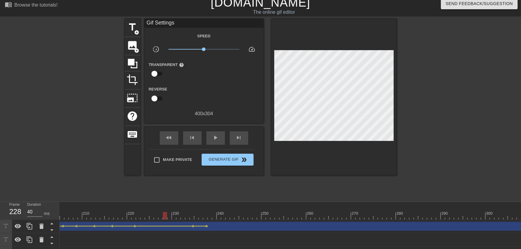
drag, startPoint x: 137, startPoint y: 213, endPoint x: 166, endPoint y: 219, distance: 30.3
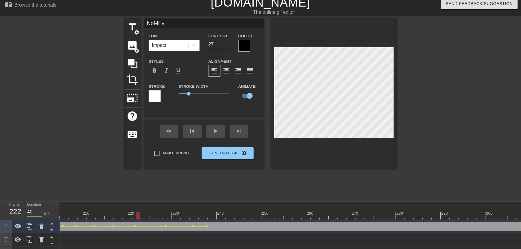
drag, startPoint x: 137, startPoint y: 211, endPoint x: 106, endPoint y: 211, distance: 30.8
click at [92, 191] on div at bounding box center [73, 108] width 90 height 179
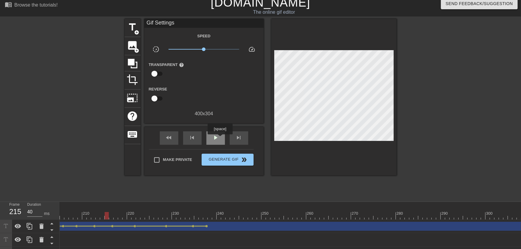
click at [221, 139] on div "play_arrow" at bounding box center [216, 138] width 19 height 13
drag, startPoint x: 178, startPoint y: 219, endPoint x: 217, endPoint y: 219, distance: 39.8
drag, startPoint x: 208, startPoint y: 217, endPoint x: 272, endPoint y: 133, distance: 106.4
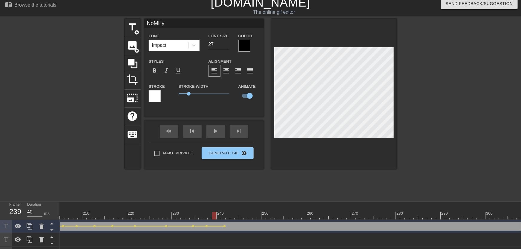
drag, startPoint x: 217, startPoint y: 216, endPoint x: 189, endPoint y: 179, distance: 45.9
click at [212, 137] on div "play_arrow" at bounding box center [216, 131] width 19 height 13
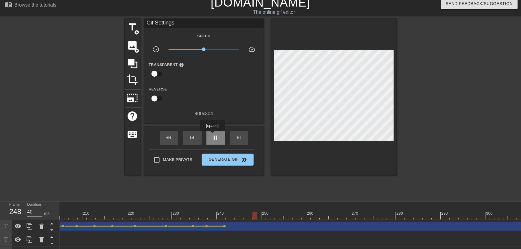
click at [212, 135] on div "pause" at bounding box center [216, 138] width 19 height 13
drag, startPoint x: 199, startPoint y: 213, endPoint x: 204, endPoint y: 218, distance: 7.6
click at [207, 224] on div "NoMilly drag_handle drag_handle" at bounding box center [401, 226] width 834 height 9
click at [207, 226] on span "lens" at bounding box center [207, 226] width 3 height 3
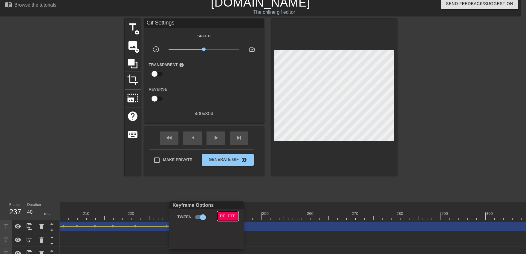
click at [219, 216] on button "Delete" at bounding box center [228, 216] width 21 height 9
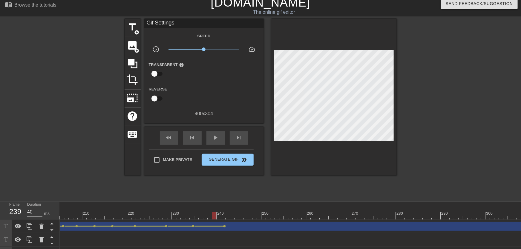
drag, startPoint x: 190, startPoint y: 215, endPoint x: 232, endPoint y: 186, distance: 50.6
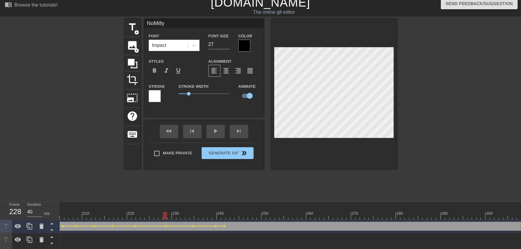
drag, startPoint x: 179, startPoint y: 210, endPoint x: 165, endPoint y: 182, distance: 31.0
click at [140, 190] on div "title add_circle image add_circle crop photo_size_select_large help keyboard No…" at bounding box center [261, 108] width 272 height 179
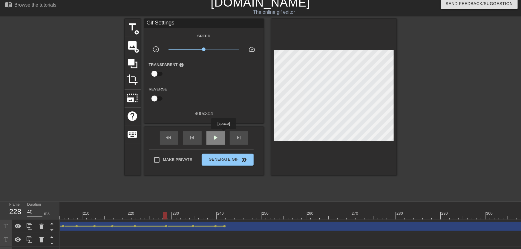
click at [219, 137] on span "play_arrow" at bounding box center [215, 137] width 7 height 7
drag, startPoint x: 176, startPoint y: 207, endPoint x: 215, endPoint y: 216, distance: 39.5
click at [216, 226] on span "lens" at bounding box center [216, 226] width 3 height 3
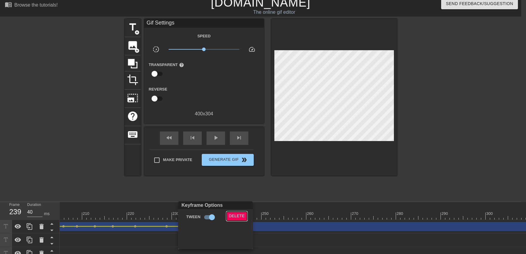
click at [229, 214] on span "Delete" at bounding box center [237, 216] width 16 height 7
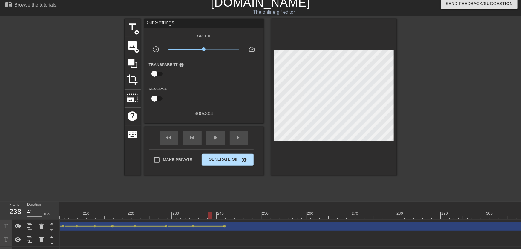
drag, startPoint x: 190, startPoint y: 212, endPoint x: 251, endPoint y: 165, distance: 77.6
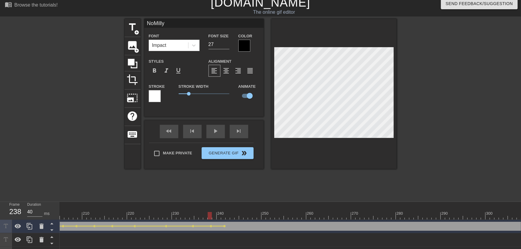
drag, startPoint x: 174, startPoint y: 213, endPoint x: 152, endPoint y: 212, distance: 22.7
click at [97, 173] on div at bounding box center [73, 108] width 90 height 179
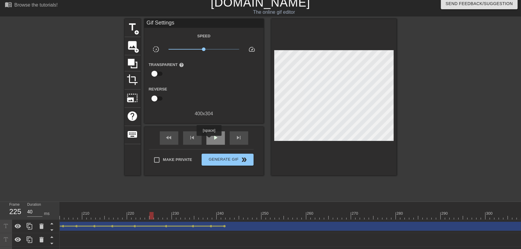
click at [209, 140] on div "play_arrow" at bounding box center [216, 138] width 19 height 13
drag, startPoint x: 215, startPoint y: 212, endPoint x: 256, endPoint y: 205, distance: 41.3
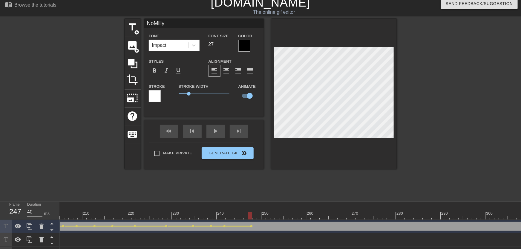
drag, startPoint x: 204, startPoint y: 219, endPoint x: 192, endPoint y: 219, distance: 11.4
click at [213, 136] on div "play_arrow" at bounding box center [216, 131] width 19 height 13
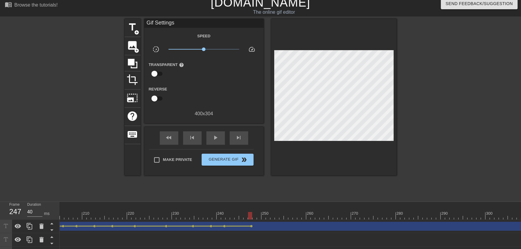
drag, startPoint x: 221, startPoint y: 213, endPoint x: 250, endPoint y: 211, distance: 29.1
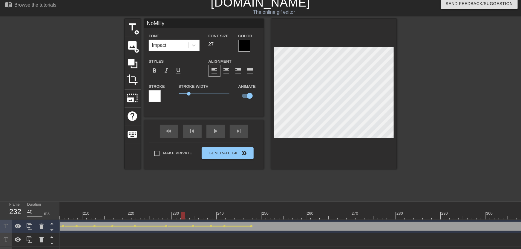
drag, startPoint x: 193, startPoint y: 216, endPoint x: 177, endPoint y: 212, distance: 16.8
click at [170, 198] on div "title add_circle image add_circle crop photo_size_select_large help keyboard No…" at bounding box center [261, 108] width 272 height 179
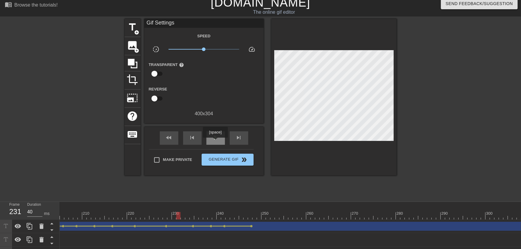
click at [215, 142] on div "play_arrow" at bounding box center [216, 138] width 19 height 13
drag, startPoint x: 219, startPoint y: 214, endPoint x: 222, endPoint y: 215, distance: 3.0
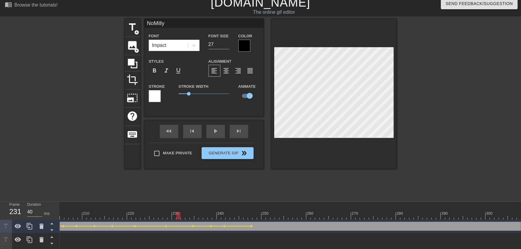
drag, startPoint x: 202, startPoint y: 215, endPoint x: 170, endPoint y: 217, distance: 32.0
click at [161, 198] on div "title add_circle image add_circle crop photo_size_select_large help keyboard No…" at bounding box center [261, 108] width 272 height 179
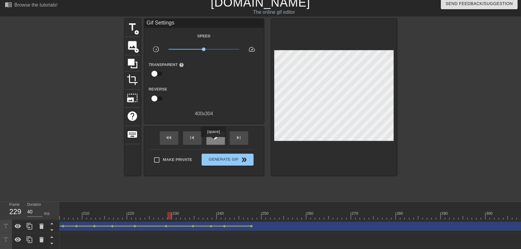
click at [214, 141] on span "play_arrow" at bounding box center [215, 137] width 7 height 7
drag, startPoint x: 220, startPoint y: 213, endPoint x: 271, endPoint y: 141, distance: 87.9
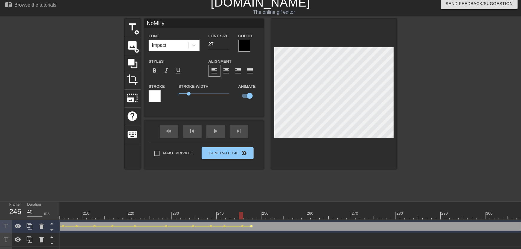
click at [251, 225] on span "lens" at bounding box center [252, 226] width 3 height 3
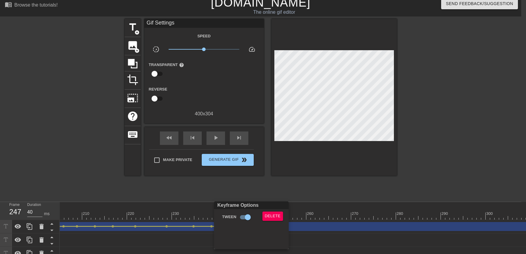
click at [260, 215] on div "Delete" at bounding box center [274, 219] width 32 height 14
click at [265, 216] on button "Delete" at bounding box center [273, 216] width 21 height 9
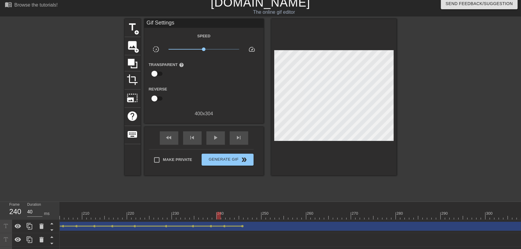
drag, startPoint x: 221, startPoint y: 210, endPoint x: 190, endPoint y: 193, distance: 36.0
click at [218, 140] on span "play_arrow" at bounding box center [215, 137] width 7 height 7
drag, startPoint x: 239, startPoint y: 215, endPoint x: 268, endPoint y: 214, distance: 28.4
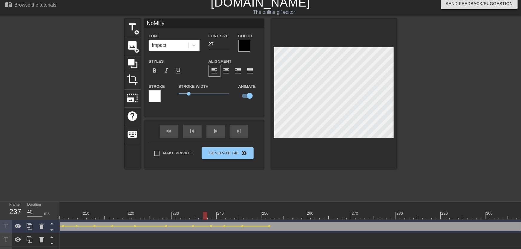
drag, startPoint x: 220, startPoint y: 213, endPoint x: 191, endPoint y: 204, distance: 30.6
click at [182, 190] on div "title add_circle image add_circle crop photo_size_select_large help keyboard No…" at bounding box center [261, 108] width 272 height 179
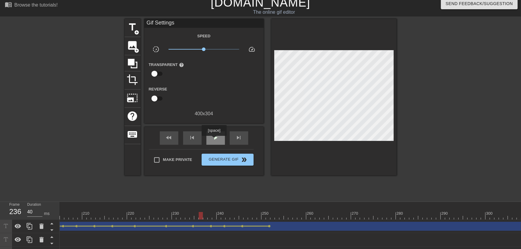
click at [214, 140] on span "play_arrow" at bounding box center [215, 137] width 7 height 7
drag, startPoint x: 222, startPoint y: 210, endPoint x: 285, endPoint y: 208, distance: 62.8
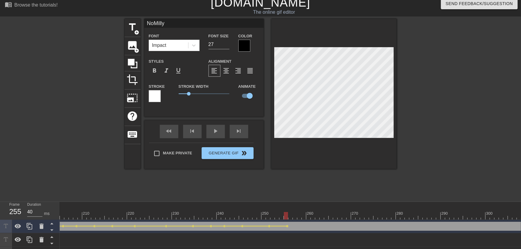
click at [212, 201] on div "menu_book Browse the tutorials! [DOMAIN_NAME] The online gif editor Send Feedba…" at bounding box center [260, 134] width 521 height 279
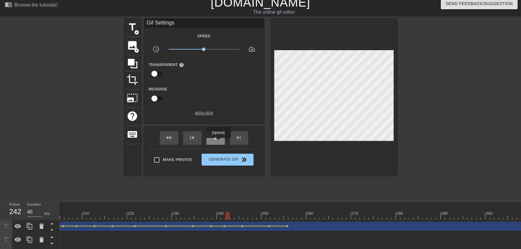
click at [218, 142] on div "play_arrow" at bounding box center [216, 138] width 19 height 13
drag, startPoint x: 269, startPoint y: 215, endPoint x: 328, endPoint y: 210, distance: 59.7
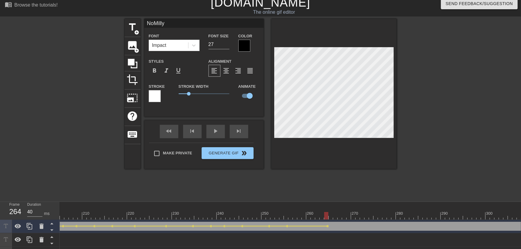
drag, startPoint x: 255, startPoint y: 214, endPoint x: 234, endPoint y: 211, distance: 21.2
click at [222, 197] on div "title add_circle image add_circle crop photo_size_select_large help keyboard No…" at bounding box center [261, 108] width 272 height 179
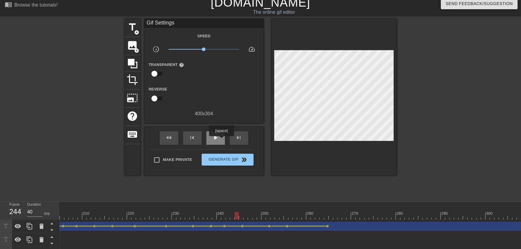
click at [222, 140] on div "play_arrow" at bounding box center [216, 138] width 19 height 13
drag, startPoint x: 298, startPoint y: 210, endPoint x: 327, endPoint y: 210, distance: 29.0
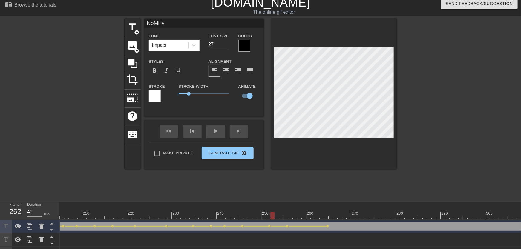
drag, startPoint x: 274, startPoint y: 219, endPoint x: 235, endPoint y: 206, distance: 40.9
click at [243, 220] on div "10 20 30 40 50 60 70 80 90 100 110 120 130 140 150 160" at bounding box center [291, 238] width 462 height 72
click at [217, 136] on div "play_arrow" at bounding box center [216, 131] width 19 height 13
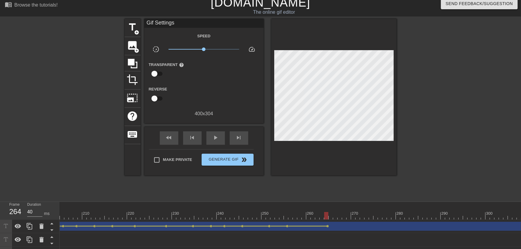
drag, startPoint x: 280, startPoint y: 216, endPoint x: 326, endPoint y: 216, distance: 46.3
drag, startPoint x: 292, startPoint y: 219, endPoint x: 322, endPoint y: 218, distance: 29.9
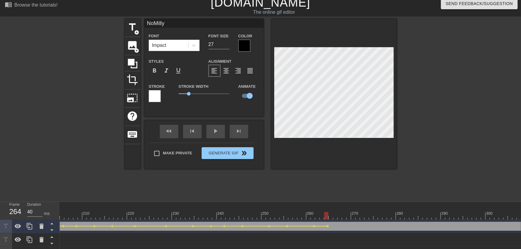
drag, startPoint x: 318, startPoint y: 214, endPoint x: 328, endPoint y: 214, distance: 10.8
drag, startPoint x: 275, startPoint y: 215, endPoint x: 214, endPoint y: 209, distance: 61.3
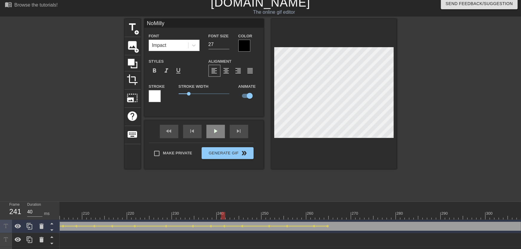
click at [216, 137] on div "play_arrow" at bounding box center [216, 131] width 19 height 13
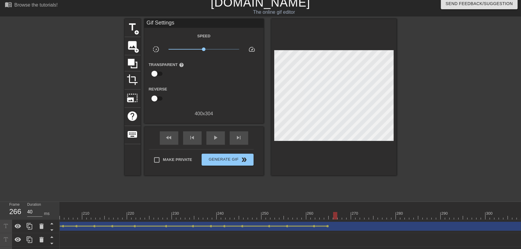
drag, startPoint x: 317, startPoint y: 216, endPoint x: 334, endPoint y: 216, distance: 17.3
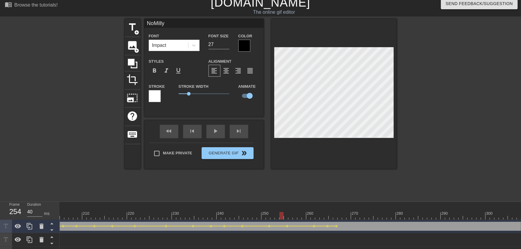
drag, startPoint x: 281, startPoint y: 208, endPoint x: 250, endPoint y: 204, distance: 30.8
click at [248, 201] on div "menu_book Browse the tutorials! [DOMAIN_NAME] The online gif editor Send Feedba…" at bounding box center [260, 134] width 521 height 279
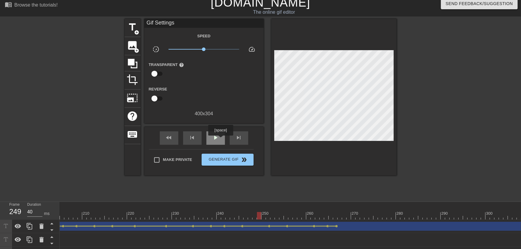
click at [221, 140] on div "play_arrow" at bounding box center [216, 138] width 19 height 13
drag, startPoint x: 336, startPoint y: 202, endPoint x: 341, endPoint y: 202, distance: 5.1
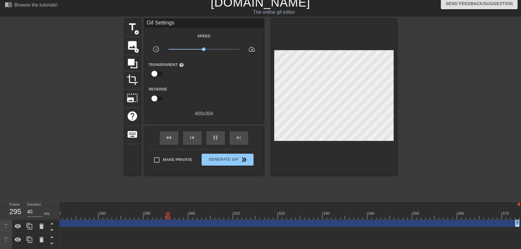
scroll to position [4, 1212]
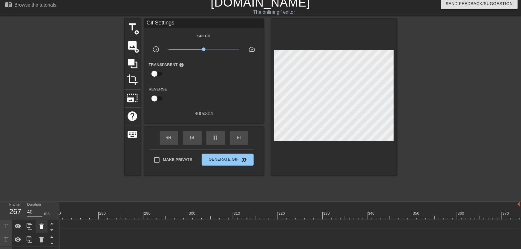
drag, startPoint x: 518, startPoint y: 222, endPoint x: 38, endPoint y: 228, distance: 479.9
click at [38, 228] on div "Frame 267 Duration 40 ms 10 20 30 40 50 60 70 80 90 100 110 120 130 140 150" at bounding box center [260, 238] width 521 height 72
drag, startPoint x: 128, startPoint y: 224, endPoint x: 125, endPoint y: 225, distance: 3.3
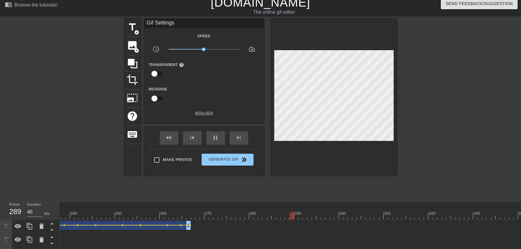
scroll to position [0, 1062]
click at [190, 228] on div "NoMilly drag_handle drag_handle" at bounding box center [14, 226] width 354 height 9
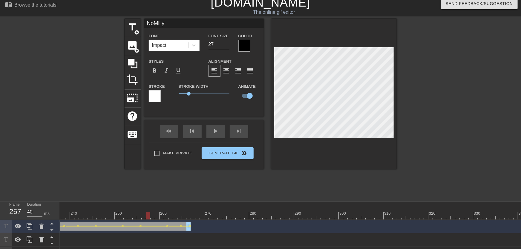
drag, startPoint x: 184, startPoint y: 216, endPoint x: 109, endPoint y: 213, distance: 75.1
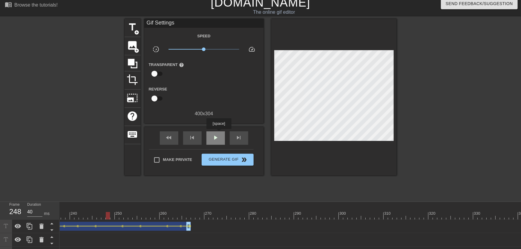
click at [219, 133] on div "play_arrow" at bounding box center [216, 138] width 19 height 13
drag, startPoint x: 191, startPoint y: 216, endPoint x: 405, endPoint y: 208, distance: 214.5
click at [139, 34] on span "add_circle" at bounding box center [137, 32] width 5 height 5
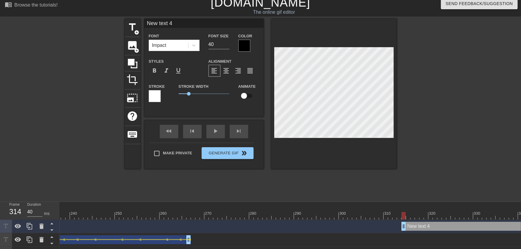
scroll to position [0, 1]
type input "New text"
type textarea "New text"
type input "New text"
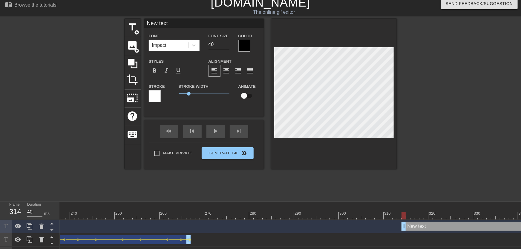
type textarea "New text"
type input "New tex"
type textarea "New tex"
type input "New te"
type textarea "New te"
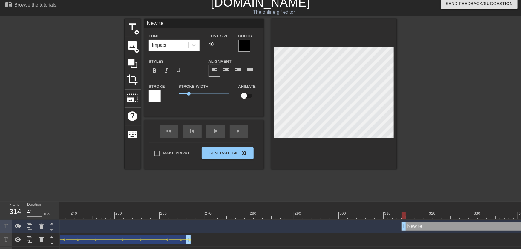
type input "New t"
type textarea "New t"
type input "New"
type textarea "New"
type input "New"
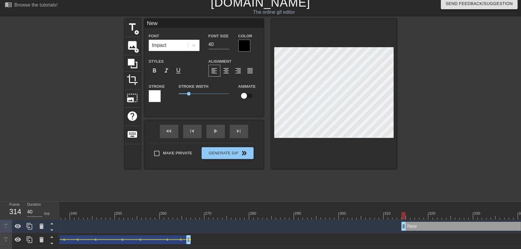
type textarea "New"
type input "Ne"
type textarea "Ne"
type input "N"
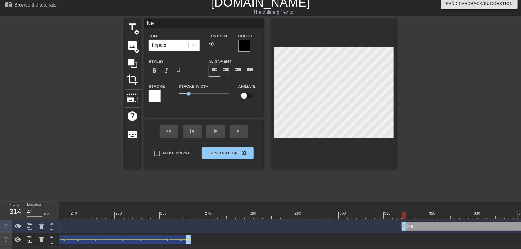
type textarea "N"
type input "No"
type textarea "No"
type input "NoM"
type textarea "NoM"
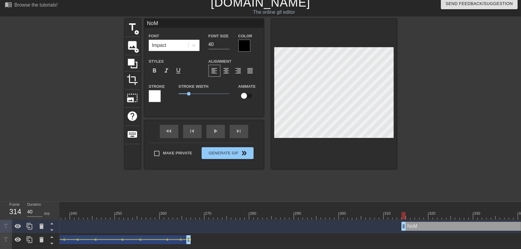
type input "NoMi"
type textarea "NoMi"
type input "NoMil"
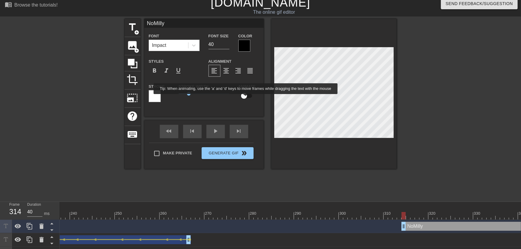
click at [246, 98] on input "checkbox" at bounding box center [244, 95] width 34 height 11
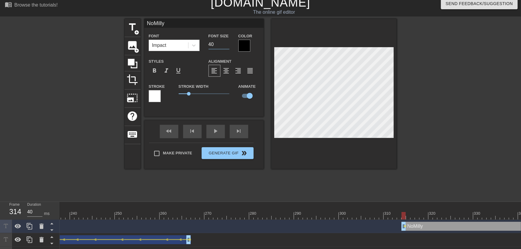
click at [227, 47] on input "40" at bounding box center [219, 45] width 21 height 10
click at [227, 45] on input "33" at bounding box center [219, 45] width 21 height 10
click at [227, 45] on input "27" at bounding box center [219, 45] width 21 height 10
click at [228, 42] on input "31" at bounding box center [219, 45] width 21 height 10
click at [267, 84] on div "title add_circle image add_circle crop photo_size_select_large help keyboard No…" at bounding box center [261, 94] width 272 height 150
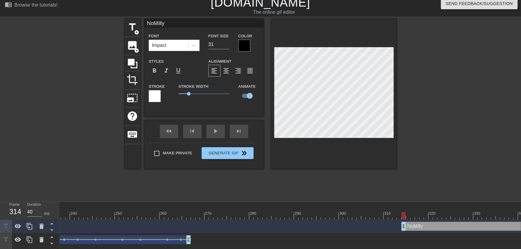
drag, startPoint x: 393, startPoint y: 211, endPoint x: 403, endPoint y: 212, distance: 10.5
drag, startPoint x: 408, startPoint y: 214, endPoint x: 405, endPoint y: 212, distance: 3.5
drag, startPoint x: 410, startPoint y: 212, endPoint x: 411, endPoint y: 209, distance: 4.0
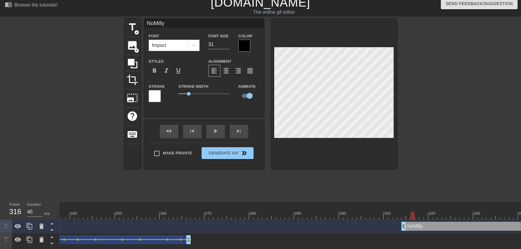
drag, startPoint x: 414, startPoint y: 214, endPoint x: 422, endPoint y: 214, distance: 8.4
click at [405, 225] on span "lens" at bounding box center [405, 226] width 3 height 3
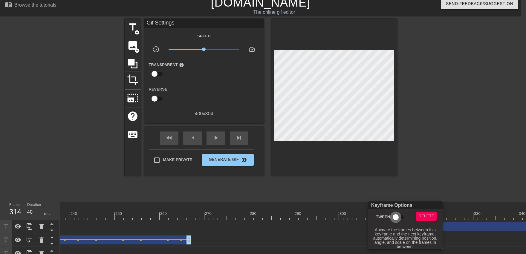
click at [396, 218] on input "Tween" at bounding box center [396, 217] width 34 height 11
click at [395, 180] on div at bounding box center [263, 127] width 526 height 254
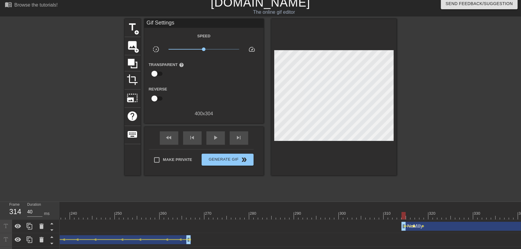
click at [414, 227] on span "lens" at bounding box center [414, 226] width 3 height 3
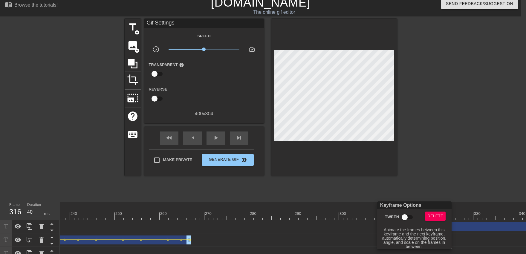
click at [409, 219] on input "Tween" at bounding box center [405, 217] width 34 height 11
drag, startPoint x: 393, startPoint y: 170, endPoint x: 390, endPoint y: 172, distance: 3.9
click at [393, 170] on div at bounding box center [263, 127] width 526 height 254
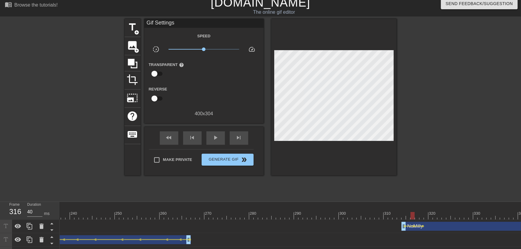
drag, startPoint x: 371, startPoint y: 209, endPoint x: 357, endPoint y: 209, distance: 13.8
click at [212, 137] on div "play_arrow" at bounding box center [216, 138] width 19 height 13
drag, startPoint x: 394, startPoint y: 209, endPoint x: 411, endPoint y: 209, distance: 17.3
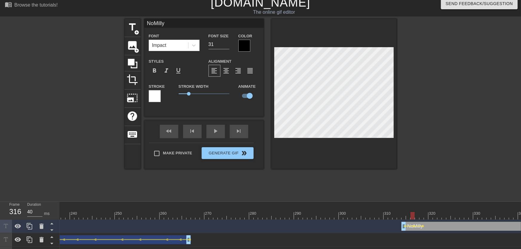
drag, startPoint x: 405, startPoint y: 214, endPoint x: 412, endPoint y: 212, distance: 7.5
drag, startPoint x: 414, startPoint y: 217, endPoint x: 421, endPoint y: 216, distance: 6.3
click at [421, 216] on div at bounding box center [422, 215] width 4 height 7
drag, startPoint x: 399, startPoint y: 219, endPoint x: 354, endPoint y: 222, distance: 45.3
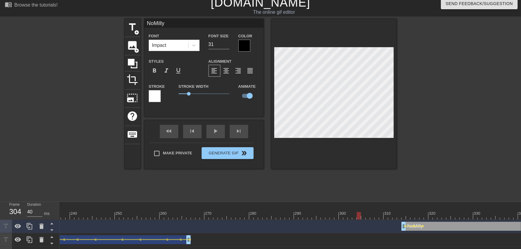
click at [355, 222] on div "10 20 30 40 50 60 70 80 90 100 110 120 130 140 150 160" at bounding box center [291, 244] width 462 height 85
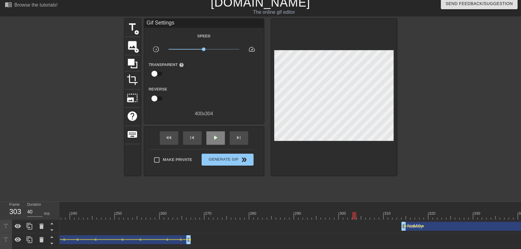
click at [222, 143] on div "play_arrow" at bounding box center [216, 138] width 19 height 13
drag, startPoint x: 401, startPoint y: 214, endPoint x: 424, endPoint y: 213, distance: 22.7
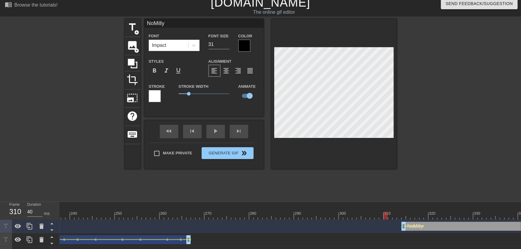
drag, startPoint x: 385, startPoint y: 212, endPoint x: 347, endPoint y: 213, distance: 38.0
click at [218, 130] on div "fast_rewind skip_previous play_arrow skip_next" at bounding box center [203, 131] width 97 height 22
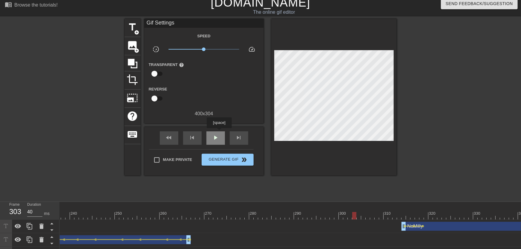
click at [219, 132] on div "play_arrow" at bounding box center [216, 138] width 19 height 13
drag, startPoint x: 399, startPoint y: 216, endPoint x: 453, endPoint y: 216, distance: 53.8
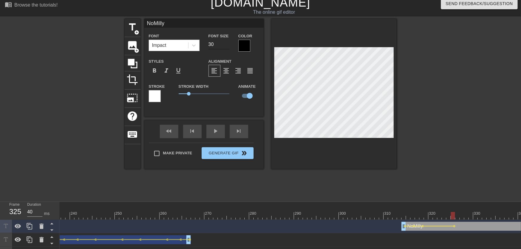
click at [226, 46] on input "30" at bounding box center [219, 45] width 21 height 10
drag, startPoint x: 403, startPoint y: 213, endPoint x: 317, endPoint y: 196, distance: 87.7
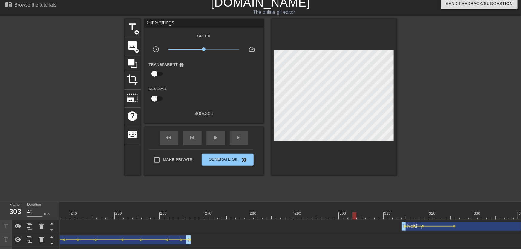
click at [317, 196] on div "title add_circle image add_circle crop photo_size_select_large help keyboard Gi…" at bounding box center [261, 108] width 272 height 179
click at [220, 139] on div "play_arrow" at bounding box center [216, 138] width 19 height 13
drag, startPoint x: 400, startPoint y: 217, endPoint x: 452, endPoint y: 219, distance: 52.1
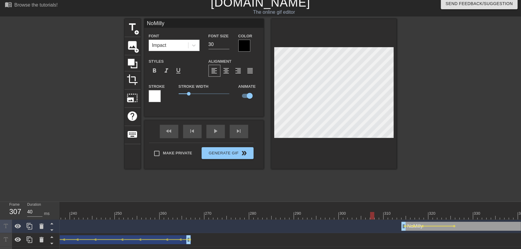
drag, startPoint x: 371, startPoint y: 218, endPoint x: 353, endPoint y: 218, distance: 18.8
click at [330, 199] on div "menu_book Browse the tutorials! [DOMAIN_NAME] The online gif editor Send Feedba…" at bounding box center [260, 141] width 521 height 292
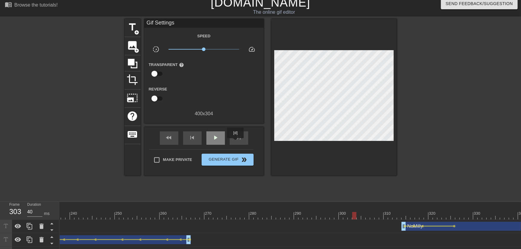
click at [222, 140] on div "play_arrow" at bounding box center [216, 138] width 19 height 13
drag, startPoint x: 405, startPoint y: 214, endPoint x: 491, endPoint y: 208, distance: 86.6
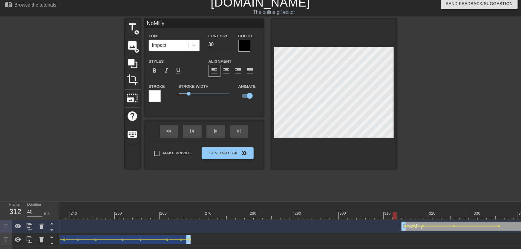
drag, startPoint x: 394, startPoint y: 213, endPoint x: 344, endPoint y: 206, distance: 51.0
click at [329, 193] on div "title add_circle image add_circle crop photo_size_select_large help keyboard No…" at bounding box center [261, 108] width 272 height 179
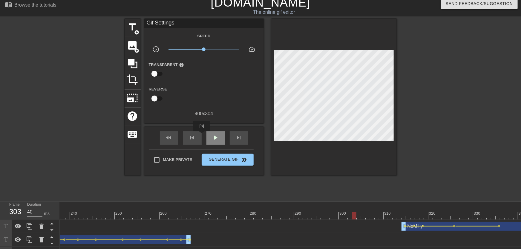
click at [214, 139] on span "play_arrow" at bounding box center [215, 137] width 7 height 7
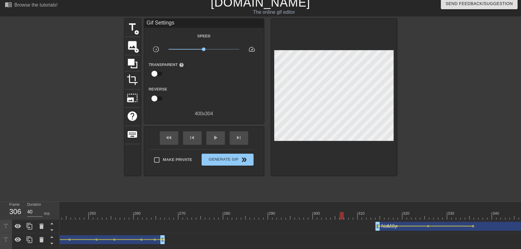
scroll to position [0, 1128]
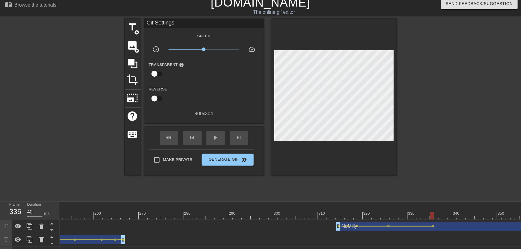
drag, startPoint x: 399, startPoint y: 216, endPoint x: 434, endPoint y: 216, distance: 35.0
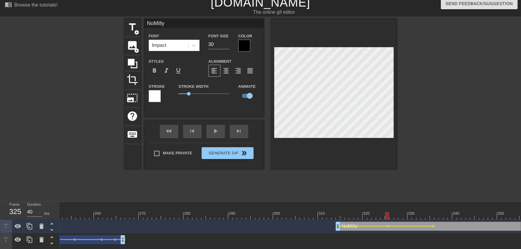
drag, startPoint x: 348, startPoint y: 210, endPoint x: 387, endPoint y: 219, distance: 40.3
click at [288, 198] on div "title add_circle image add_circle crop photo_size_select_large help keyboard No…" at bounding box center [261, 108] width 272 height 179
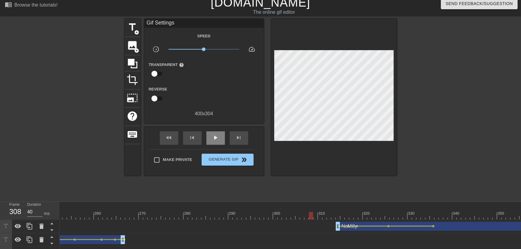
click at [215, 141] on span "play_arrow" at bounding box center [215, 137] width 7 height 7
drag, startPoint x: 369, startPoint y: 210, endPoint x: 430, endPoint y: 214, distance: 61.7
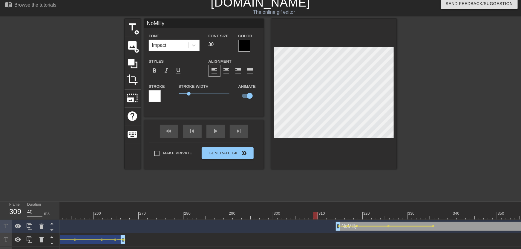
drag, startPoint x: 318, startPoint y: 214, endPoint x: 294, endPoint y: 201, distance: 27.6
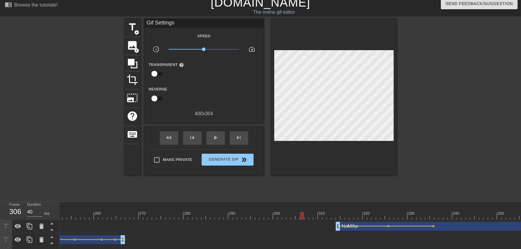
click at [290, 192] on div "title add_circle image add_circle crop photo_size_select_large help keyboard Gi…" at bounding box center [261, 108] width 272 height 179
click at [219, 138] on div "play_arrow" at bounding box center [216, 138] width 19 height 13
drag, startPoint x: 335, startPoint y: 215, endPoint x: 356, endPoint y: 220, distance: 21.7
click at [357, 226] on span "lens" at bounding box center [357, 226] width 3 height 3
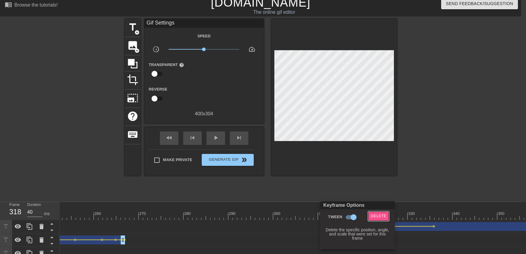
click at [379, 215] on span "Delete" at bounding box center [379, 216] width 16 height 7
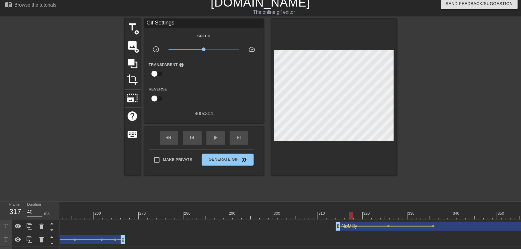
drag, startPoint x: 350, startPoint y: 211, endPoint x: 285, endPoint y: 208, distance: 65.8
click at [215, 139] on span "play_arrow" at bounding box center [215, 137] width 7 height 7
drag, startPoint x: 356, startPoint y: 216, endPoint x: 387, endPoint y: 217, distance: 30.2
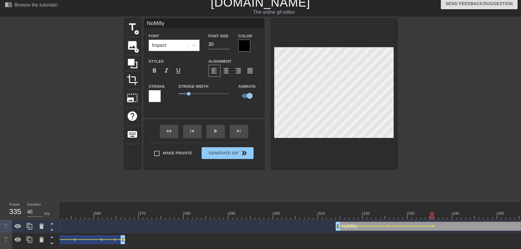
drag, startPoint x: 391, startPoint y: 217, endPoint x: 431, endPoint y: 217, distance: 39.5
click at [292, 210] on div at bounding box center [293, 211] width 4 height 7
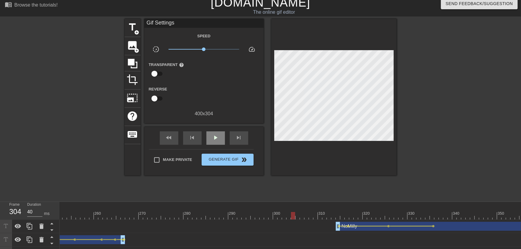
click at [216, 128] on div "fast_rewind skip_previous play_arrow skip_next" at bounding box center [203, 138] width 97 height 22
click at [216, 131] on div "fast_rewind skip_previous play_arrow skip_next" at bounding box center [203, 138] width 97 height 22
click at [219, 137] on span "play_arrow" at bounding box center [215, 137] width 7 height 7
drag, startPoint x: 349, startPoint y: 219, endPoint x: 360, endPoint y: 217, distance: 11.6
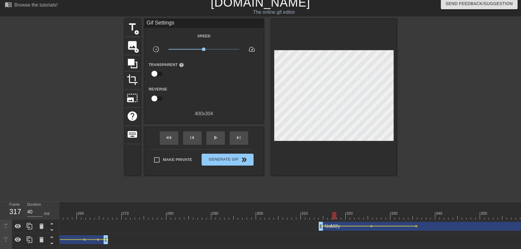
scroll to position [0, 1212]
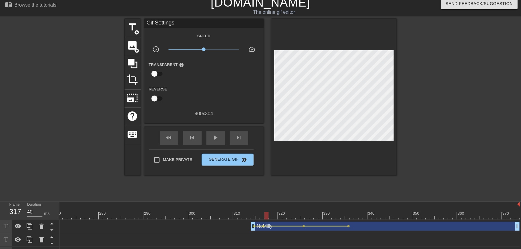
drag, startPoint x: 333, startPoint y: 215, endPoint x: 338, endPoint y: 216, distance: 4.9
drag, startPoint x: 346, startPoint y: 217, endPoint x: 397, endPoint y: 216, distance: 50.6
click
drag, startPoint x: 356, startPoint y: 219, endPoint x: 390, endPoint y: 216, distance: 34.0
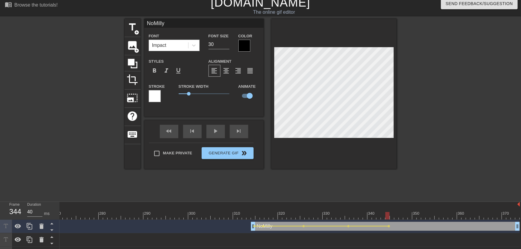
drag, startPoint x: 344, startPoint y: 213, endPoint x: 316, endPoint y: 211, distance: 28.2
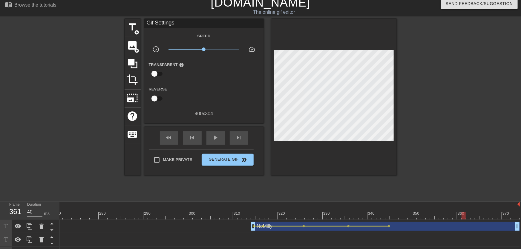
drag, startPoint x: 355, startPoint y: 214, endPoint x: 462, endPoint y: 212, distance: 107.1
drag, startPoint x: 370, startPoint y: 215, endPoint x: 416, endPoint y: 219, distance: 45.9
drag, startPoint x: 369, startPoint y: 213, endPoint x: 318, endPoint y: 213, distance: 51.4
drag, startPoint x: 355, startPoint y: 216, endPoint x: 393, endPoint y: 216, distance: 37.7
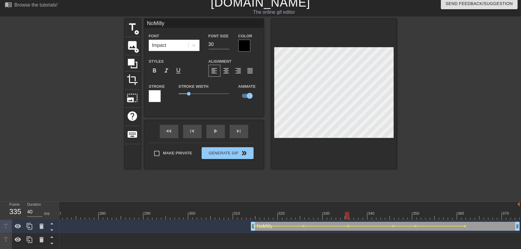
drag, startPoint x: 347, startPoint y: 213, endPoint x: 277, endPoint y: 196, distance: 72.5
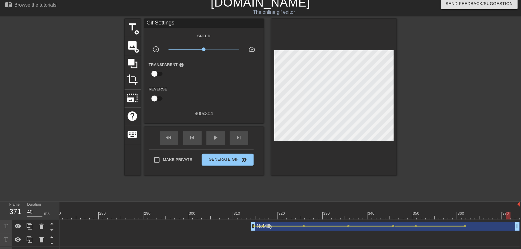
drag, startPoint x: 338, startPoint y: 209, endPoint x: 520, endPoint y: 213, distance: 181.8
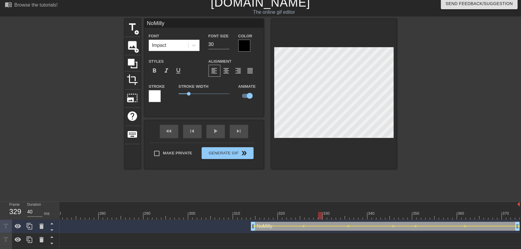
drag, startPoint x: 319, startPoint y: 211, endPoint x: 301, endPoint y: 207, distance: 18.6
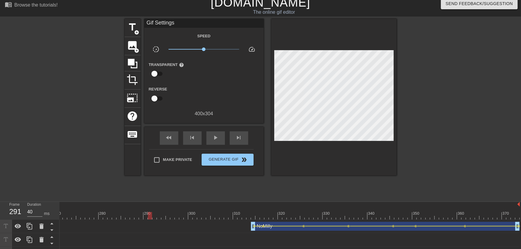
drag, startPoint x: 341, startPoint y: 215, endPoint x: 150, endPoint y: 219, distance: 191.1
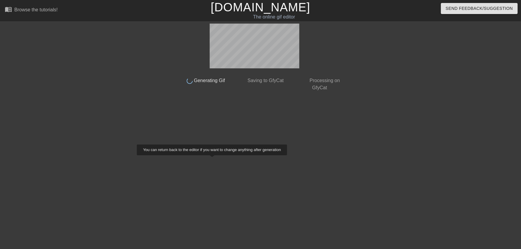
scroll to position [0, 0]
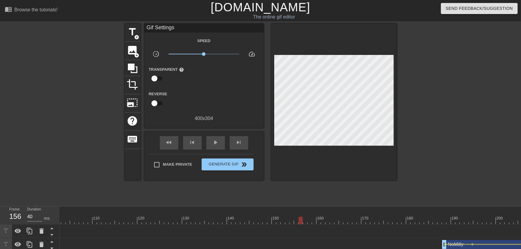
drag, startPoint x: 289, startPoint y: 215, endPoint x: 384, endPoint y: 213, distance: 95.7
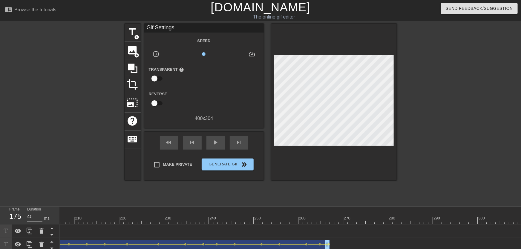
scroll to position [0, 1153]
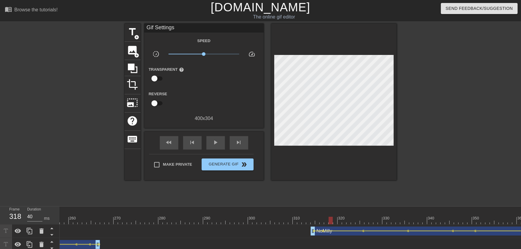
drag, startPoint x: 366, startPoint y: 217, endPoint x: 328, endPoint y: 221, distance: 38.8
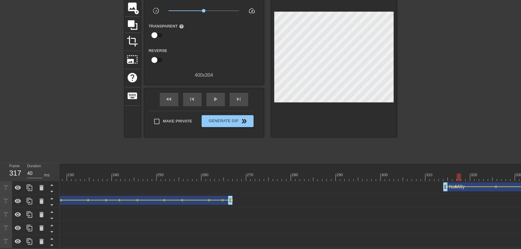
scroll to position [0, 1020]
drag, startPoint x: 255, startPoint y: 179, endPoint x: 202, endPoint y: 176, distance: 52.7
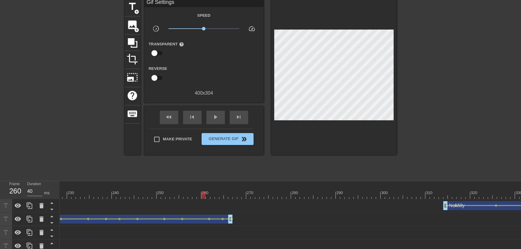
scroll to position [0, 0]
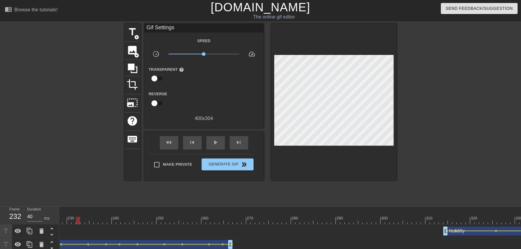
drag, startPoint x: 206, startPoint y: 209, endPoint x: 77, endPoint y: 227, distance: 130.1
drag, startPoint x: 126, startPoint y: 224, endPoint x: 116, endPoint y: 226, distance: 10.4
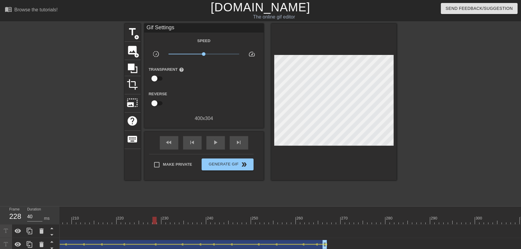
drag, startPoint x: 102, startPoint y: 220, endPoint x: 154, endPoint y: 219, distance: 51.7
drag, startPoint x: 156, startPoint y: 218, endPoint x: 190, endPoint y: 186, distance: 46.5
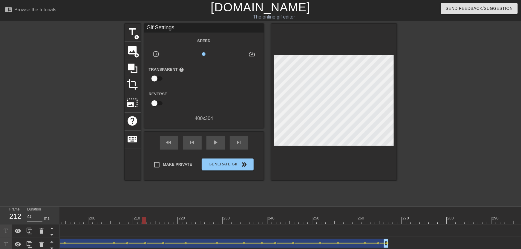
scroll to position [1, 831]
drag, startPoint x: 71, startPoint y: 219, endPoint x: 83, endPoint y: 216, distance: 12.4
drag, startPoint x: 167, startPoint y: 222, endPoint x: 251, endPoint y: 225, distance: 84.4
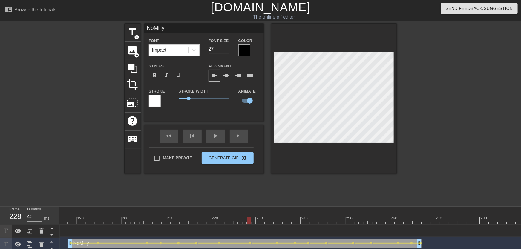
drag, startPoint x: 186, startPoint y: 228, endPoint x: 178, endPoint y: 222, distance: 10.2
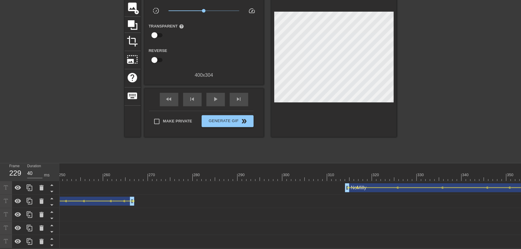
scroll to position [0, 1212]
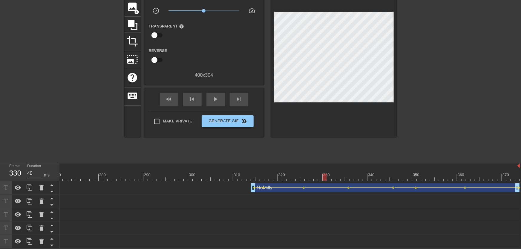
drag, startPoint x: 324, startPoint y: 167, endPoint x: 389, endPoint y: 158, distance: 65.8
drag, startPoint x: 256, startPoint y: 170, endPoint x: 195, endPoint y: 178, distance: 61.5
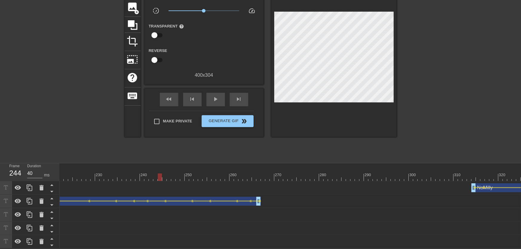
drag, startPoint x: 182, startPoint y: 170, endPoint x: 150, endPoint y: 173, distance: 32.8
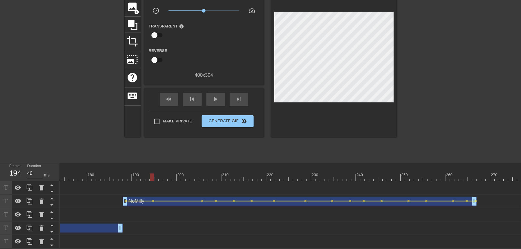
scroll to position [0, 766]
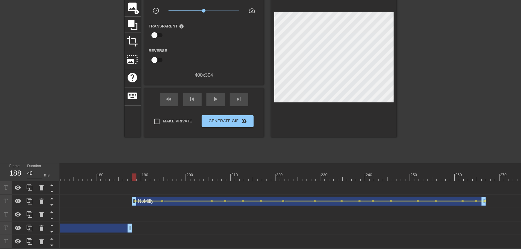
drag, startPoint x: 96, startPoint y: 172, endPoint x: 133, endPoint y: 173, distance: 37.1
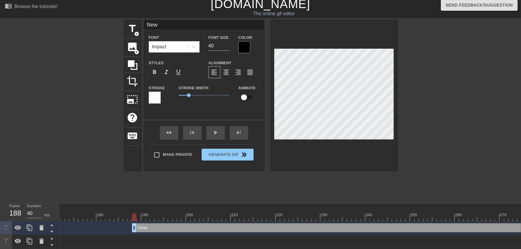
scroll to position [0, 0]
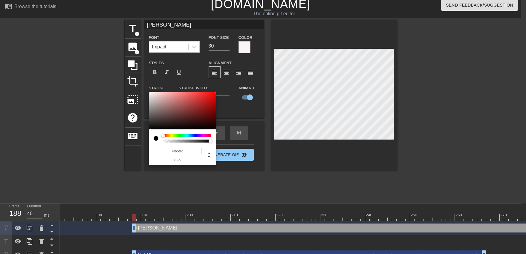
drag, startPoint x: 157, startPoint y: 106, endPoint x: 196, endPoint y: 182, distance: 86.4
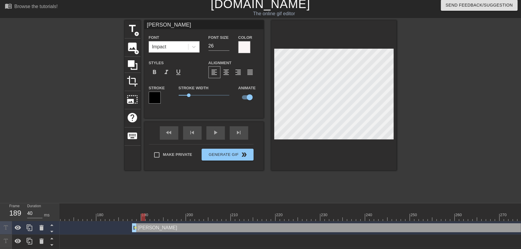
drag, startPoint x: 133, startPoint y: 216, endPoint x: 144, endPoint y: 215, distance: 10.8
click at [144, 216] on div at bounding box center [143, 217] width 4 height 7
click at [143, 218] on div at bounding box center [129, 217] width 1673 height 7
click at [135, 227] on span "lens" at bounding box center [136, 228] width 3 height 3
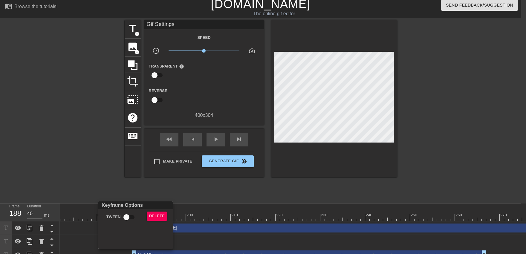
click at [132, 220] on input "Tween" at bounding box center [126, 217] width 34 height 11
click at [117, 192] on div at bounding box center [263, 127] width 526 height 254
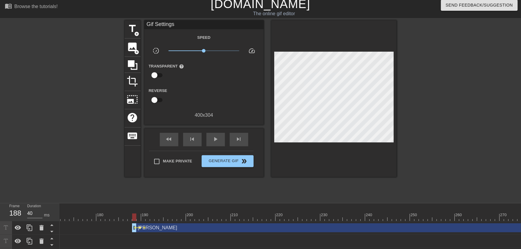
click at [141, 227] on span "lens" at bounding box center [140, 228] width 3 height 3
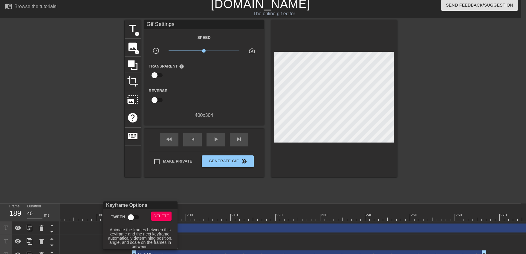
click at [134, 213] on input "Tween" at bounding box center [131, 217] width 34 height 11
click at [130, 191] on div at bounding box center [263, 127] width 526 height 254
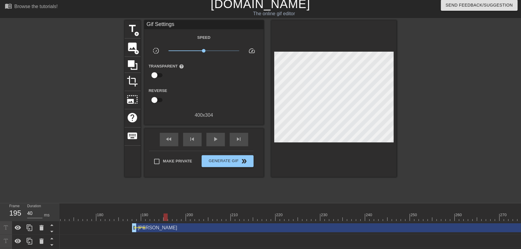
drag, startPoint x: 143, startPoint y: 219, endPoint x: 166, endPoint y: 219, distance: 23.6
click at [166, 219] on div at bounding box center [129, 217] width 1673 height 7
drag, startPoint x: 167, startPoint y: 219, endPoint x: 191, endPoint y: 220, distance: 23.4
click at [191, 220] on div at bounding box center [192, 217] width 4 height 7
drag, startPoint x: 115, startPoint y: 203, endPoint x: 108, endPoint y: 209, distance: 8.7
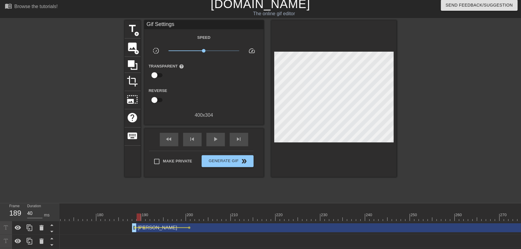
drag, startPoint x: 133, startPoint y: 217, endPoint x: 140, endPoint y: 218, distance: 6.6
drag, startPoint x: 140, startPoint y: 218, endPoint x: 143, endPoint y: 218, distance: 3.0
drag, startPoint x: 116, startPoint y: 218, endPoint x: 96, endPoint y: 217, distance: 19.8
drag, startPoint x: 136, startPoint y: 215, endPoint x: 140, endPoint y: 215, distance: 4.2
drag, startPoint x: 110, startPoint y: 216, endPoint x: 104, endPoint y: 216, distance: 5.7
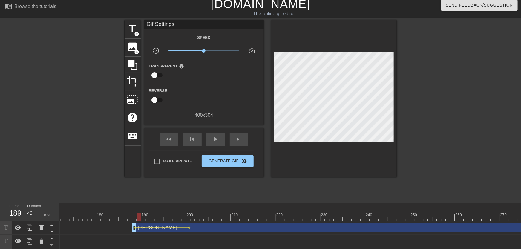
drag, startPoint x: 132, startPoint y: 213, endPoint x: 138, endPoint y: 215, distance: 6.2
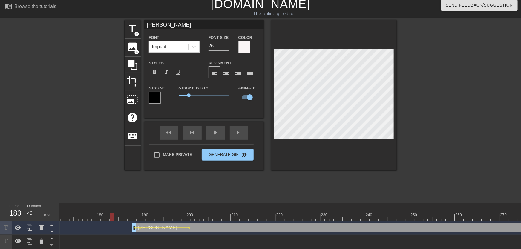
drag, startPoint x: 112, startPoint y: 219, endPoint x: 109, endPoint y: 218, distance: 3.6
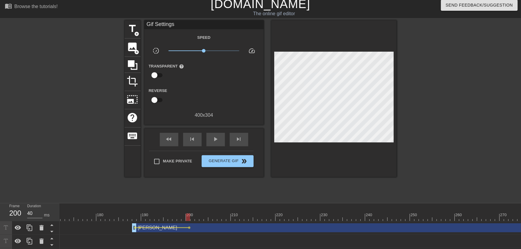
drag, startPoint x: 151, startPoint y: 216, endPoint x: 187, endPoint y: 214, distance: 35.9
drag, startPoint x: 150, startPoint y: 213, endPoint x: 272, endPoint y: 172, distance: 129.3
drag, startPoint x: 147, startPoint y: 214, endPoint x: 147, endPoint y: 211, distance: 3.0
drag, startPoint x: 219, startPoint y: 217, endPoint x: 257, endPoint y: 212, distance: 38.9
drag, startPoint x: 181, startPoint y: 218, endPoint x: 173, endPoint y: 207, distance: 13.9
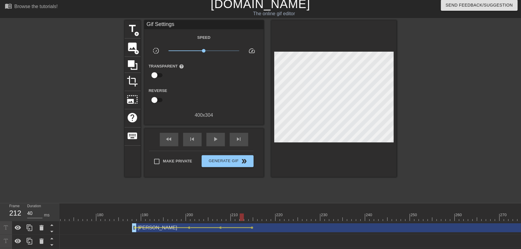
drag, startPoint x: 219, startPoint y: 211, endPoint x: 241, endPoint y: 215, distance: 22.8
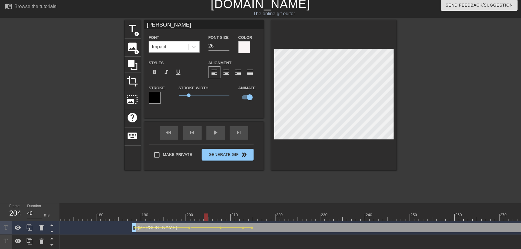
drag, startPoint x: 209, startPoint y: 215, endPoint x: 170, endPoint y: 213, distance: 38.9
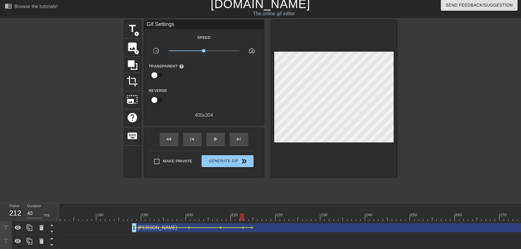
drag, startPoint x: 219, startPoint y: 217, endPoint x: 242, endPoint y: 219, distance: 22.8
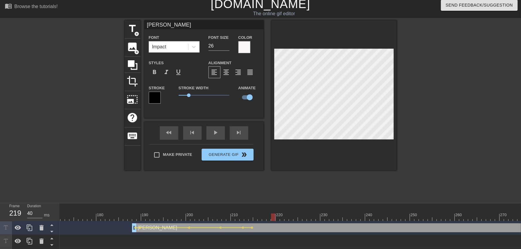
drag, startPoint x: 251, startPoint y: 216, endPoint x: 271, endPoint y: 217, distance: 20.0
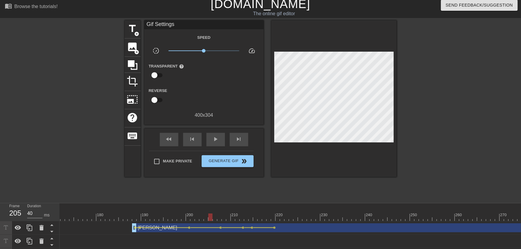
drag, startPoint x: 212, startPoint y: 211, endPoint x: 117, endPoint y: 196, distance: 96.9
drag, startPoint x: 235, startPoint y: 213, endPoint x: 248, endPoint y: 222, distance: 15.7
drag, startPoint x: 159, startPoint y: 213, endPoint x: 119, endPoint y: 211, distance: 40.1
drag, startPoint x: 242, startPoint y: 213, endPoint x: 286, endPoint y: 210, distance: 44.9
drag, startPoint x: 225, startPoint y: 216, endPoint x: 214, endPoint y: 207, distance: 14.2
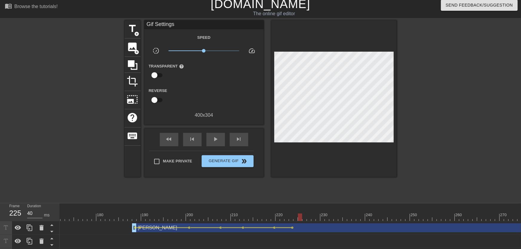
drag, startPoint x: 280, startPoint y: 213, endPoint x: 329, endPoint y: 181, distance: 59.4
drag, startPoint x: 295, startPoint y: 218, endPoint x: 311, endPoint y: 216, distance: 15.8
drag, startPoint x: 304, startPoint y: 215, endPoint x: 300, endPoint y: 219, distance: 6.1
drag, startPoint x: 293, startPoint y: 215, endPoint x: 252, endPoint y: 214, distance: 41.6
drag, startPoint x: 293, startPoint y: 215, endPoint x: 338, endPoint y: 178, distance: 57.8
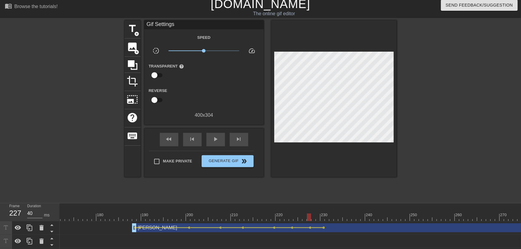
drag, startPoint x: 296, startPoint y: 222, endPoint x: 301, endPoint y: 218, distance: 6.6
drag, startPoint x: 308, startPoint y: 217, endPoint x: 339, endPoint y: 175, distance: 52.9
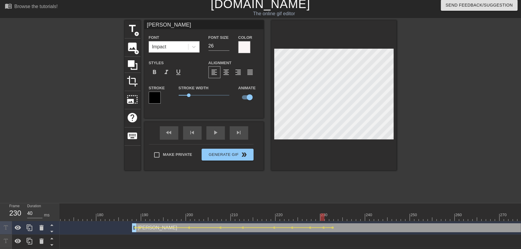
drag, startPoint x: 316, startPoint y: 216, endPoint x: 322, endPoint y: 215, distance: 6.0
drag, startPoint x: 326, startPoint y: 216, endPoint x: 337, endPoint y: 215, distance: 11.1
drag, startPoint x: 307, startPoint y: 214, endPoint x: 275, endPoint y: 215, distance: 31.7
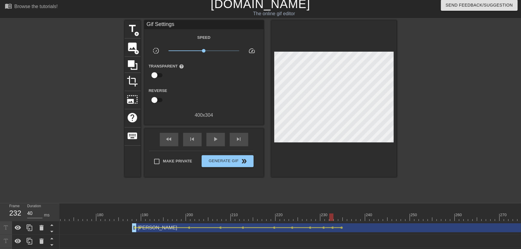
drag, startPoint x: 286, startPoint y: 213, endPoint x: 334, endPoint y: 216, distance: 48.2
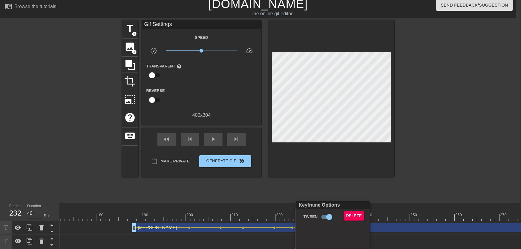
scroll to position [2, 0]
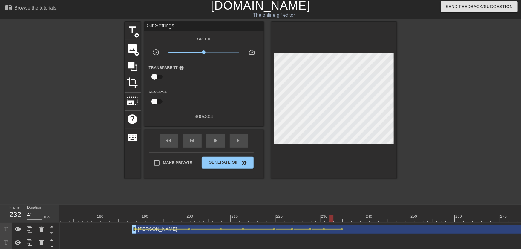
drag, startPoint x: 334, startPoint y: 216, endPoint x: 332, endPoint y: 219, distance: 3.8
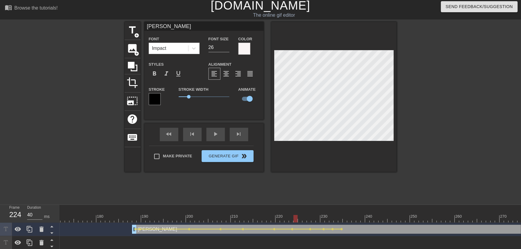
drag, startPoint x: 296, startPoint y: 215, endPoint x: 278, endPoint y: 204, distance: 21.3
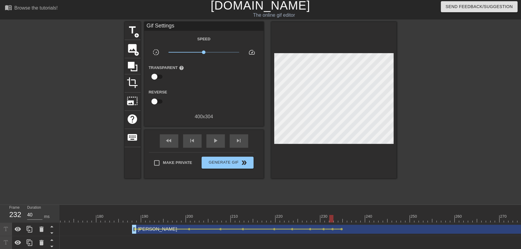
drag, startPoint x: 277, startPoint y: 213, endPoint x: 329, endPoint y: 217, distance: 52.7
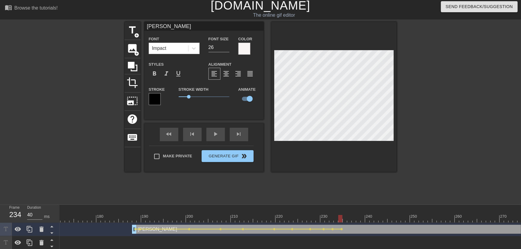
drag, startPoint x: 337, startPoint y: 218, endPoint x: 342, endPoint y: 218, distance: 4.8
drag, startPoint x: 307, startPoint y: 221, endPoint x: 272, endPoint y: 210, distance: 36.4
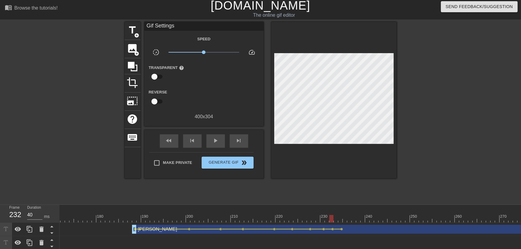
drag, startPoint x: 271, startPoint y: 214, endPoint x: 327, endPoint y: 217, distance: 56.0
drag, startPoint x: 337, startPoint y: 216, endPoint x: 347, endPoint y: 208, distance: 12.1
click at [346, 215] on div "10 20 30 40 50 60 70 80 90 100 110 120 130 140 150 160" at bounding box center [129, 216] width 1673 height 10
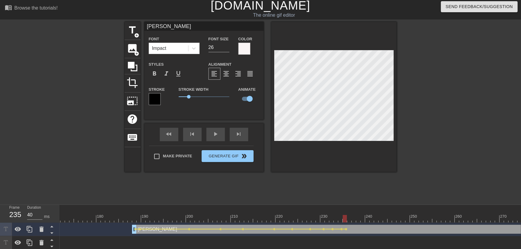
click at [348, 219] on div at bounding box center [129, 218] width 1673 height 7
click at [356, 218] on div at bounding box center [129, 218] width 1673 height 7
click at [351, 216] on div at bounding box center [129, 218] width 1673 height 7
click at [353, 216] on div at bounding box center [129, 218] width 1673 height 7
drag, startPoint x: 358, startPoint y: 215, endPoint x: 355, endPoint y: 215, distance: 3.3
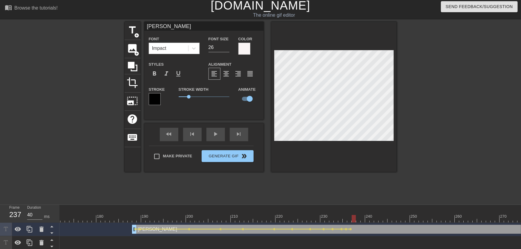
click at [355, 215] on div at bounding box center [354, 214] width 4 height 7
click at [357, 217] on div at bounding box center [129, 218] width 1673 height 7
click at [228, 49] on input "25" at bounding box center [219, 48] width 21 height 10
click at [423, 140] on div at bounding box center [449, 111] width 90 height 179
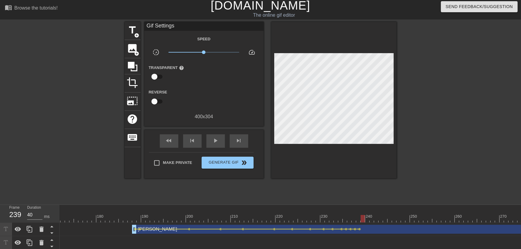
click at [364, 218] on div at bounding box center [129, 218] width 1673 height 7
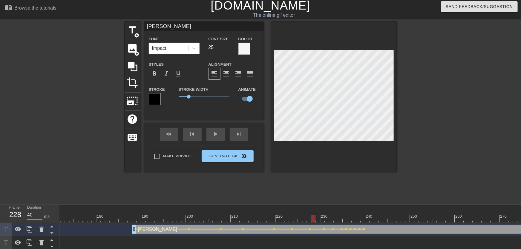
drag, startPoint x: 332, startPoint y: 217, endPoint x: 311, endPoint y: 217, distance: 21.8
click at [311, 217] on div at bounding box center [129, 218] width 1673 height 7
click at [290, 208] on div at bounding box center [129, 208] width 1673 height 6
click at [269, 190] on div "title add_circle image add_circle crop photo_size_select_large help keyboard [P…" at bounding box center [261, 111] width 272 height 179
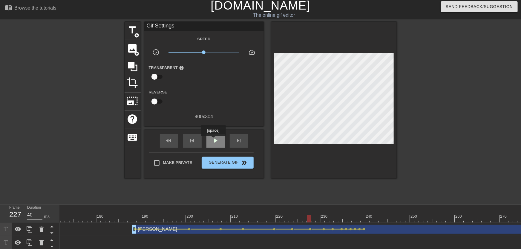
click at [213, 140] on span "play_arrow" at bounding box center [215, 140] width 7 height 7
drag, startPoint x: 344, startPoint y: 216, endPoint x: 357, endPoint y: 217, distance: 13.2
click at [360, 216] on div at bounding box center [129, 218] width 1673 height 7
click at [355, 229] on span "lens" at bounding box center [355, 229] width 3 height 3
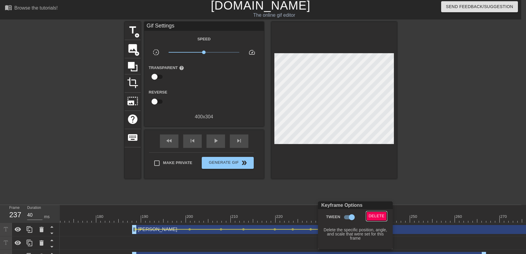
click at [370, 216] on span "Delete" at bounding box center [377, 216] width 16 height 7
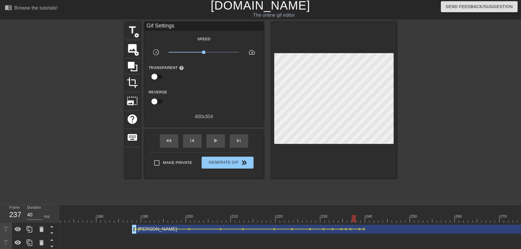
drag, startPoint x: 328, startPoint y: 217, endPoint x: 323, endPoint y: 215, distance: 5.1
click at [325, 217] on div at bounding box center [129, 218] width 1673 height 7
click at [305, 195] on div "title add_circle image add_circle crop photo_size_select_large help keyboard Gi…" at bounding box center [261, 111] width 272 height 179
click at [219, 142] on span "play_arrow" at bounding box center [215, 140] width 7 height 7
drag, startPoint x: 348, startPoint y: 221, endPoint x: 355, endPoint y: 221, distance: 6.9
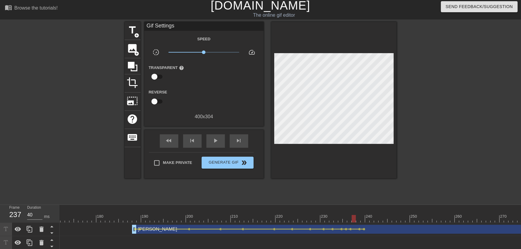
click at [355, 221] on div at bounding box center [129, 218] width 1673 height 7
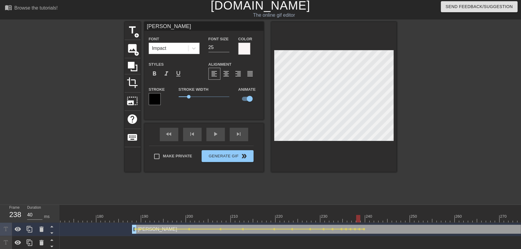
click at [359, 221] on div at bounding box center [129, 218] width 1673 height 7
click at [364, 217] on div at bounding box center [129, 218] width 1673 height 7
click at [381, 191] on div "title add_circle image add_circle crop photo_size_select_large help keyboard [P…" at bounding box center [261, 111] width 272 height 179
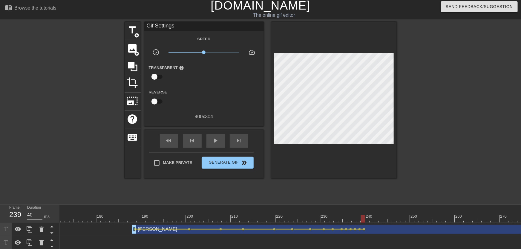
click at [367, 219] on div at bounding box center [129, 218] width 1673 height 7
drag, startPoint x: 374, startPoint y: 216, endPoint x: 415, endPoint y: 210, distance: 41.1
click at [415, 210] on div "10 20 30 40 50 60 70 80 90 100 110 120 130 140 150 160" at bounding box center [129, 214] width 1673 height 18
drag, startPoint x: 364, startPoint y: 217, endPoint x: 367, endPoint y: 217, distance: 3.3
click at [367, 217] on div at bounding box center [129, 218] width 1673 height 7
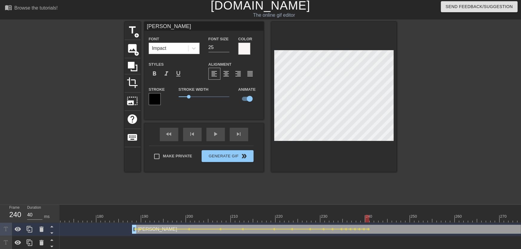
click at [370, 219] on div at bounding box center [129, 218] width 1673 height 7
click at [226, 51] on input "25" at bounding box center [219, 48] width 21 height 10
click at [226, 49] on input "24" at bounding box center [219, 48] width 21 height 10
click at [415, 126] on div at bounding box center [449, 111] width 90 height 179
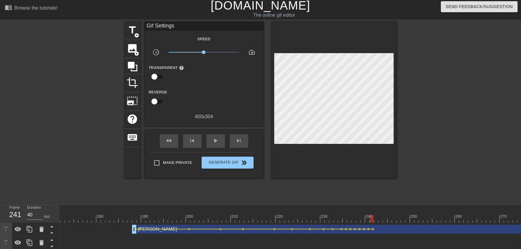
click at [376, 216] on div at bounding box center [129, 218] width 1673 height 7
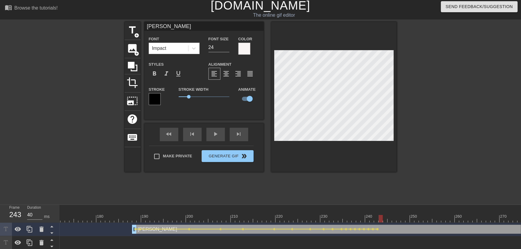
click at [381, 218] on div at bounding box center [129, 218] width 1673 height 7
click at [378, 216] on div at bounding box center [129, 218] width 1673 height 7
click at [373, 216] on div at bounding box center [129, 218] width 1673 height 7
drag, startPoint x: 316, startPoint y: 221, endPoint x: 287, endPoint y: 195, distance: 38.5
click at [292, 218] on div at bounding box center [129, 218] width 1673 height 7
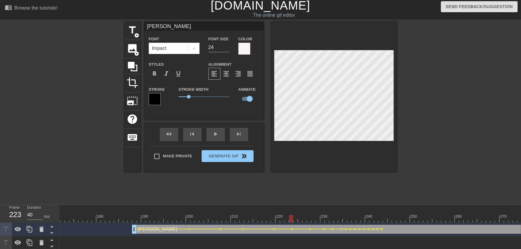
click at [287, 192] on div "title add_circle image add_circle crop photo_size_select_large help keyboard [P…" at bounding box center [261, 111] width 272 height 179
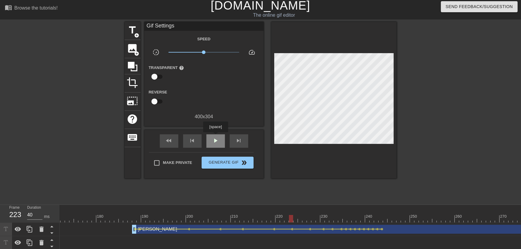
click at [215, 140] on span "play_arrow" at bounding box center [215, 140] width 7 height 7
drag, startPoint x: 377, startPoint y: 220, endPoint x: 384, endPoint y: 220, distance: 7.5
click at [385, 220] on div at bounding box center [129, 218] width 1673 height 7
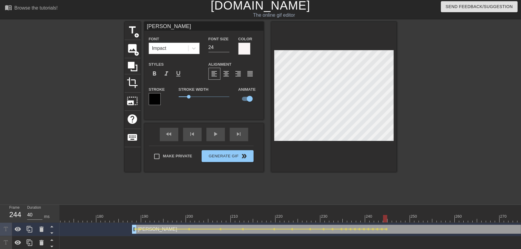
click at [389, 217] on div at bounding box center [129, 218] width 1673 height 7
click at [395, 221] on div at bounding box center [129, 218] width 1673 height 7
click at [398, 217] on div at bounding box center [129, 218] width 1673 height 7
click at [403, 218] on div at bounding box center [129, 218] width 1673 height 7
click at [396, 162] on div at bounding box center [334, 97] width 126 height 150
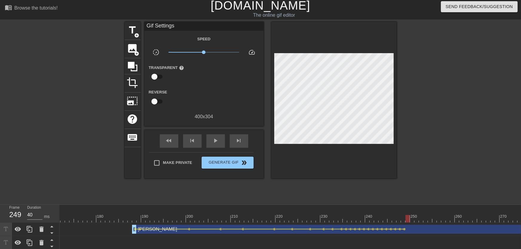
click at [406, 221] on div at bounding box center [129, 218] width 1673 height 7
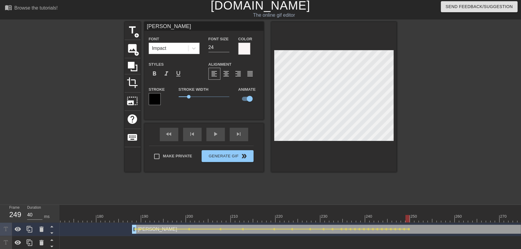
click at [413, 216] on div at bounding box center [129, 218] width 1673 height 7
click at [418, 216] on div at bounding box center [417, 218] width 4 height 7
click at [416, 219] on div at bounding box center [129, 218] width 1673 height 7
click at [419, 219] on div at bounding box center [129, 218] width 1673 height 7
click at [424, 229] on span "lens" at bounding box center [423, 229] width 3 height 3
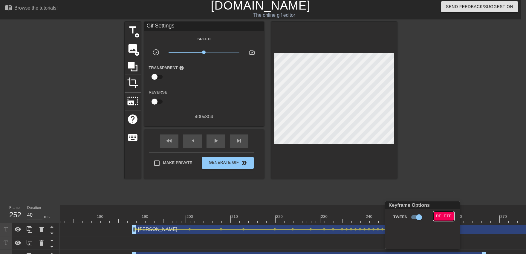
click at [443, 216] on span "Delete" at bounding box center [444, 216] width 16 height 7
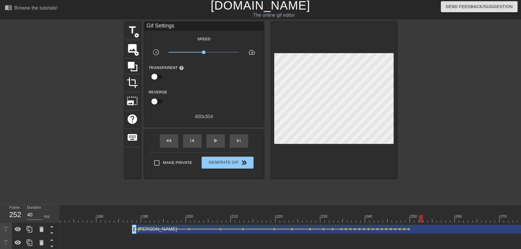
click at [419, 219] on div at bounding box center [129, 218] width 1673 height 7
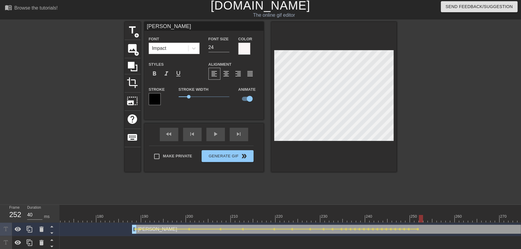
drag, startPoint x: 420, startPoint y: 219, endPoint x: 423, endPoint y: 218, distance: 3.0
click at [423, 218] on div at bounding box center [129, 218] width 1673 height 7
click at [426, 220] on div at bounding box center [129, 218] width 1673 height 7
click at [430, 219] on div at bounding box center [129, 218] width 1673 height 7
click at [416, 149] on div at bounding box center [449, 111] width 90 height 179
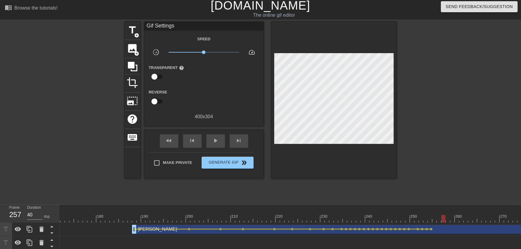
drag, startPoint x: 434, startPoint y: 219, endPoint x: 445, endPoint y: 218, distance: 10.8
click at [445, 218] on div at bounding box center [129, 218] width 1673 height 7
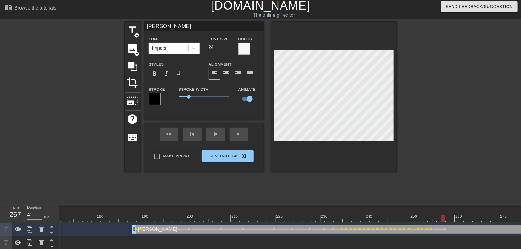
click at [448, 219] on div at bounding box center [129, 218] width 1673 height 7
click at [452, 219] on div at bounding box center [129, 218] width 1673 height 7
click at [448, 217] on div at bounding box center [129, 218] width 1673 height 7
click at [452, 220] on div at bounding box center [129, 218] width 1673 height 7
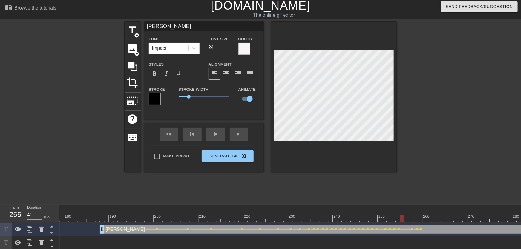
scroll to position [0, 933]
drag, startPoint x: 288, startPoint y: 221, endPoint x: 325, endPoint y: 196, distance: 45.0
drag, startPoint x: 299, startPoint y: 217, endPoint x: 309, endPoint y: 216, distance: 9.6
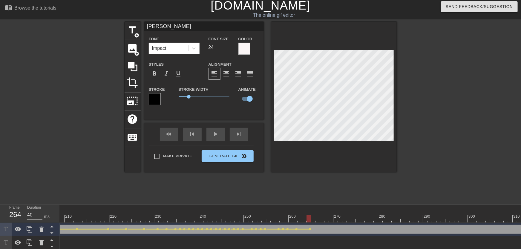
click at [395, 135] on div at bounding box center [334, 97] width 126 height 150
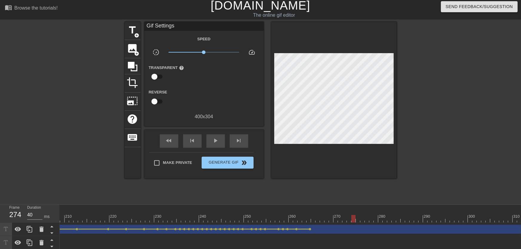
drag, startPoint x: 316, startPoint y: 218, endPoint x: 347, endPoint y: 216, distance: 31.4
click at [310, 229] on span "lens" at bounding box center [310, 229] width 3 height 3
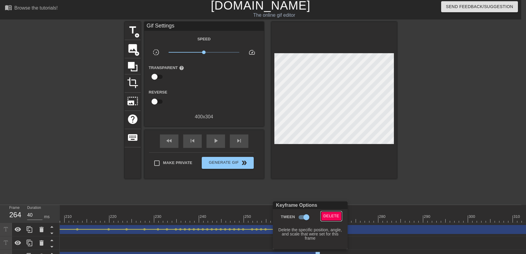
click at [325, 217] on span "Delete" at bounding box center [332, 216] width 16 height 7
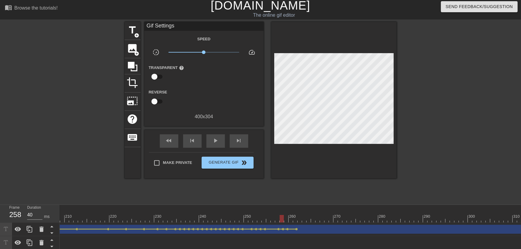
drag, startPoint x: 290, startPoint y: 221, endPoint x: 197, endPoint y: 216, distance: 92.5
click at [192, 204] on div "menu_book Browse the tutorials! [DOMAIN_NAME] The online gif editor Send Feedba…" at bounding box center [260, 151] width 521 height 306
click at [207, 146] on div "play_arrow" at bounding box center [216, 141] width 19 height 13
drag, startPoint x: 239, startPoint y: 213, endPoint x: 189, endPoint y: 215, distance: 49.4
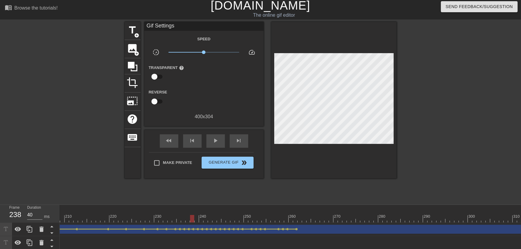
click at [220, 145] on div "play_arrow" at bounding box center [216, 141] width 19 height 13
click at [220, 145] on div "pause" at bounding box center [216, 141] width 19 height 13
drag, startPoint x: 193, startPoint y: 222, endPoint x: 202, endPoint y: 218, distance: 9.0
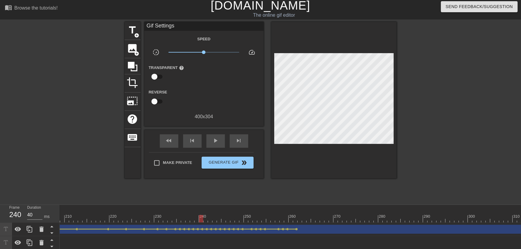
click at [200, 218] on div at bounding box center [201, 218] width 4 height 7
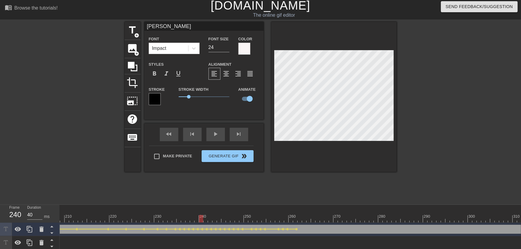
drag, startPoint x: 191, startPoint y: 218, endPoint x: 169, endPoint y: 223, distance: 22.3
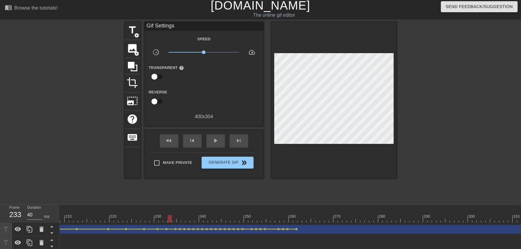
click at [158, 202] on div "menu_book Browse the tutorials! [DOMAIN_NAME] The online gif editor Send Feedba…" at bounding box center [260, 151] width 521 height 306
click at [211, 140] on div "play_arrow" at bounding box center [216, 141] width 19 height 13
drag, startPoint x: 249, startPoint y: 214, endPoint x: 305, endPoint y: 212, distance: 56.3
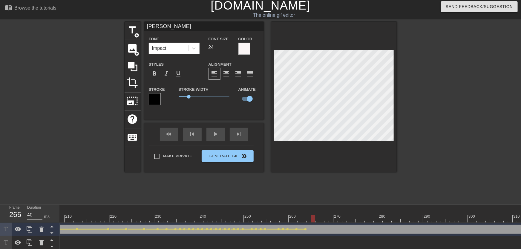
drag, startPoint x: 308, startPoint y: 219, endPoint x: 311, endPoint y: 219, distance: 3.3
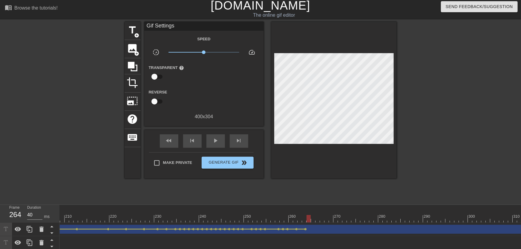
click at [366, 183] on div "title add_circle image add_circle crop photo_size_select_large help keyboard Gi…" at bounding box center [261, 111] width 272 height 179
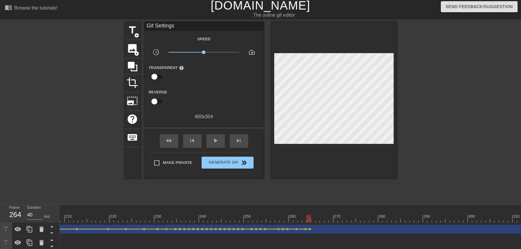
drag, startPoint x: 311, startPoint y: 221, endPoint x: 320, endPoint y: 220, distance: 8.7
drag, startPoint x: 328, startPoint y: 219, endPoint x: 333, endPoint y: 219, distance: 5.1
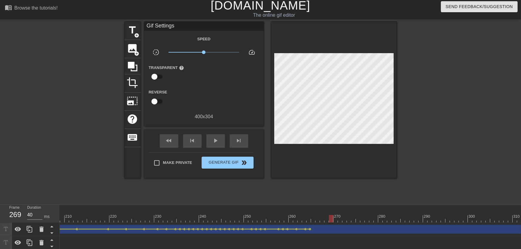
drag, startPoint x: 333, startPoint y: 219, endPoint x: 346, endPoint y: 219, distance: 12.3
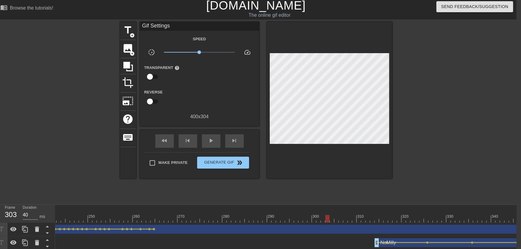
scroll to position [0, 1212]
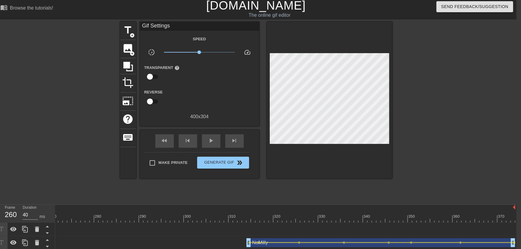
drag, startPoint x: 514, startPoint y: 228, endPoint x: 137, endPoint y: 228, distance: 377.0
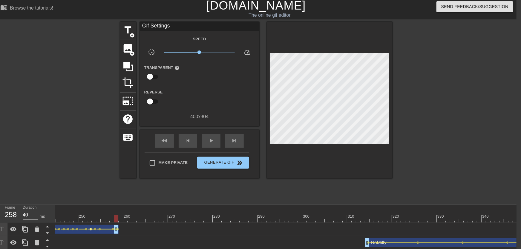
scroll to position [0, 1000]
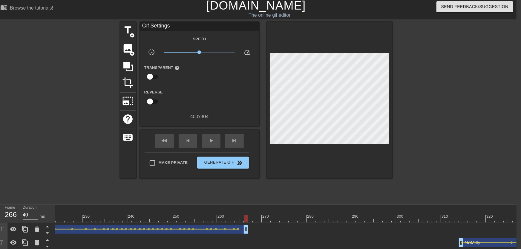
drag, startPoint x: 212, startPoint y: 232, endPoint x: 246, endPoint y: 227, distance: 34.2
click at [246, 227] on div "[PERSON_NAME] drag_handle drag_handle" at bounding box center [71, 229] width 354 height 9
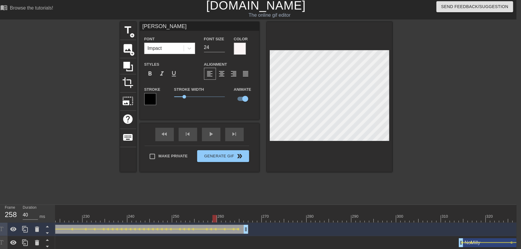
drag, startPoint x: 246, startPoint y: 220, endPoint x: 202, endPoint y: 221, distance: 43.7
click at [214, 191] on div "title add_circle image add_circle crop photo_size_select_large help keyboard [P…" at bounding box center [256, 111] width 272 height 179
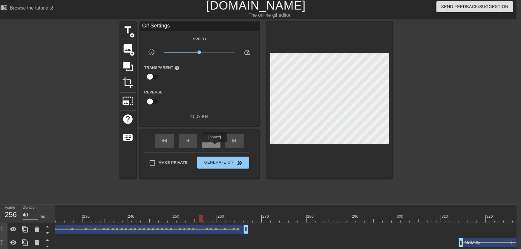
click at [210, 141] on span "play_arrow" at bounding box center [211, 140] width 7 height 7
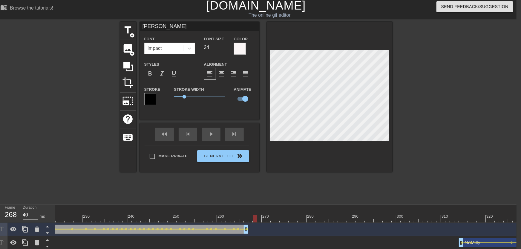
drag, startPoint x: 250, startPoint y: 219, endPoint x: 254, endPoint y: 220, distance: 4.9
drag, startPoint x: 245, startPoint y: 232, endPoint x: 255, endPoint y: 232, distance: 9.6
click at [255, 232] on div "[PERSON_NAME] drag_handle drag_handle" at bounding box center [75, 229] width 363 height 9
drag, startPoint x: 230, startPoint y: 219, endPoint x: 184, endPoint y: 220, distance: 45.5
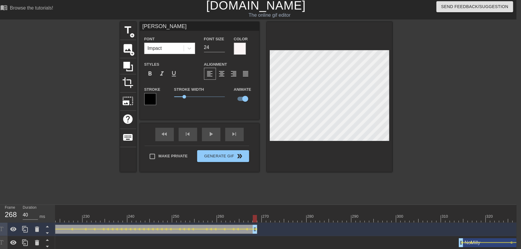
drag, startPoint x: 183, startPoint y: 202, endPoint x: 201, endPoint y: 176, distance: 31.7
click at [183, 202] on div "menu_book Browse the tutorials! [DOMAIN_NAME] The online gif editor Send Feedba…" at bounding box center [256, 151] width 521 height 306
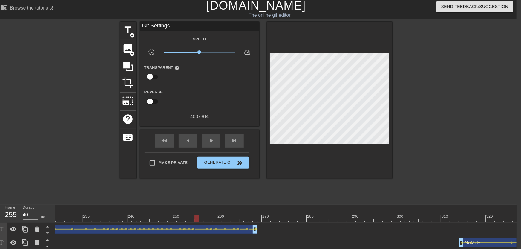
click at [210, 151] on div "fast_rewind skip_previous play_arrow skip_next" at bounding box center [199, 141] width 97 height 22
click at [210, 148] on div "fast_rewind skip_previous play_arrow skip_next" at bounding box center [199, 141] width 97 height 22
click at [210, 144] on span "play_arrow" at bounding box center [211, 140] width 7 height 7
drag, startPoint x: 256, startPoint y: 218, endPoint x: 411, endPoint y: 207, distance: 155.5
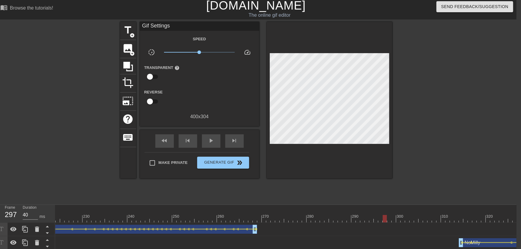
drag, startPoint x: 387, startPoint y: 219, endPoint x: 422, endPoint y: 219, distance: 35.9
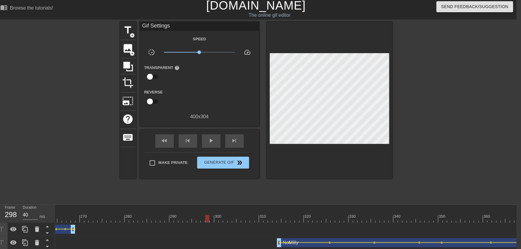
scroll to position [0, 1193]
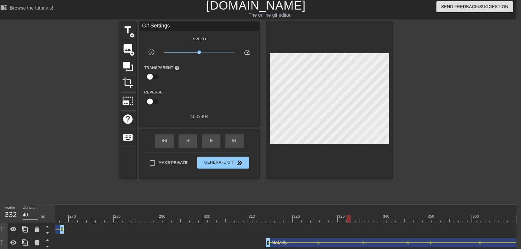
drag, startPoint x: 207, startPoint y: 219, endPoint x: 368, endPoint y: 211, distance: 161.6
drag, startPoint x: 369, startPoint y: 221, endPoint x: 316, endPoint y: 210, distance: 54.8
drag, startPoint x: 294, startPoint y: 219, endPoint x: 274, endPoint y: 217, distance: 20.4
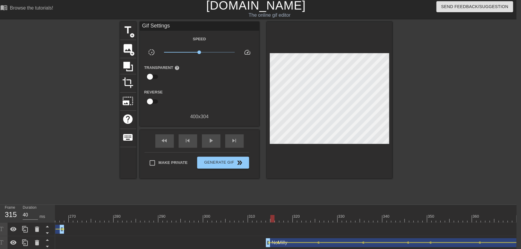
drag, startPoint x: 269, startPoint y: 219, endPoint x: 264, endPoint y: 218, distance: 5.3
drag, startPoint x: 254, startPoint y: 216, endPoint x: 262, endPoint y: 217, distance: 7.6
click at [262, 217] on div at bounding box center [264, 218] width 4 height 7
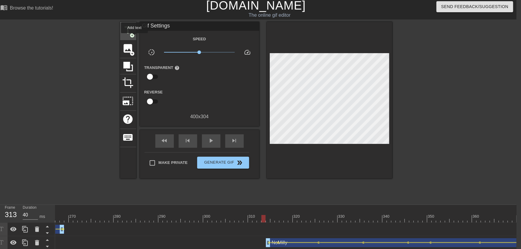
click at [134, 37] on span "add_circle" at bounding box center [132, 35] width 5 height 5
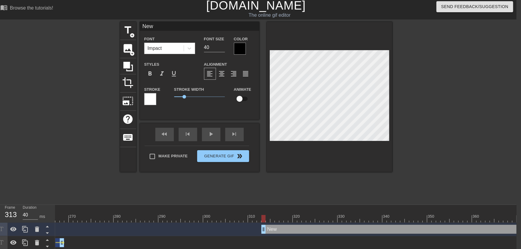
scroll to position [0, 0]
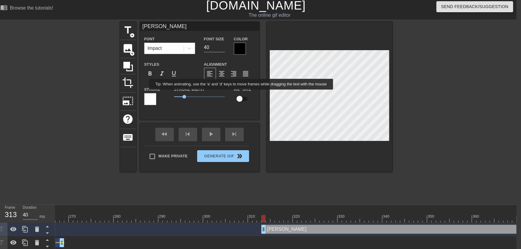
click at [242, 95] on input "checkbox" at bounding box center [240, 98] width 34 height 11
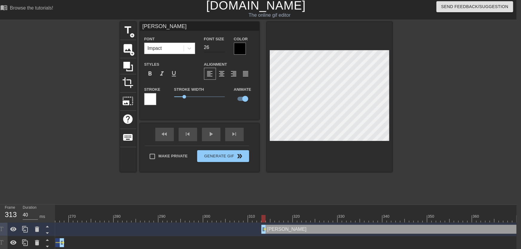
click at [222, 49] on input "26" at bounding box center [214, 48] width 21 height 10
click at [239, 51] on div at bounding box center [240, 49] width 12 height 12
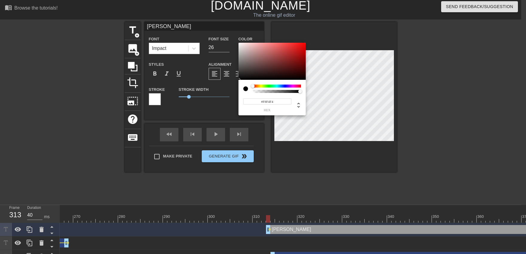
click at [239, 44] on div at bounding box center [272, 61] width 67 height 37
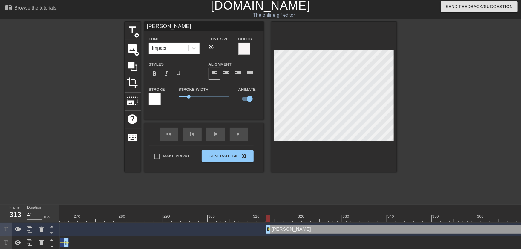
click at [161, 98] on div "Stroke" at bounding box center [159, 95] width 21 height 19
click at [158, 100] on div at bounding box center [155, 99] width 12 height 12
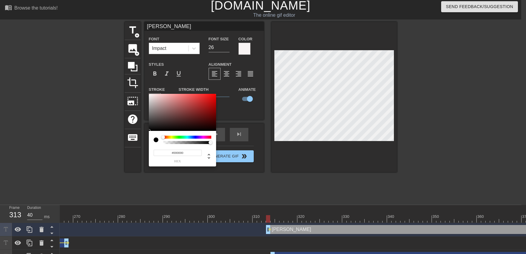
click at [149, 131] on div at bounding box center [182, 112] width 67 height 37
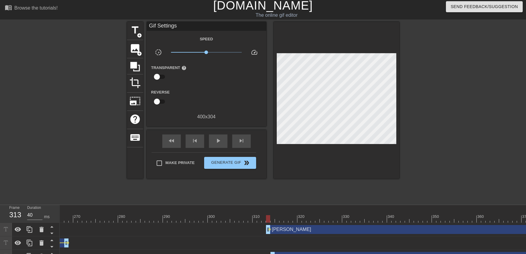
drag, startPoint x: 357, startPoint y: 182, endPoint x: 341, endPoint y: 151, distance: 34.9
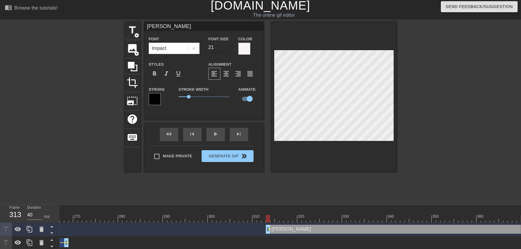
click at [227, 50] on input "21" at bounding box center [219, 48] width 21 height 10
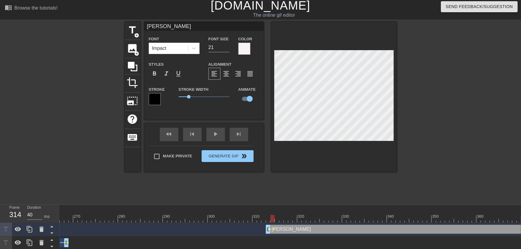
click at [269, 228] on span "lens" at bounding box center [269, 229] width 3 height 3
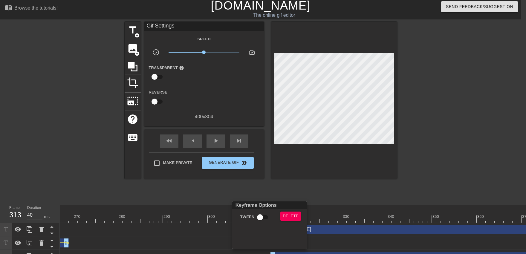
click at [263, 218] on input "Tween" at bounding box center [260, 217] width 34 height 11
click at [345, 212] on div at bounding box center [263, 127] width 526 height 254
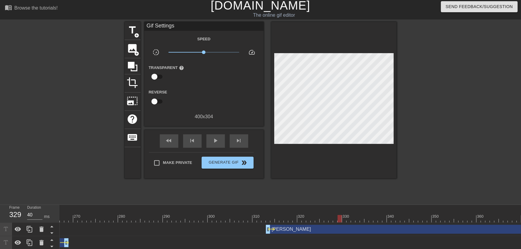
drag, startPoint x: 340, startPoint y: 222, endPoint x: 346, endPoint y: 209, distance: 13.6
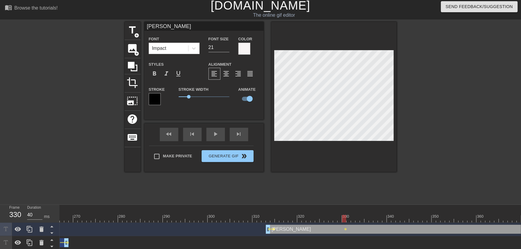
click at [275, 230] on span "lens" at bounding box center [274, 229] width 3 height 3
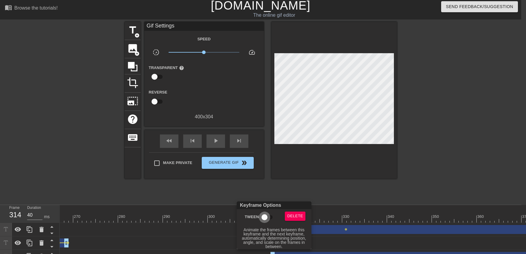
click at [268, 217] on input "Tween" at bounding box center [265, 217] width 34 height 11
click at [376, 200] on div at bounding box center [263, 127] width 526 height 254
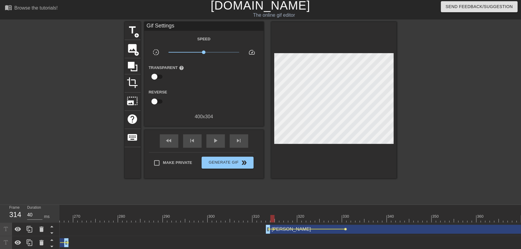
click at [345, 229] on span "lens" at bounding box center [346, 229] width 3 height 3
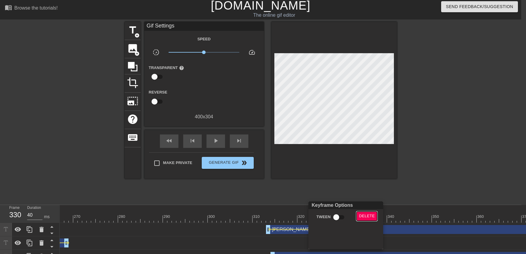
click at [358, 215] on button "Delete" at bounding box center [367, 216] width 21 height 9
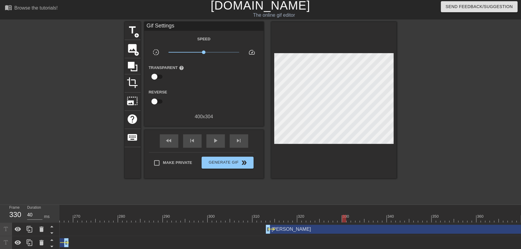
click at [275, 221] on div at bounding box center [277, 218] width 4 height 7
click at [279, 219] on div at bounding box center [277, 218] width 4 height 7
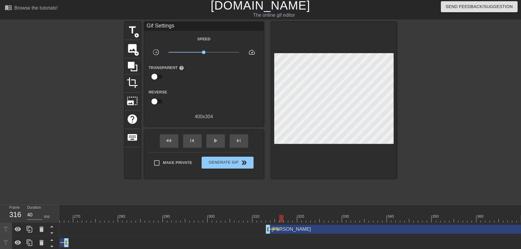
click at [283, 219] on div at bounding box center [282, 218] width 4 height 7
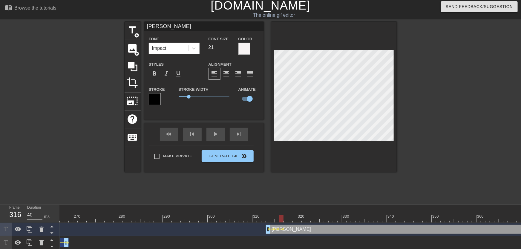
click at [351, 166] on div at bounding box center [334, 97] width 126 height 150
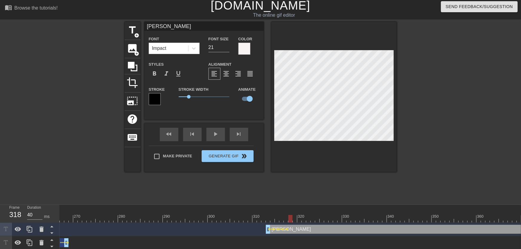
click at [226, 48] on input "20" at bounding box center [219, 48] width 21 height 10
click at [411, 118] on div at bounding box center [449, 111] width 90 height 179
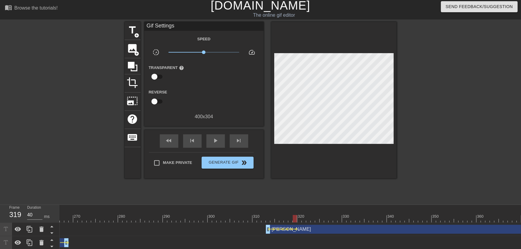
click at [296, 219] on div at bounding box center [295, 218] width 4 height 7
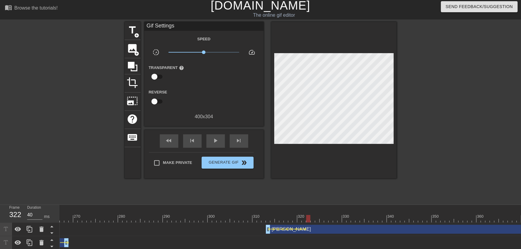
click at [361, 160] on div at bounding box center [334, 100] width 126 height 157
drag, startPoint x: 311, startPoint y: 218, endPoint x: 314, endPoint y: 218, distance: 3.3
drag, startPoint x: 319, startPoint y: 219, endPoint x: 322, endPoint y: 219, distance: 3.3
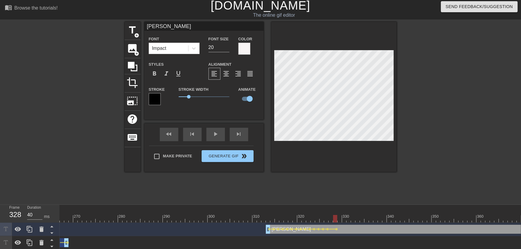
click at [401, 134] on div "title add_circle image add_circle crop photo_size_select_large help keyboard [P…" at bounding box center [260, 111] width 521 height 179
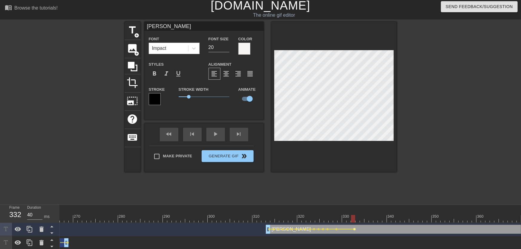
click at [354, 230] on span "lens" at bounding box center [355, 229] width 3 height 3
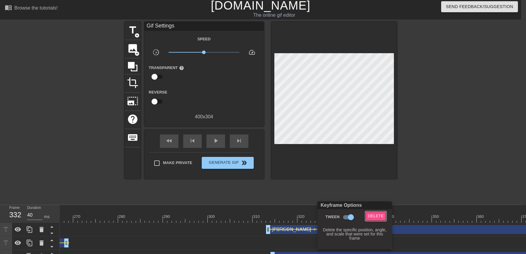
click at [375, 215] on span "Delete" at bounding box center [376, 216] width 16 height 7
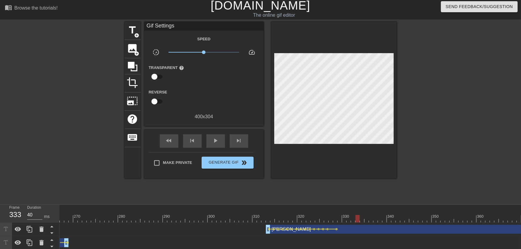
drag, startPoint x: 338, startPoint y: 219, endPoint x: 359, endPoint y: 218, distance: 21.5
drag, startPoint x: 326, startPoint y: 213, endPoint x: 297, endPoint y: 219, distance: 29.6
click at [278, 204] on div "menu_book Browse the tutorials! [DOMAIN_NAME] The online gif editor Send Feedba…" at bounding box center [260, 157] width 521 height 319
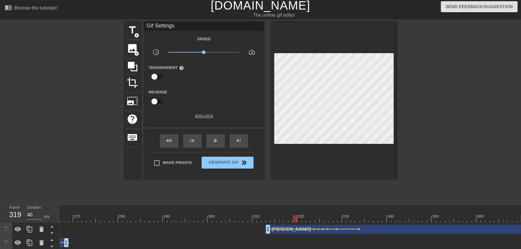
drag, startPoint x: 274, startPoint y: 197, endPoint x: 273, endPoint y: 206, distance: 8.6
click at [274, 199] on div "title add_circle image add_circle crop photo_size_select_large help keyboard Gi…" at bounding box center [261, 111] width 272 height 179
drag, startPoint x: 272, startPoint y: 212, endPoint x: 231, endPoint y: 202, distance: 42.5
click at [231, 200] on div "title add_circle image add_circle crop photo_size_select_large help keyboard Gi…" at bounding box center [261, 111] width 272 height 179
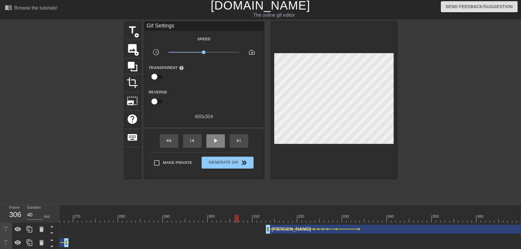
click at [219, 137] on div "play_arrow" at bounding box center [216, 141] width 19 height 13
drag, startPoint x: 267, startPoint y: 213, endPoint x: 260, endPoint y: 217, distance: 7.6
drag, startPoint x: 268, startPoint y: 231, endPoint x: 257, endPoint y: 231, distance: 10.8
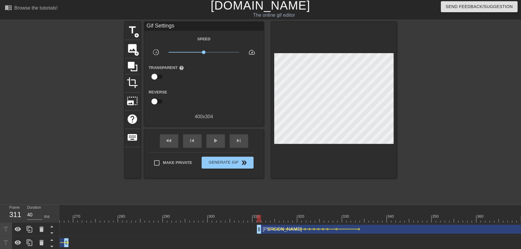
drag, startPoint x: 251, startPoint y: 216, endPoint x: 258, endPoint y: 216, distance: 6.3
drag, startPoint x: 260, startPoint y: 233, endPoint x: 251, endPoint y: 232, distance: 8.4
click at [253, 232] on div "[PERSON_NAME] drag_handle drag_handle" at bounding box center [396, 229] width 287 height 9
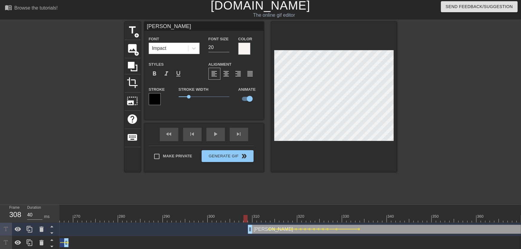
drag, startPoint x: 243, startPoint y: 212, endPoint x: 239, endPoint y: 212, distance: 4.2
click at [310, 181] on div "title add_circle image add_circle crop photo_size_select_large help keyboard [P…" at bounding box center [261, 111] width 272 height 179
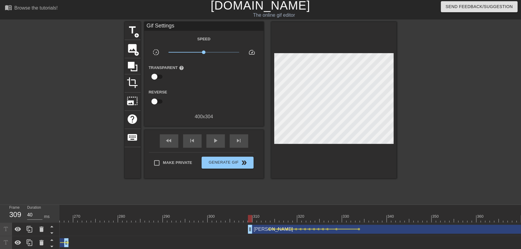
drag, startPoint x: 243, startPoint y: 214, endPoint x: 248, endPoint y: 215, distance: 5.6
drag, startPoint x: 251, startPoint y: 232, endPoint x: 232, endPoint y: 232, distance: 18.2
click at [232, 232] on div "[PERSON_NAME] drag_handle drag_handle" at bounding box center [384, 229] width 309 height 9
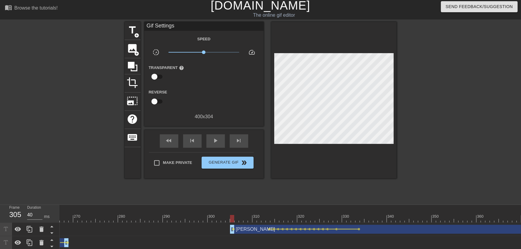
drag, startPoint x: 242, startPoint y: 221, endPoint x: 246, endPoint y: 221, distance: 4.5
click at [242, 221] on div at bounding box center [241, 218] width 4 height 7
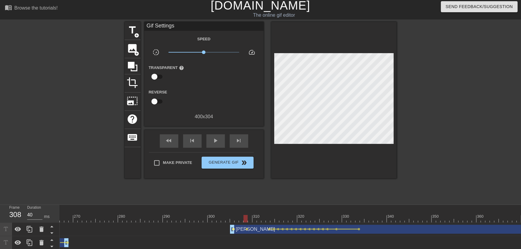
click at [234, 229] on span "lens" at bounding box center [234, 229] width 3 height 3
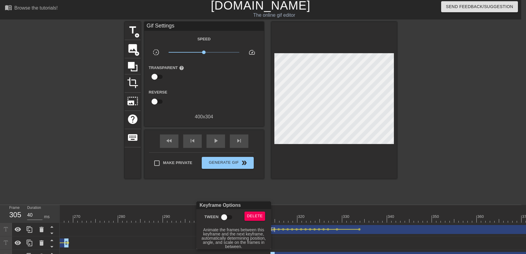
click at [226, 220] on input "Tween" at bounding box center [224, 217] width 34 height 11
click at [227, 197] on div at bounding box center [263, 127] width 526 height 254
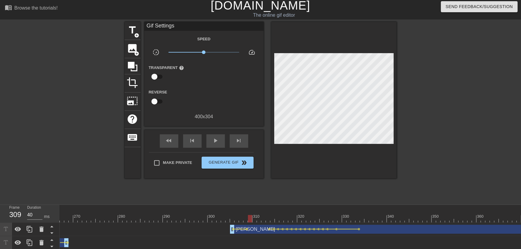
drag, startPoint x: 234, startPoint y: 219, endPoint x: 252, endPoint y: 219, distance: 18.5
click at [252, 219] on div at bounding box center [250, 218] width 4 height 7
click at [248, 229] on span "lens" at bounding box center [247, 229] width 3 height 3
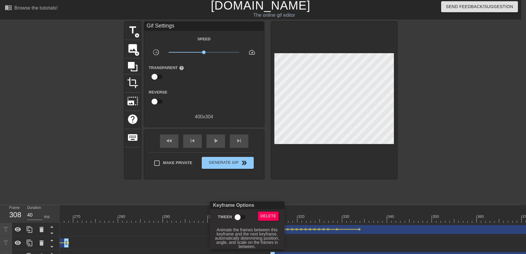
click at [242, 216] on input "Tween" at bounding box center [238, 217] width 34 height 11
click at [247, 191] on div at bounding box center [263, 127] width 526 height 254
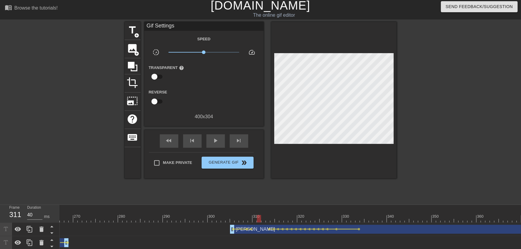
drag, startPoint x: 249, startPoint y: 218, endPoint x: 257, endPoint y: 218, distance: 8.4
click at [253, 229] on span "lens" at bounding box center [252, 229] width 3 height 3
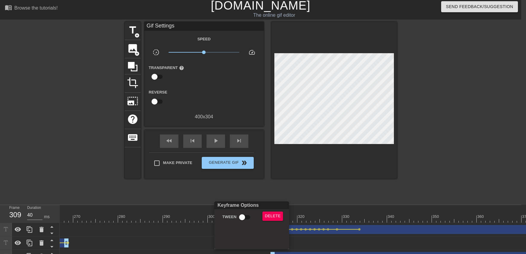
click at [244, 217] on input "Tween" at bounding box center [242, 217] width 34 height 11
click at [245, 193] on div at bounding box center [263, 127] width 526 height 254
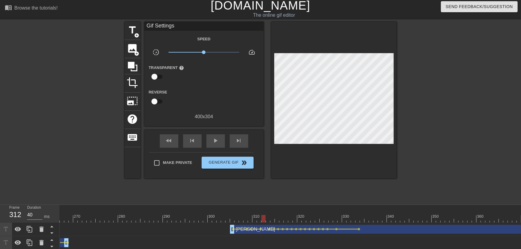
drag, startPoint x: 255, startPoint y: 219, endPoint x: 263, endPoint y: 219, distance: 7.8
click at [261, 230] on span "lens" at bounding box center [261, 229] width 3 height 3
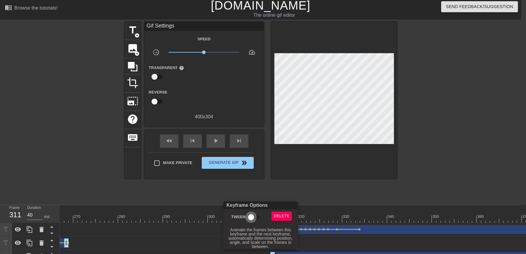
click at [251, 218] on input "Tween" at bounding box center [251, 217] width 34 height 11
drag, startPoint x: 262, startPoint y: 179, endPoint x: 263, endPoint y: 197, distance: 17.7
click at [262, 179] on div at bounding box center [263, 127] width 526 height 254
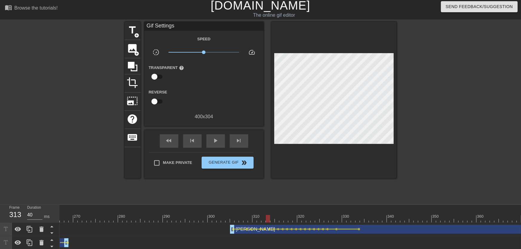
drag, startPoint x: 264, startPoint y: 221, endPoint x: 268, endPoint y: 221, distance: 3.6
click at [265, 228] on div "[PERSON_NAME] drag_handle drag_handle" at bounding box center [384, 229] width 309 height 9
click at [265, 229] on span "lens" at bounding box center [265, 229] width 3 height 3
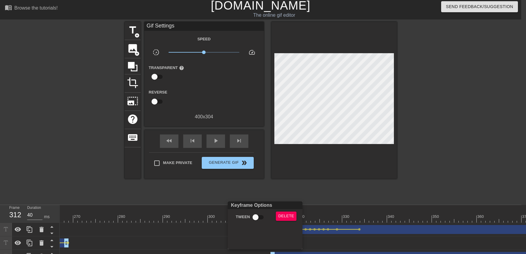
click at [268, 220] on div "Tween" at bounding box center [249, 219] width 45 height 14
click at [261, 218] on input "Tween" at bounding box center [256, 217] width 34 height 11
click at [260, 193] on div at bounding box center [263, 127] width 526 height 254
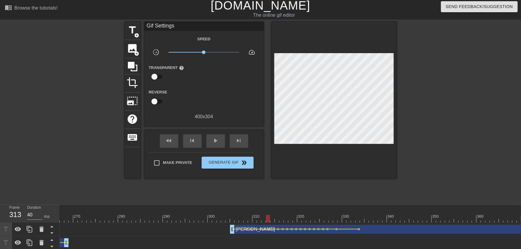
drag, startPoint x: 261, startPoint y: 217, endPoint x: 267, endPoint y: 217, distance: 6.0
drag, startPoint x: 272, startPoint y: 218, endPoint x: 290, endPoint y: 216, distance: 18.3
click at [292, 229] on span "lens" at bounding box center [292, 229] width 3 height 3
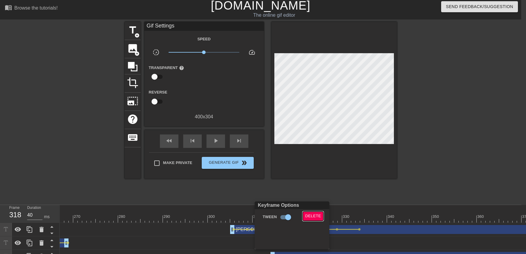
click at [306, 217] on button "Delete" at bounding box center [313, 216] width 21 height 9
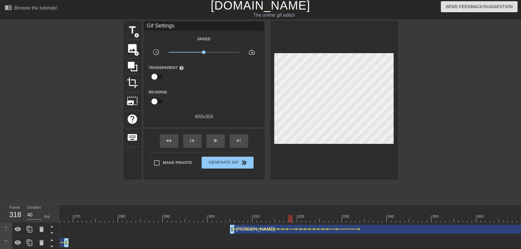
drag, startPoint x: 277, startPoint y: 219, endPoint x: 267, endPoint y: 217, distance: 9.9
click at [289, 219] on div at bounding box center [291, 218] width 4 height 7
click at [218, 143] on span "play_arrow" at bounding box center [215, 140] width 7 height 7
click at [219, 144] on span "pause" at bounding box center [215, 140] width 7 height 7
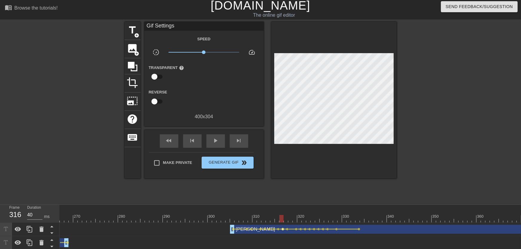
click at [284, 230] on span "lens" at bounding box center [283, 229] width 3 height 3
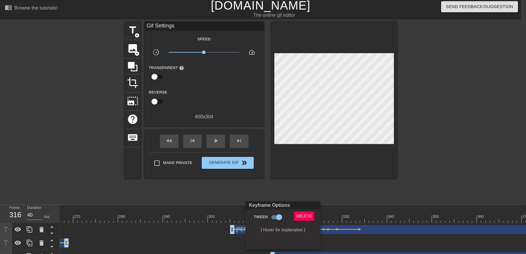
click at [271, 195] on div at bounding box center [263, 127] width 526 height 254
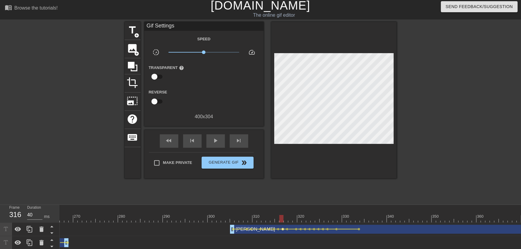
click at [282, 229] on span "lens" at bounding box center [283, 229] width 3 height 3
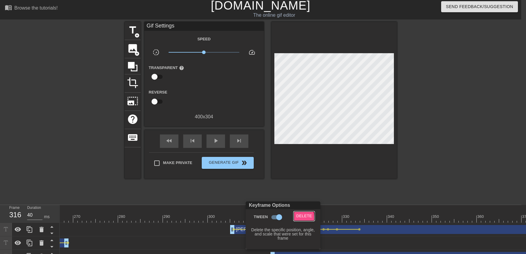
click at [298, 218] on span "Delete" at bounding box center [304, 216] width 16 height 7
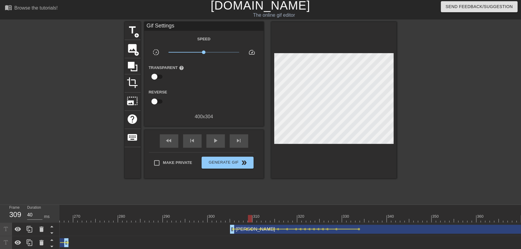
drag, startPoint x: 252, startPoint y: 217, endPoint x: 237, endPoint y: 202, distance: 22.0
click at [235, 196] on div "title add_circle image add_circle crop photo_size_select_large help keyboard Gi…" at bounding box center [261, 111] width 272 height 179
click at [220, 144] on div "play_arrow" at bounding box center [216, 141] width 19 height 13
drag, startPoint x: 343, startPoint y: 218, endPoint x: 372, endPoint y: 216, distance: 29.0
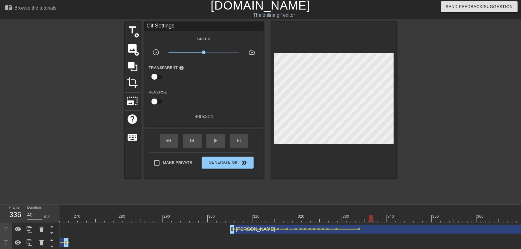
click at [394, 171] on div at bounding box center [334, 100] width 126 height 157
drag, startPoint x: 361, startPoint y: 214, endPoint x: 372, endPoint y: 213, distance: 10.3
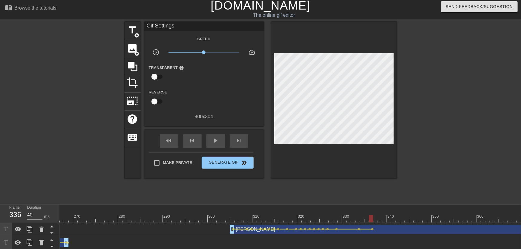
click at [313, 202] on div "menu_book Browse the tutorials! [DOMAIN_NAME] The online gif editor Send Feedba…" at bounding box center [260, 157] width 521 height 319
click at [223, 143] on div "play_arrow" at bounding box center [216, 141] width 19 height 13
drag, startPoint x: 353, startPoint y: 221, endPoint x: 402, endPoint y: 218, distance: 50.0
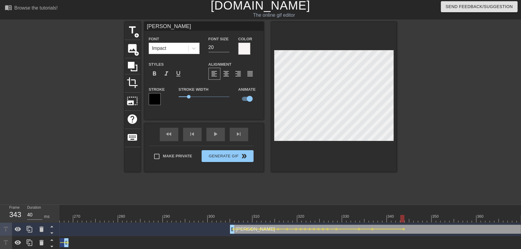
click at [399, 123] on div "title add_circle image add_circle crop photo_size_select_large help keyboard [P…" at bounding box center [260, 111] width 521 height 179
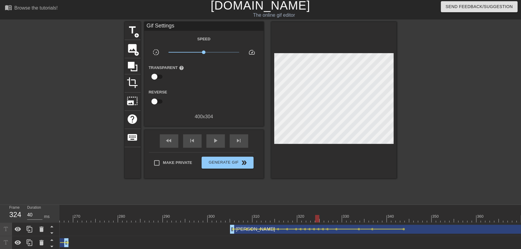
drag, startPoint x: 318, startPoint y: 215, endPoint x: 308, endPoint y: 195, distance: 21.9
click at [308, 193] on div "title add_circle image add_circle crop photo_size_select_large help keyboard Gi…" at bounding box center [261, 111] width 272 height 179
click at [216, 144] on span "play_arrow" at bounding box center [215, 140] width 7 height 7
drag, startPoint x: 390, startPoint y: 217, endPoint x: 408, endPoint y: 216, distance: 18.3
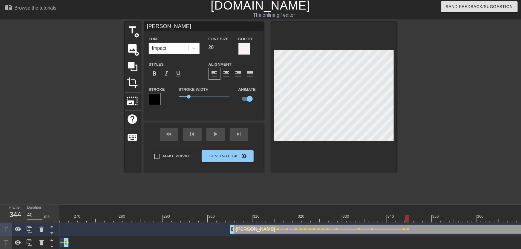
click at [394, 143] on div at bounding box center [334, 97] width 126 height 150
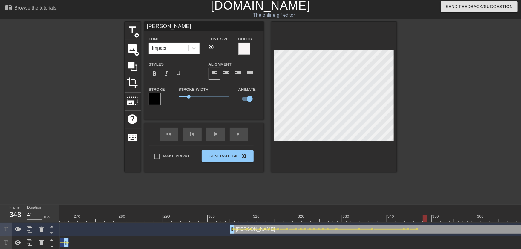
drag, startPoint x: 419, startPoint y: 217, endPoint x: 404, endPoint y: 184, distance: 36.7
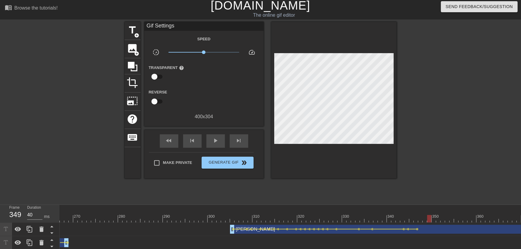
click at [409, 155] on div at bounding box center [449, 111] width 90 height 179
drag, startPoint x: 440, startPoint y: 219, endPoint x: 447, endPoint y: 211, distance: 10.2
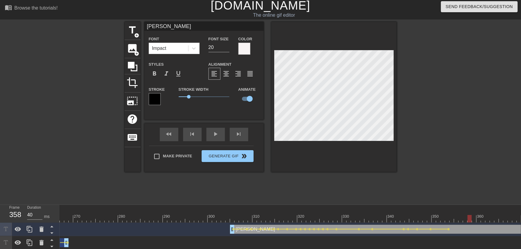
drag, startPoint x: 454, startPoint y: 216, endPoint x: 459, endPoint y: 225, distance: 10.6
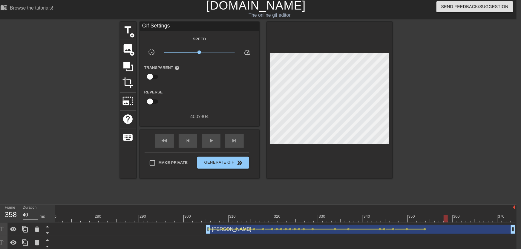
scroll to position [0, 1212]
drag, startPoint x: 428, startPoint y: 219, endPoint x: 444, endPoint y: 218, distance: 15.9
drag, startPoint x: 449, startPoint y: 219, endPoint x: 404, endPoint y: 167, distance: 68.2
click at [464, 218] on div at bounding box center [464, 218] width 4 height 7
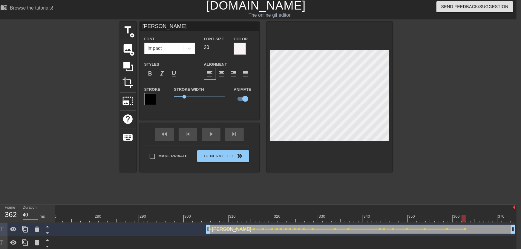
click at [410, 160] on div at bounding box center [445, 111] width 90 height 179
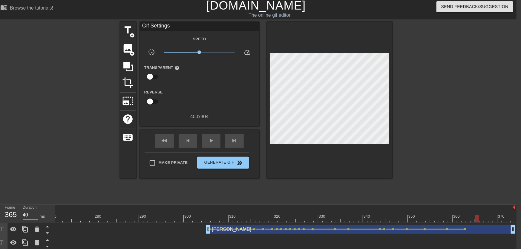
drag, startPoint x: 473, startPoint y: 220, endPoint x: 477, endPoint y: 220, distance: 4.2
click at [477, 220] on div at bounding box center [477, 218] width 4 height 7
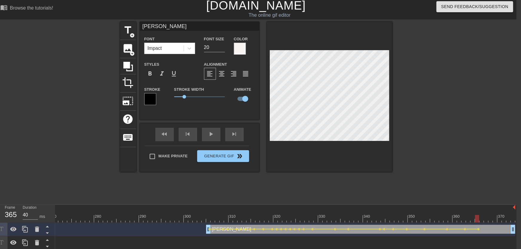
click at [407, 139] on div at bounding box center [445, 111] width 90 height 179
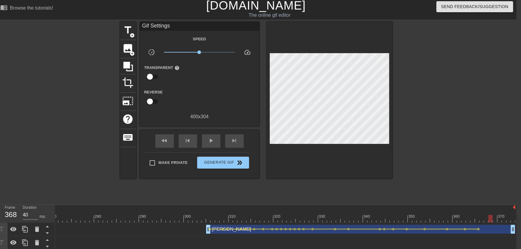
drag, startPoint x: 486, startPoint y: 219, endPoint x: 490, endPoint y: 219, distance: 4.5
drag, startPoint x: 498, startPoint y: 218, endPoint x: 518, endPoint y: 219, distance: 19.8
drag, startPoint x: 498, startPoint y: 216, endPoint x: 503, endPoint y: 217, distance: 4.6
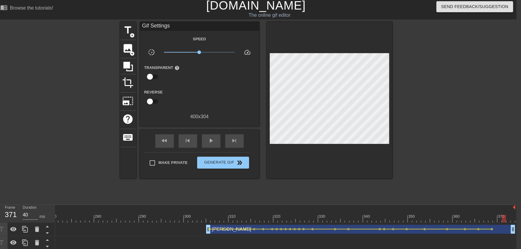
click at [432, 154] on div at bounding box center [445, 111] width 90 height 179
drag, startPoint x: 508, startPoint y: 218, endPoint x: 516, endPoint y: 219, distance: 7.8
click at [390, 138] on div at bounding box center [330, 100] width 126 height 157
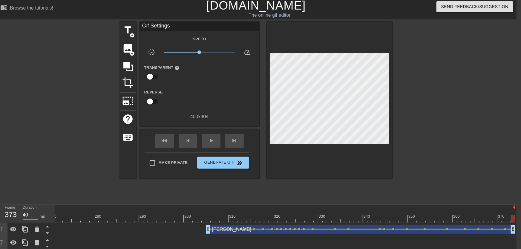
click at [209, 147] on div "play_arrow" at bounding box center [211, 141] width 19 height 13
drag, startPoint x: 139, startPoint y: 217, endPoint x: 102, endPoint y: 223, distance: 38.2
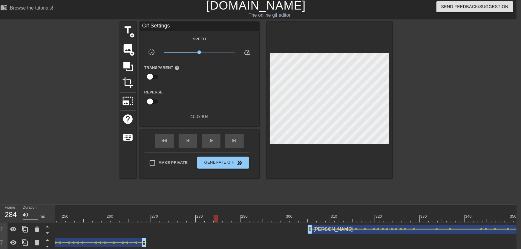
scroll to position [0, 1059]
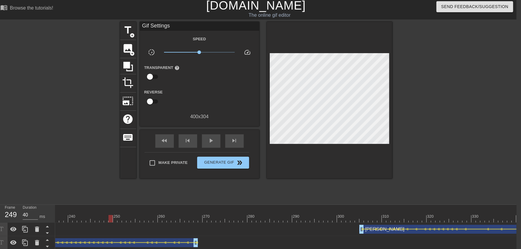
drag, startPoint x: 88, startPoint y: 216, endPoint x: 117, endPoint y: 216, distance: 29.3
click at [208, 143] on span "play_arrow" at bounding box center [211, 140] width 7 height 7
drag, startPoint x: 191, startPoint y: 220, endPoint x: 161, endPoint y: 214, distance: 30.4
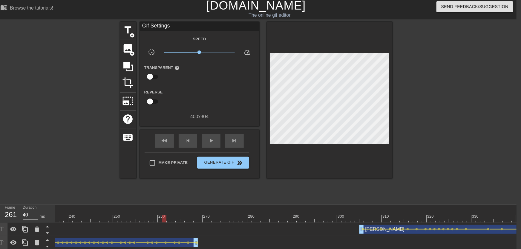
click at [155, 199] on div "title add_circle image add_circle crop photo_size_select_large help keyboard Gi…" at bounding box center [256, 111] width 272 height 179
click at [210, 144] on span "play_arrow" at bounding box center [211, 140] width 7 height 7
drag, startPoint x: 195, startPoint y: 220, endPoint x: 199, endPoint y: 219, distance: 3.6
click at [199, 245] on div "[PERSON_NAME] drag_handle drag_handle" at bounding box center [19, 243] width 368 height 9
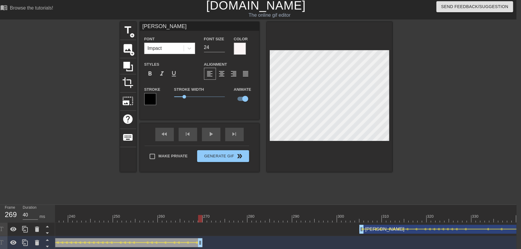
click at [200, 244] on div "[PERSON_NAME] drag_handle drag_handle" at bounding box center [19, 243] width 368 height 9
drag, startPoint x: 149, startPoint y: 209, endPoint x: 143, endPoint y: 197, distance: 13.8
click at [152, 198] on div "title add_circle image add_circle crop photo_size_select_large help keyboard [P…" at bounding box center [256, 111] width 272 height 179
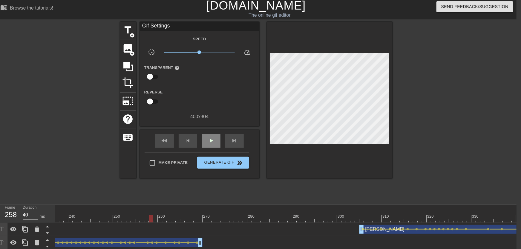
click at [208, 142] on span "play_arrow" at bounding box center [211, 140] width 7 height 7
click at [127, 85] on span "crop" at bounding box center [128, 82] width 11 height 11
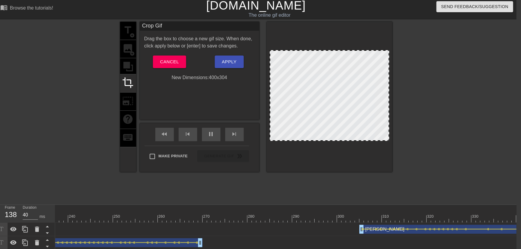
click at [318, 50] on div at bounding box center [330, 97] width 126 height 150
click at [318, 51] on div at bounding box center [330, 51] width 118 height 3
click at [316, 139] on div at bounding box center [330, 96] width 120 height 90
click at [177, 180] on div "title add_circle image add_circle crop photo_size_select_large help keyboard Cr…" at bounding box center [256, 111] width 272 height 179
click at [221, 63] on button "Apply" at bounding box center [229, 62] width 29 height 13
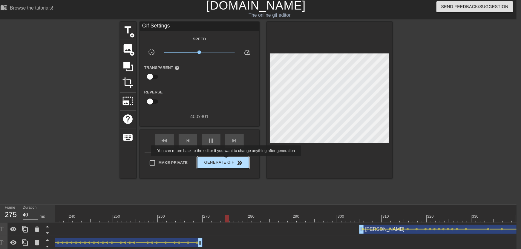
click at [227, 161] on span "Generate Gif double_arrow" at bounding box center [223, 162] width 47 height 7
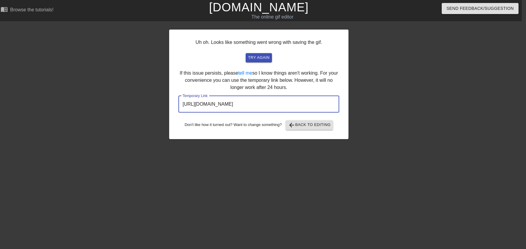
click at [231, 108] on input "[URL][DOMAIN_NAME]" at bounding box center [259, 104] width 161 height 17
click at [328, 121] on button "arrow_back Back to Editing" at bounding box center [310, 125] width 48 height 10
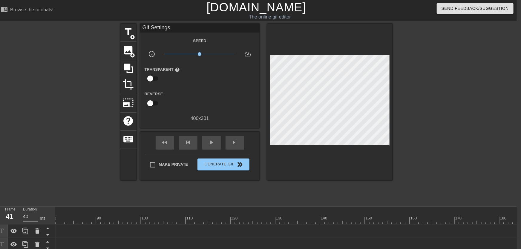
drag, startPoint x: 352, startPoint y: 219, endPoint x: 403, endPoint y: 218, distance: 51.7
click at [403, 218] on div at bounding box center [395, 220] width 1673 height 7
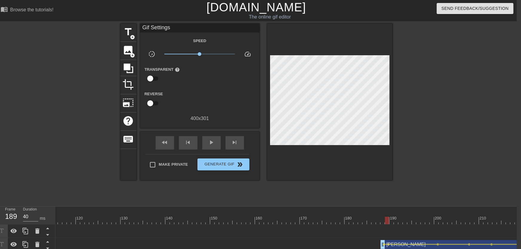
scroll to position [0, 525]
drag, startPoint x: 378, startPoint y: 218, endPoint x: 508, endPoint y: 219, distance: 129.5
click at [508, 219] on div at bounding box center [367, 220] width 1673 height 7
click at [509, 218] on div at bounding box center [367, 220] width 1673 height 7
drag, startPoint x: 509, startPoint y: 221, endPoint x: 506, endPoint y: 221, distance: 3.0
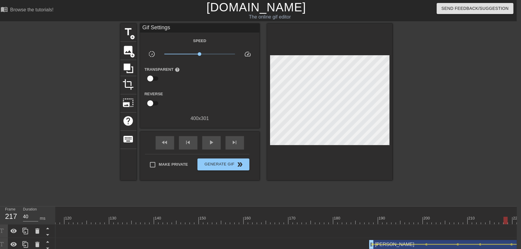
click at [506, 221] on div at bounding box center [506, 220] width 4 height 7
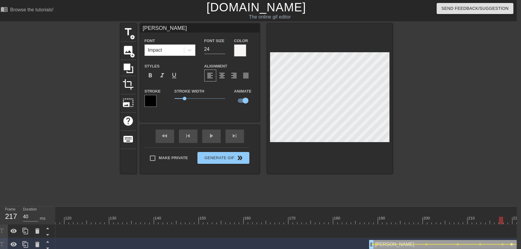
click at [512, 244] on span "lens" at bounding box center [512, 244] width 3 height 3
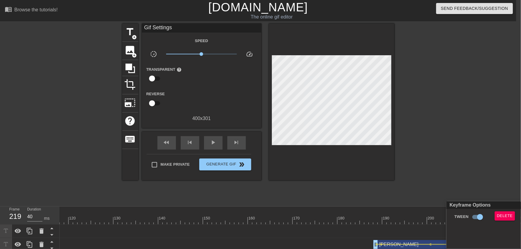
scroll to position [0, 0]
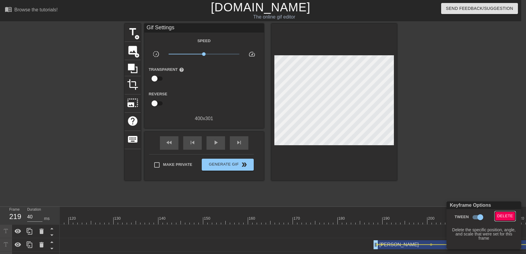
click at [501, 214] on span "Delete" at bounding box center [506, 216] width 16 height 7
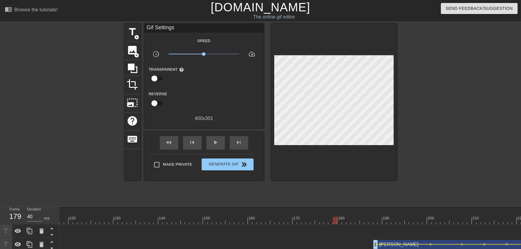
drag, startPoint x: 355, startPoint y: 221, endPoint x: 316, endPoint y: 216, distance: 38.9
click at [333, 220] on div "10 20 30 40 50 60 70 80 90 100 110 120 130 140 150 160" at bounding box center [371, 216] width 1673 height 18
click at [212, 140] on span "play_arrow" at bounding box center [215, 142] width 7 height 7
drag, startPoint x: 424, startPoint y: 224, endPoint x: 429, endPoint y: 222, distance: 5.1
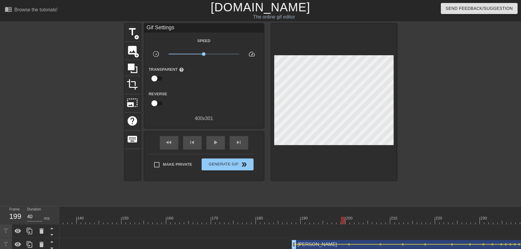
scroll to position [0, 674]
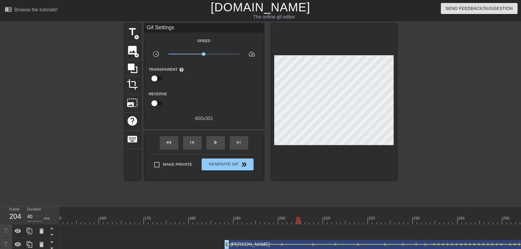
drag, startPoint x: 341, startPoint y: 219, endPoint x: 218, endPoint y: 193, distance: 125.4
click at [210, 141] on div "play_arrow" at bounding box center [216, 142] width 19 height 13
click at [228, 169] on button "Generate Gif double_arrow" at bounding box center [228, 165] width 52 height 12
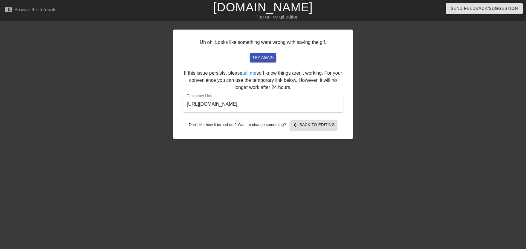
click at [243, 106] on input "[URL][DOMAIN_NAME]" at bounding box center [263, 104] width 161 height 17
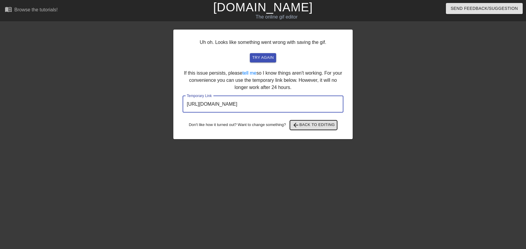
click at [321, 124] on span "arrow_back Back to Editing" at bounding box center [313, 125] width 43 height 7
